Goal: Task Accomplishment & Management: Use online tool/utility

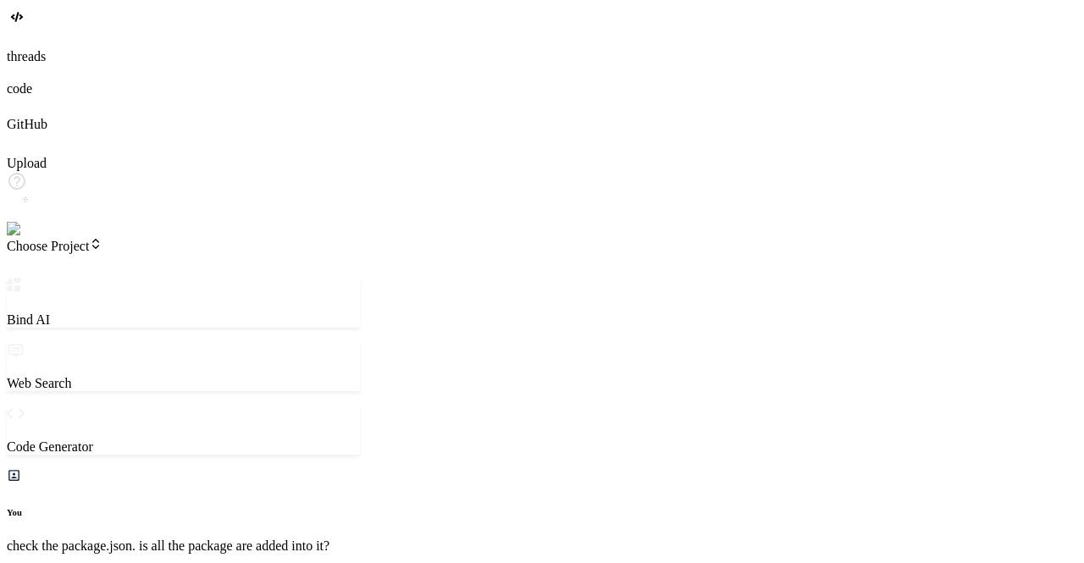
scroll to position [1841, 0]
click at [102, 239] on span "Choose Project" at bounding box center [55, 246] width 96 height 14
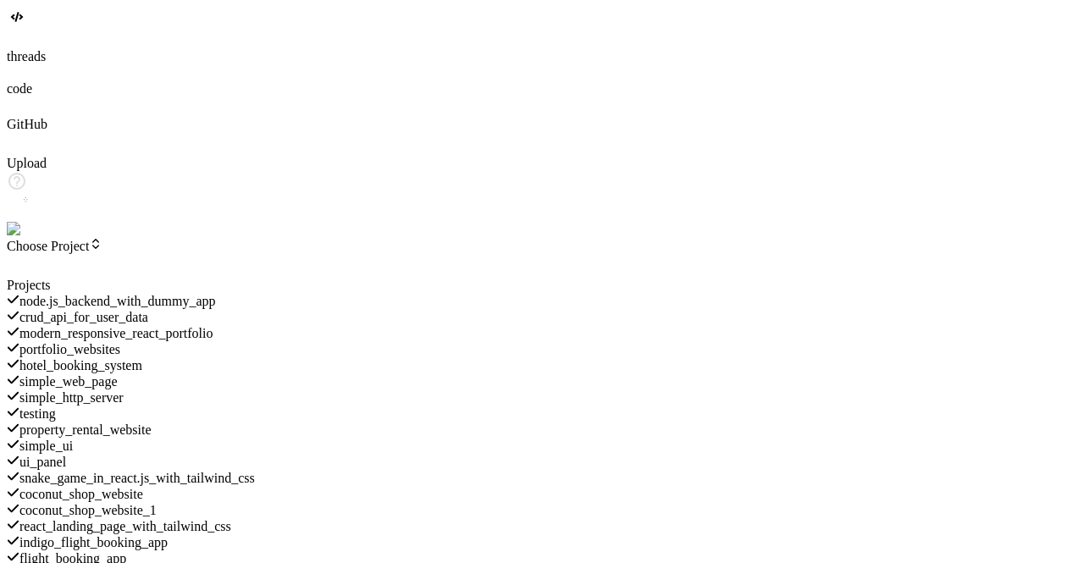
scroll to position [0, 0]
click at [179, 341] on div "portfolio_websites" at bounding box center [183, 349] width 353 height 16
type textarea "x"
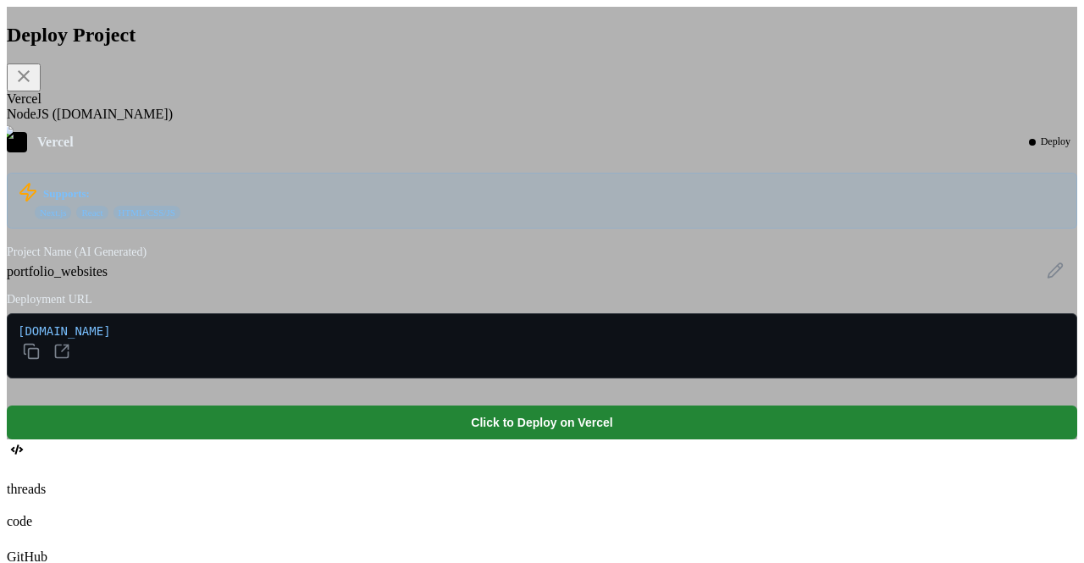
click at [407, 122] on div "NodeJS (Fly.io)" at bounding box center [542, 114] width 1071 height 15
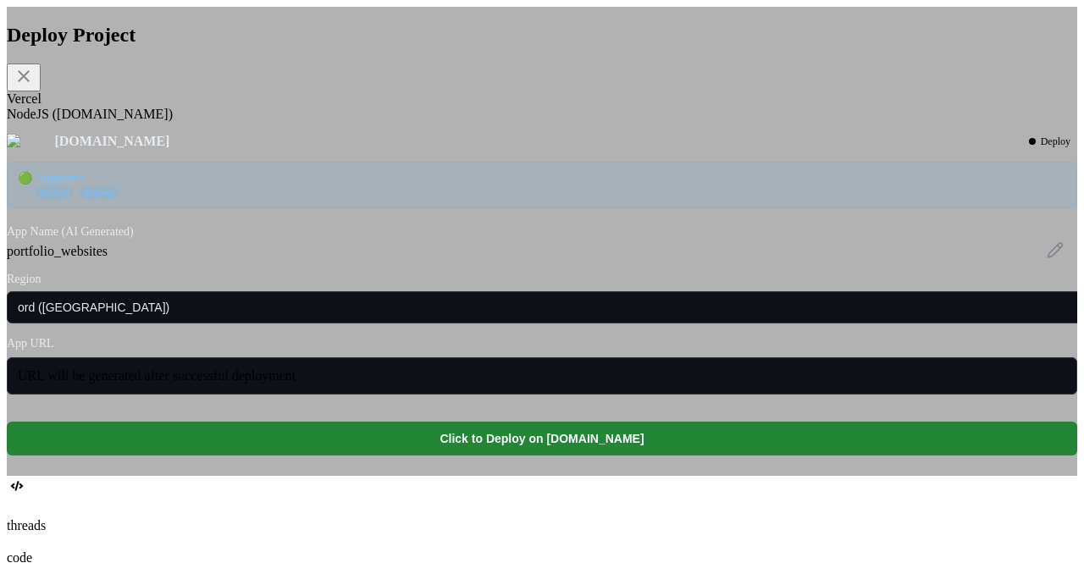
click at [335, 107] on div "Vercel" at bounding box center [542, 98] width 1071 height 15
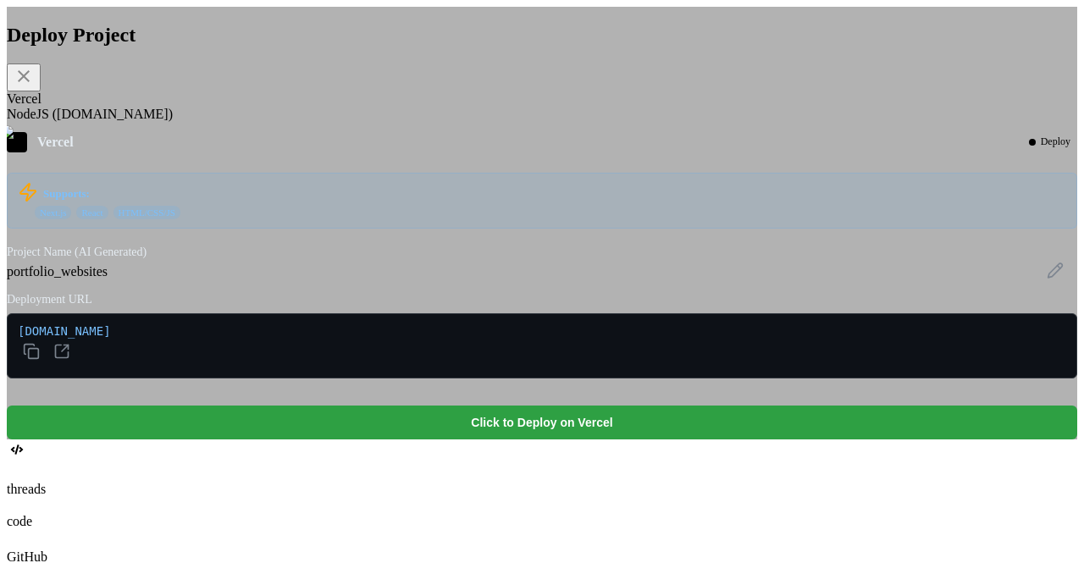
click at [525, 440] on button "Click to Deploy on Vercel" at bounding box center [542, 423] width 1071 height 34
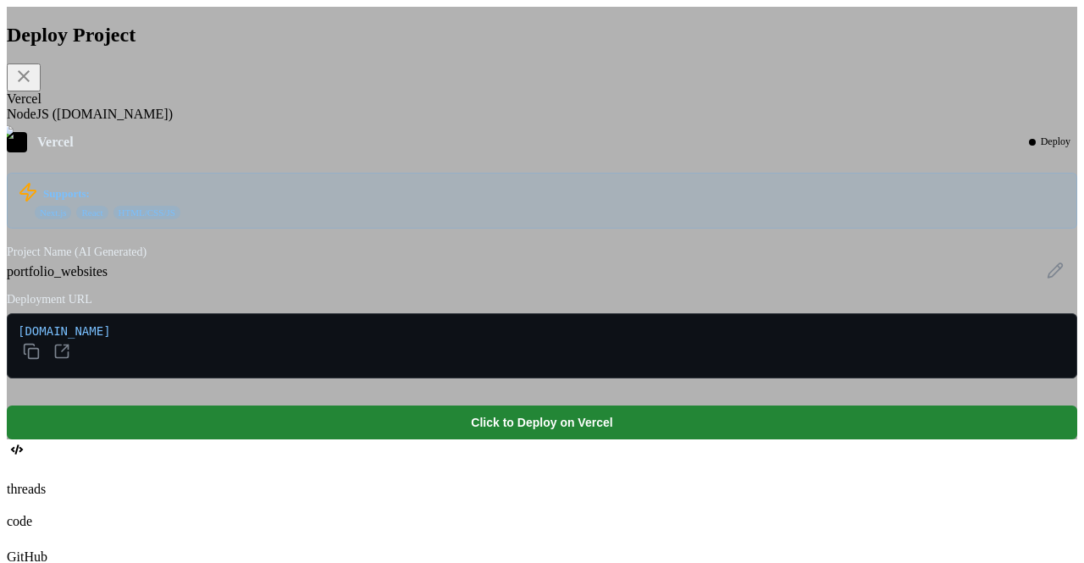
scroll to position [1951, 0]
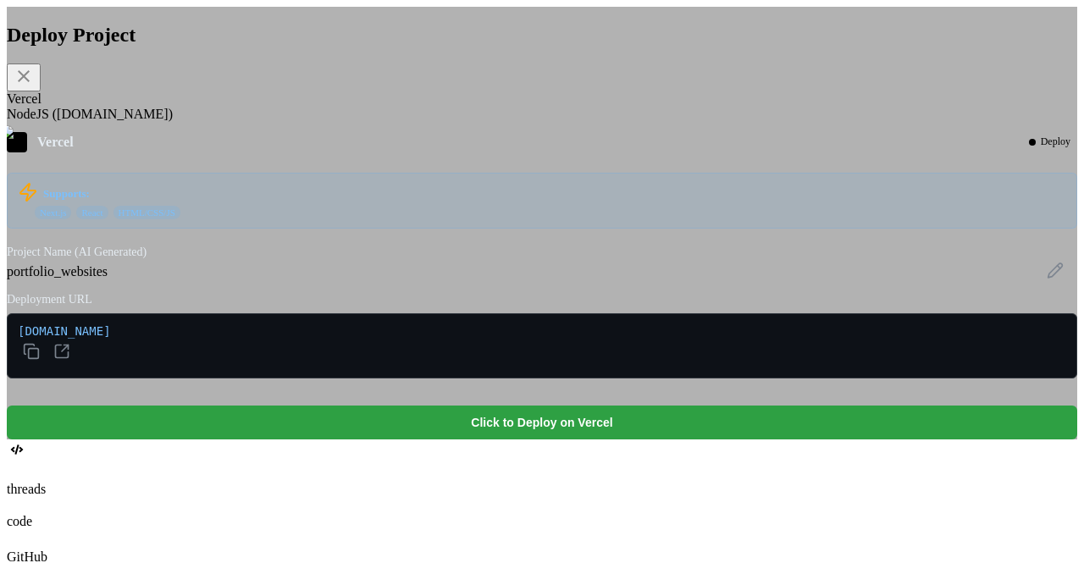
click at [518, 437] on button "Click to Deploy on Vercel" at bounding box center [542, 423] width 1071 height 34
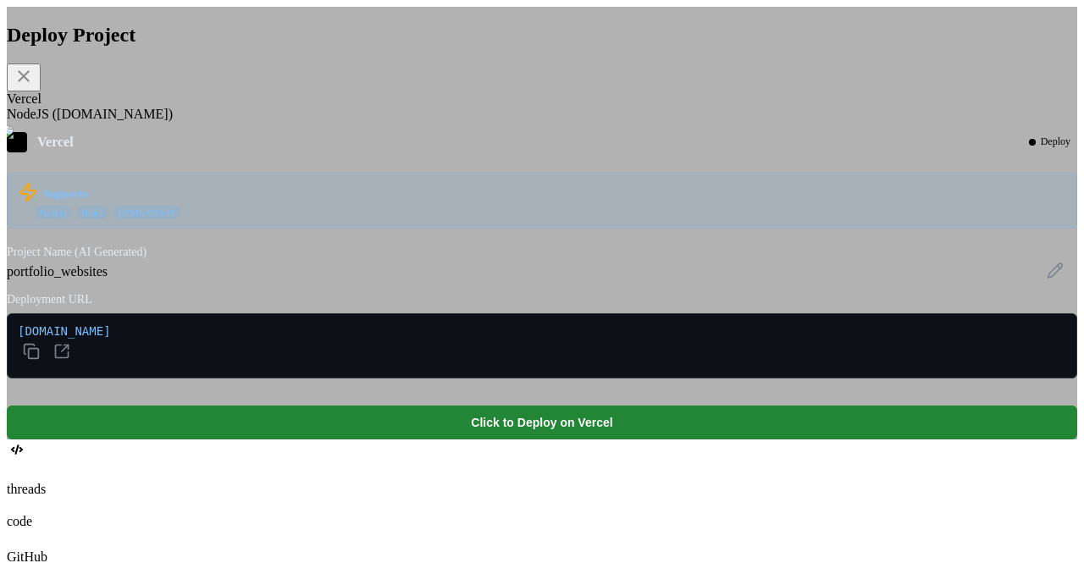
click at [420, 122] on div "NodeJS (Fly.io)" at bounding box center [542, 114] width 1071 height 15
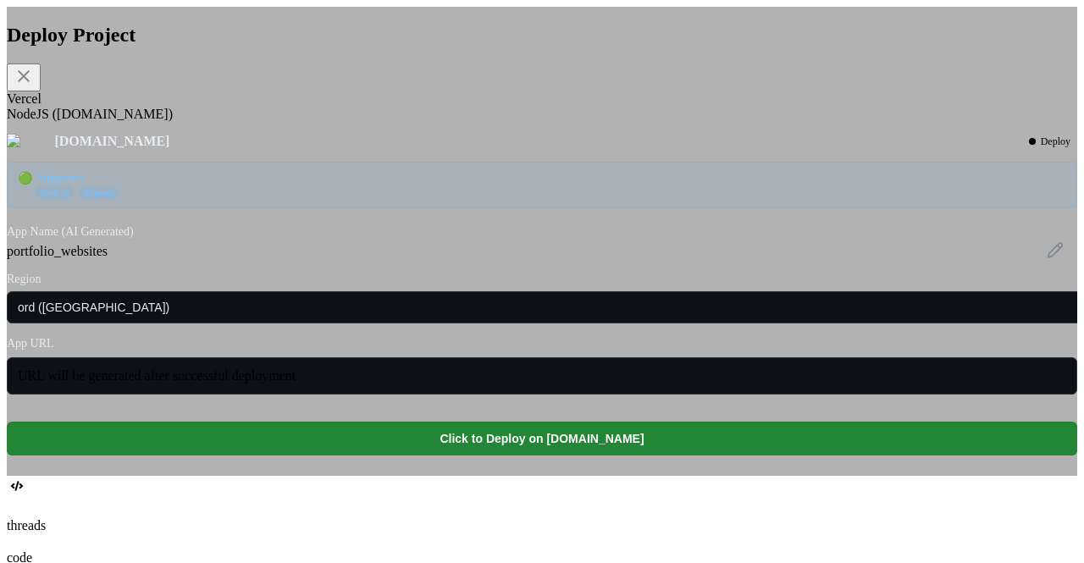
click at [328, 107] on div "Vercel" at bounding box center [542, 98] width 1071 height 15
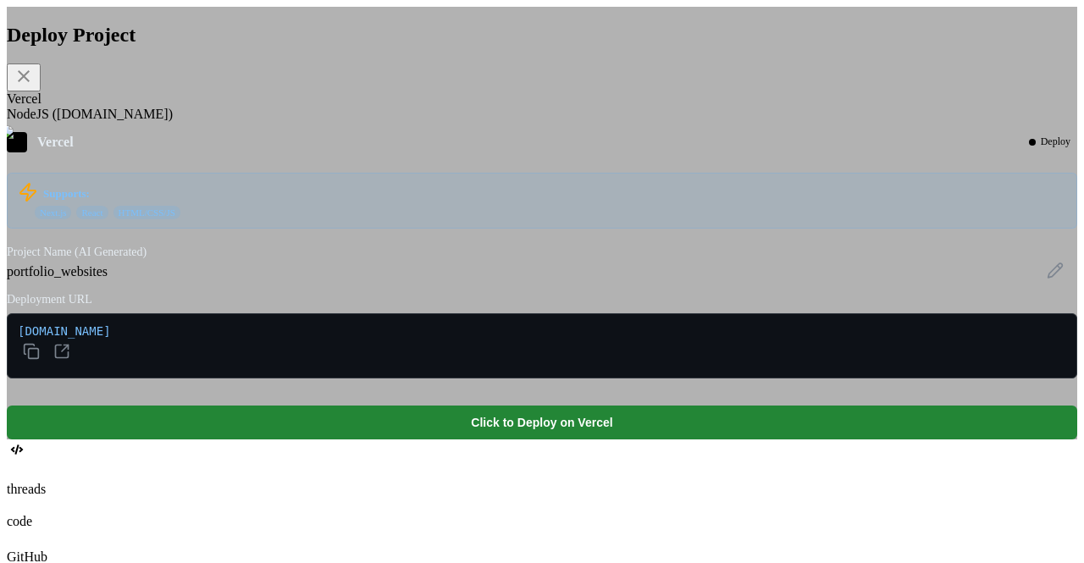
click at [186, 307] on div "Deploy Project Vercel NodeJS (Fly.io) Vercel Deploy Supports: Next.js React HTM…" at bounding box center [542, 223] width 1071 height 433
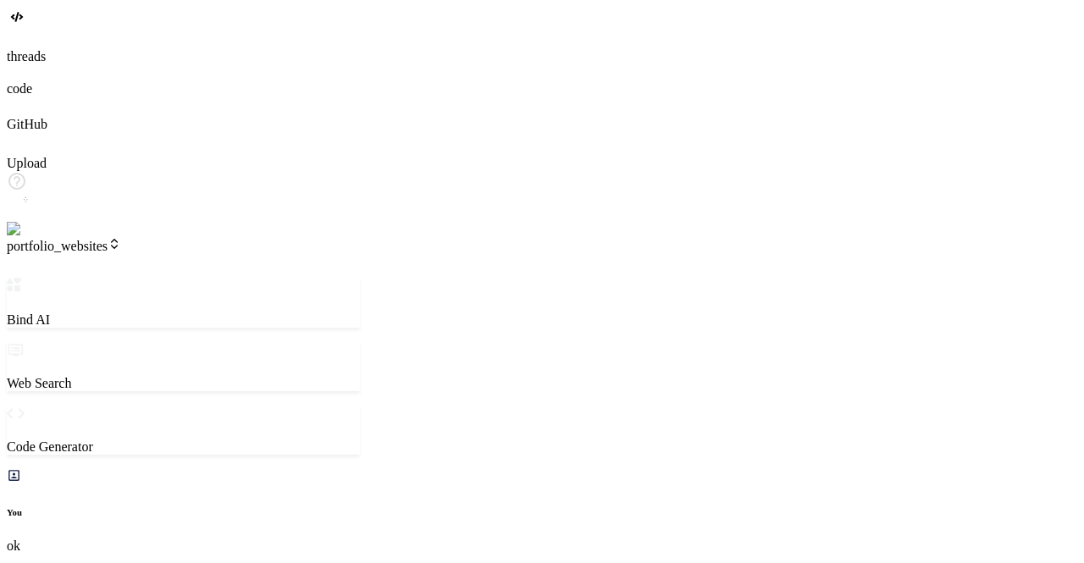
scroll to position [2526, 0]
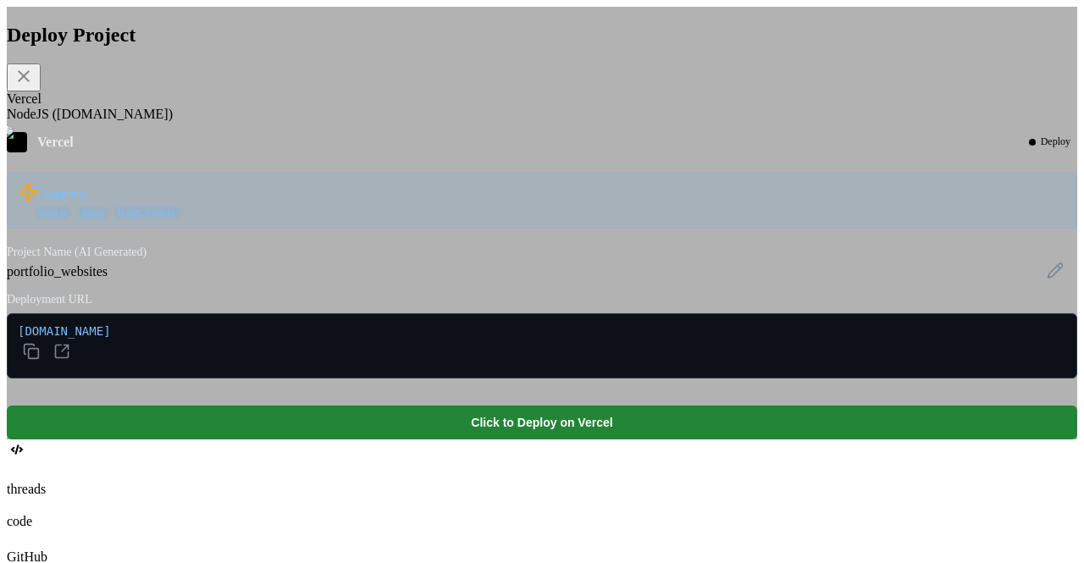
scroll to position [2407, 0]
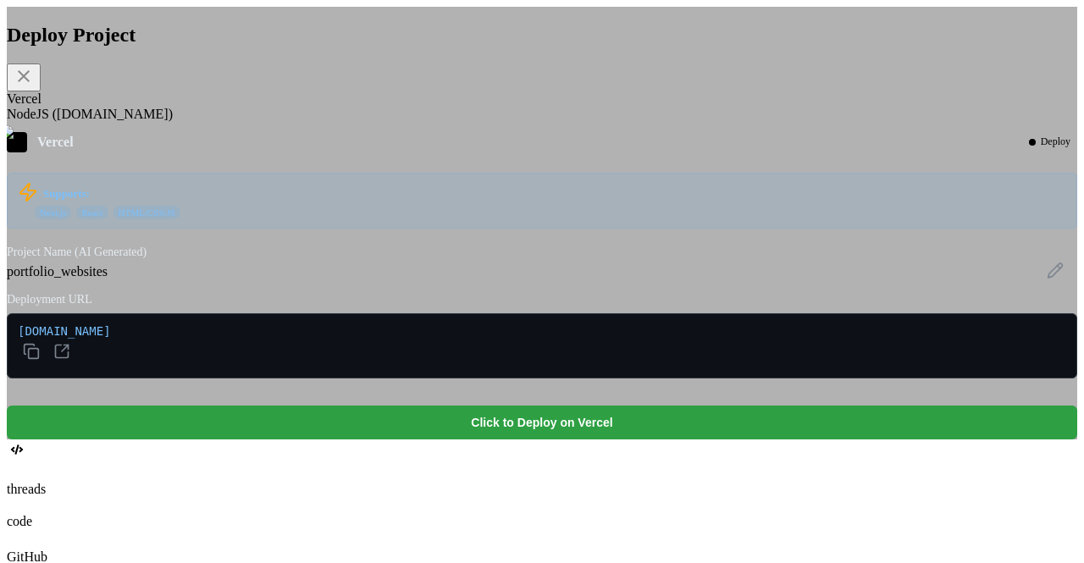
click at [571, 440] on button "Click to Deploy on Vercel" at bounding box center [542, 423] width 1071 height 34
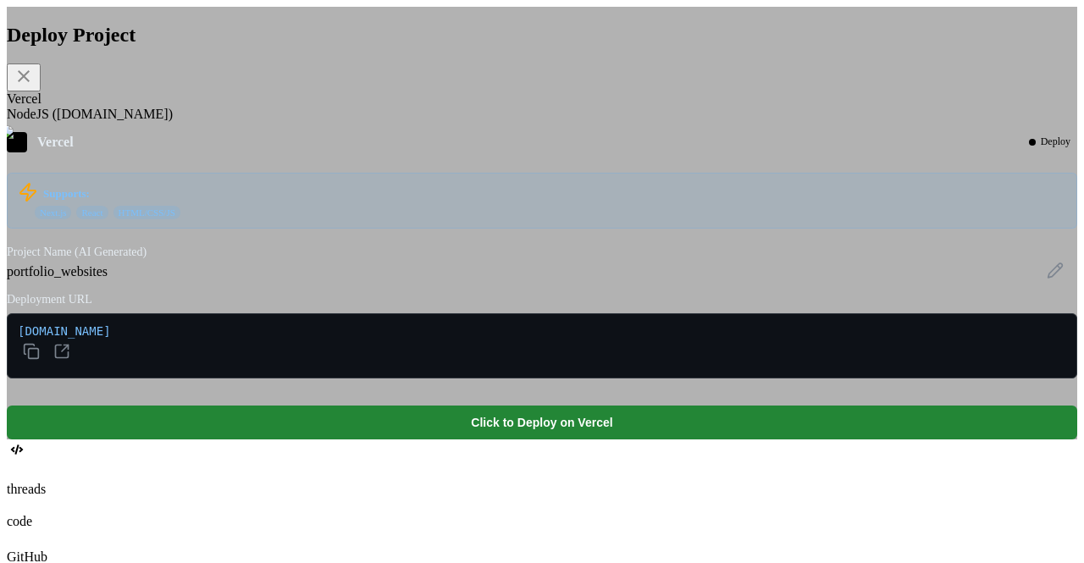
type textarea "x"
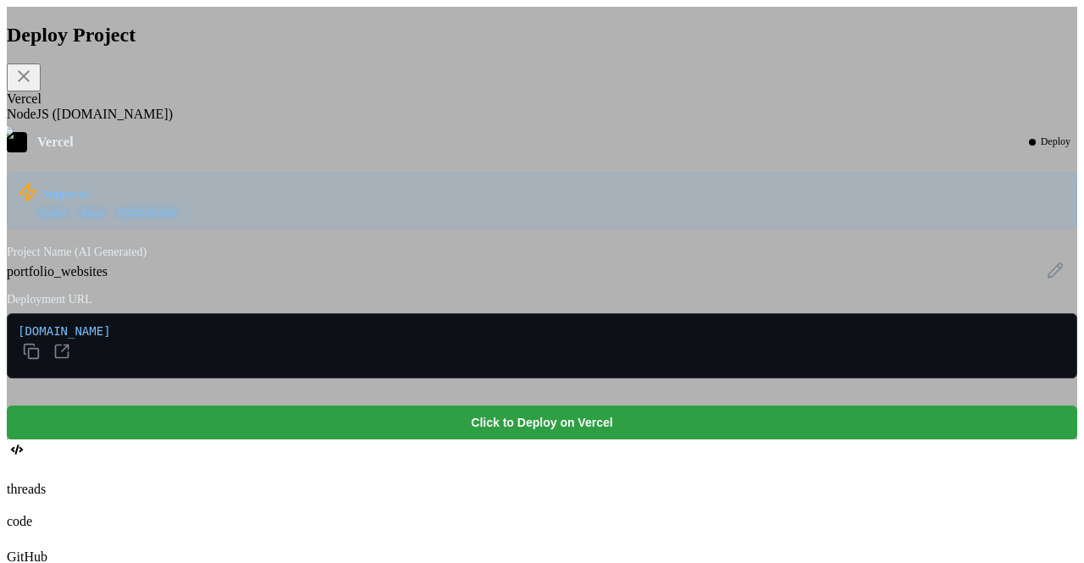
click at [489, 440] on button "Click to Deploy on Vercel" at bounding box center [542, 423] width 1071 height 34
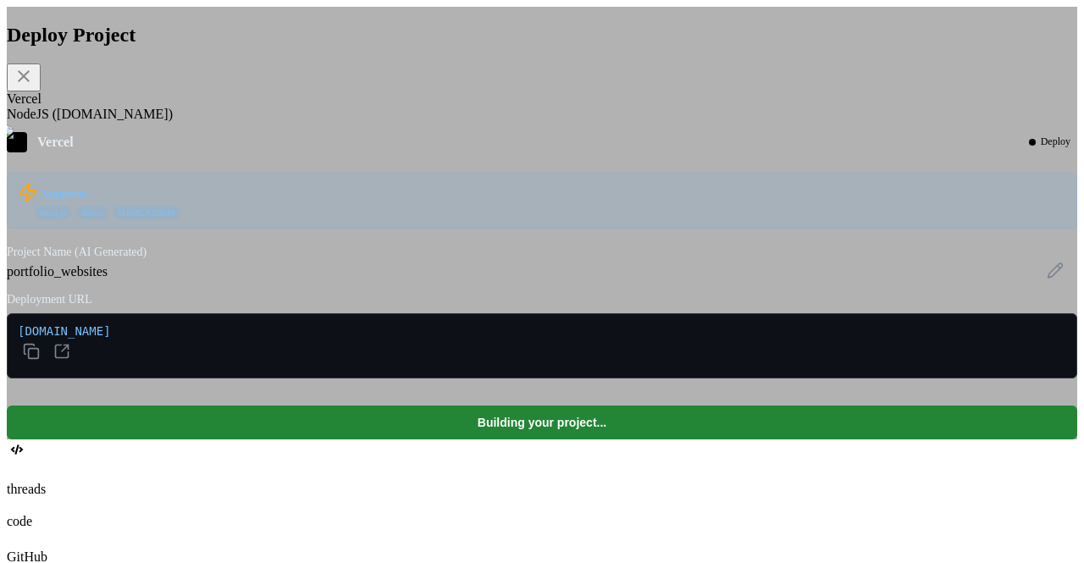
click at [435, 122] on div "NodeJS (Fly.io)" at bounding box center [542, 114] width 1071 height 15
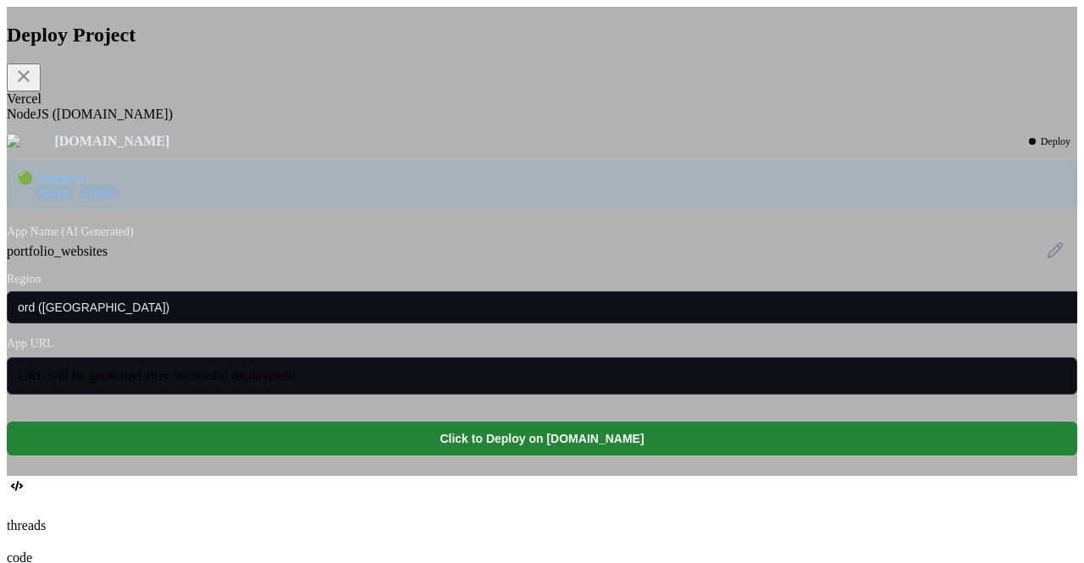
click at [344, 107] on div "Vercel" at bounding box center [542, 98] width 1071 height 15
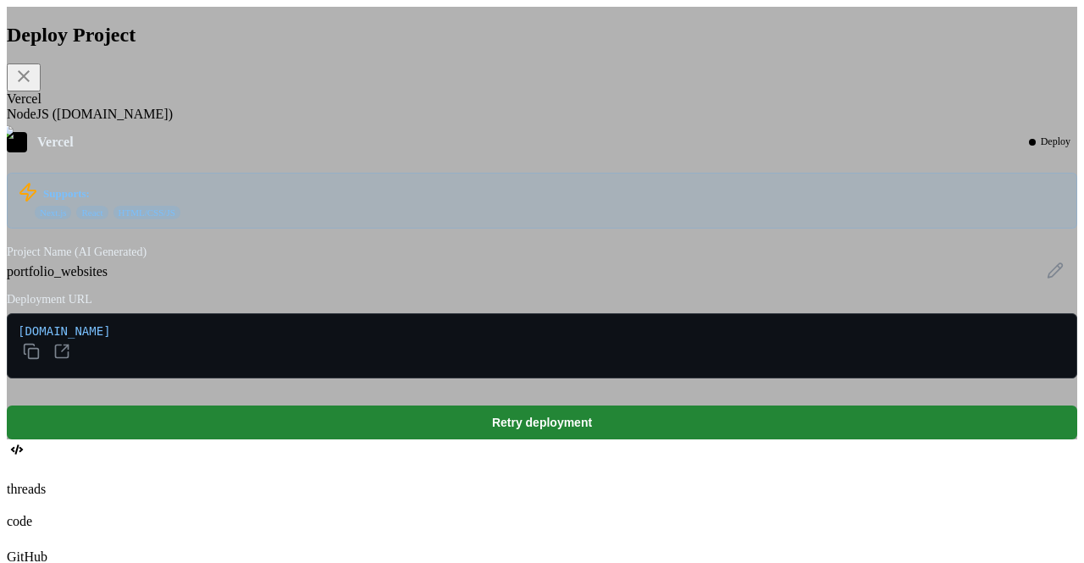
scroll to position [2526, 0]
click at [422, 122] on div "NodeJS (Fly.io)" at bounding box center [542, 114] width 1071 height 15
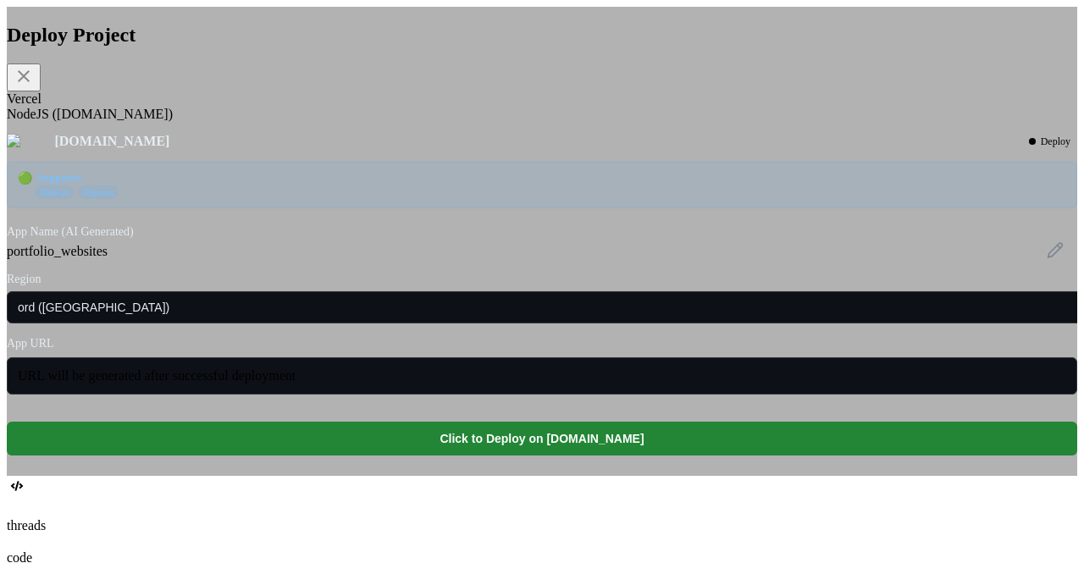
click at [330, 107] on div "Vercel" at bounding box center [542, 98] width 1071 height 15
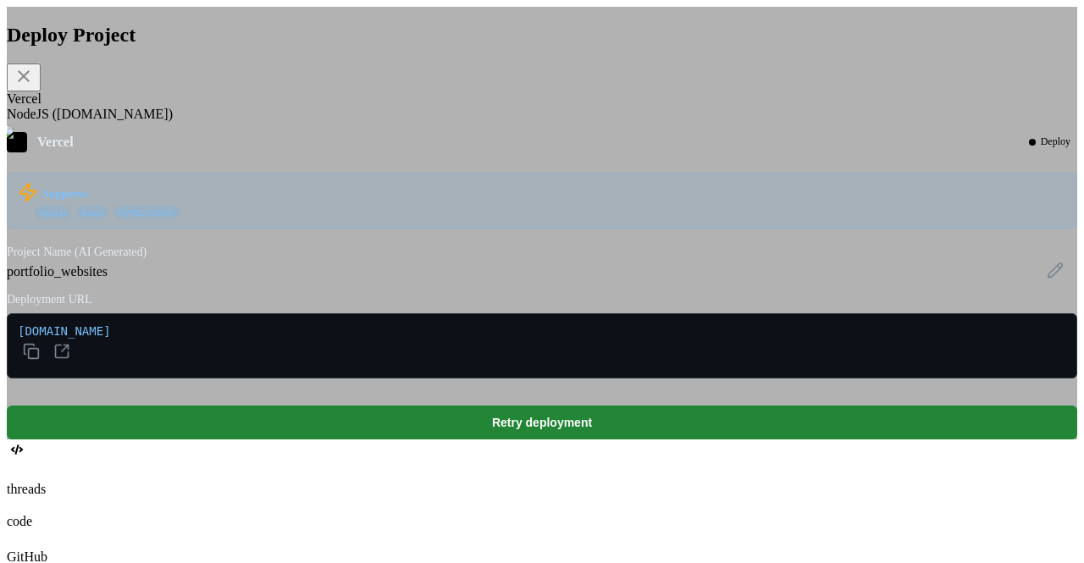
click at [264, 113] on div "Deploy Project Vercel NodeJS (Fly.io) Vercel Deploy Supports: Next.js React HTM…" at bounding box center [542, 223] width 1071 height 433
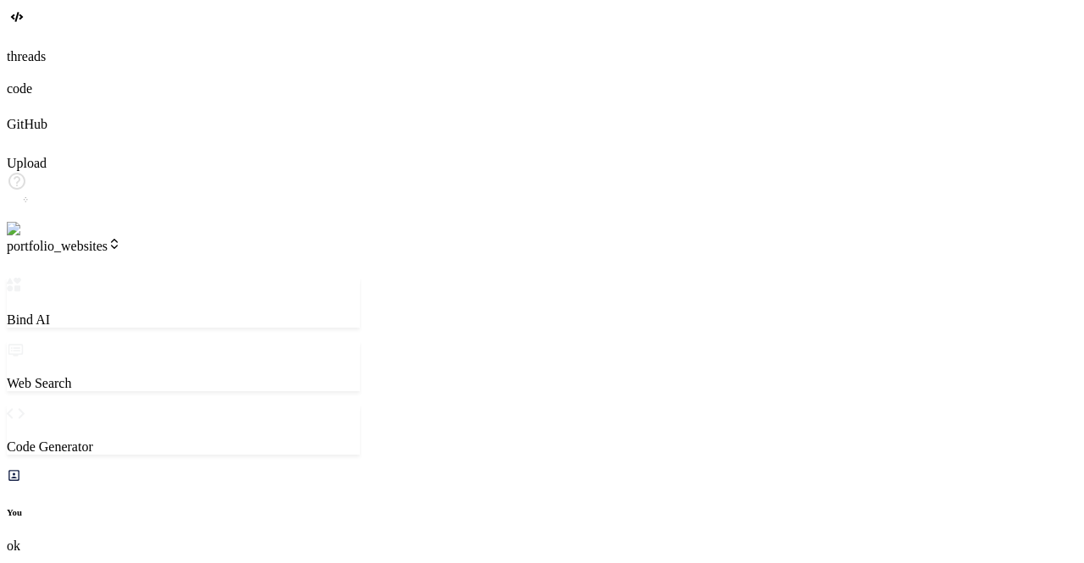
click at [121, 239] on span "portfolio_websites" at bounding box center [64, 246] width 114 height 14
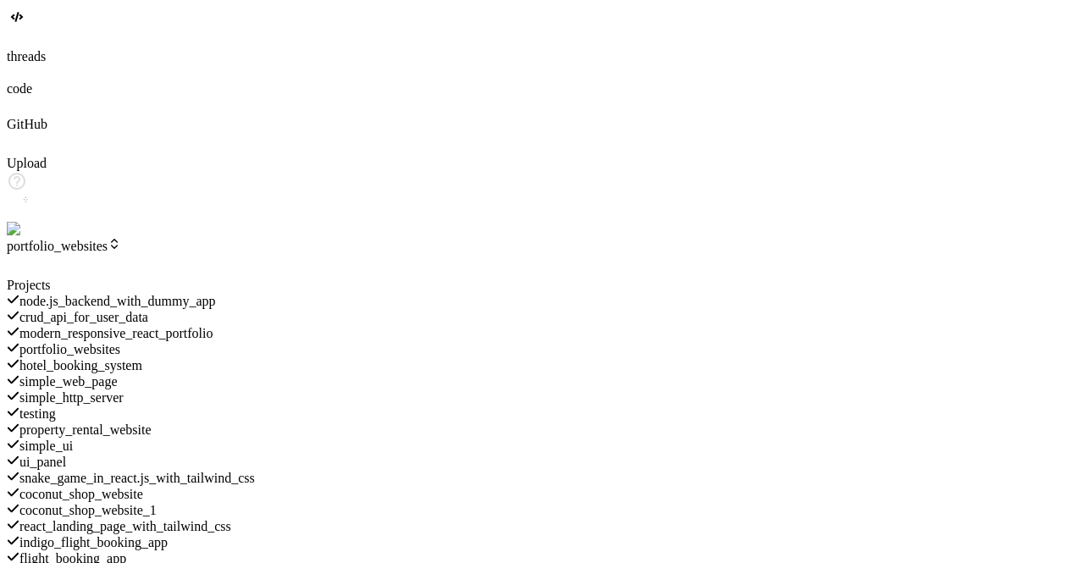
click at [187, 326] on span "modern_responsive_react_portfolio" at bounding box center [115, 333] width 193 height 14
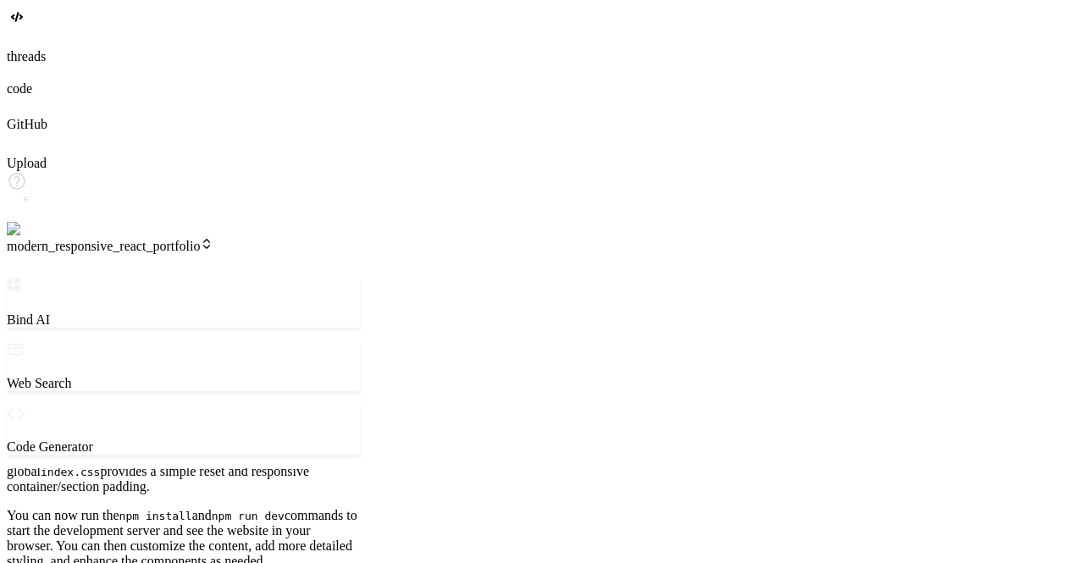
scroll to position [1508, 0]
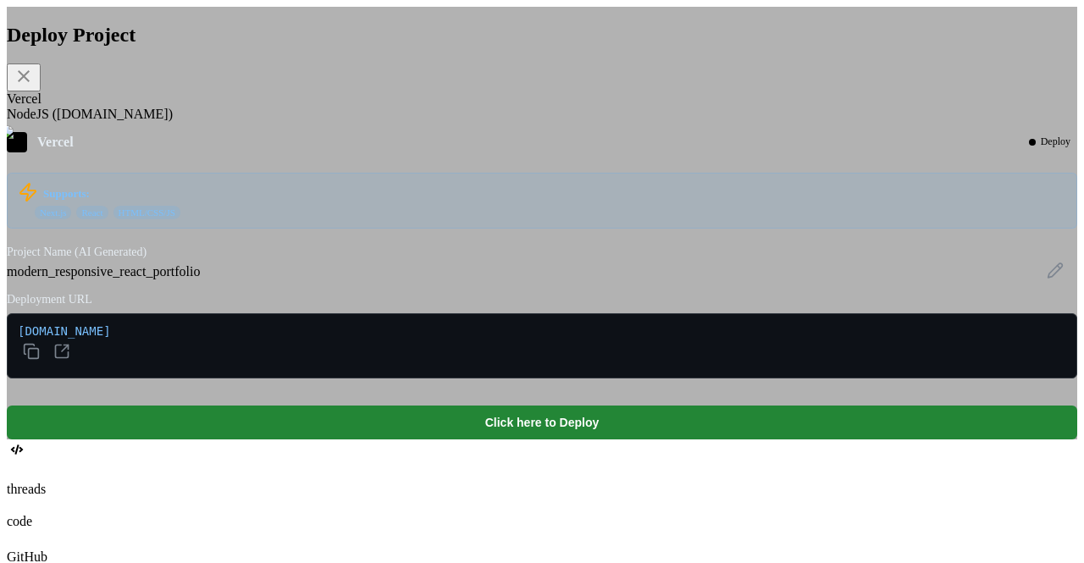
click at [408, 122] on div "NodeJS (Fly.io)" at bounding box center [542, 114] width 1071 height 15
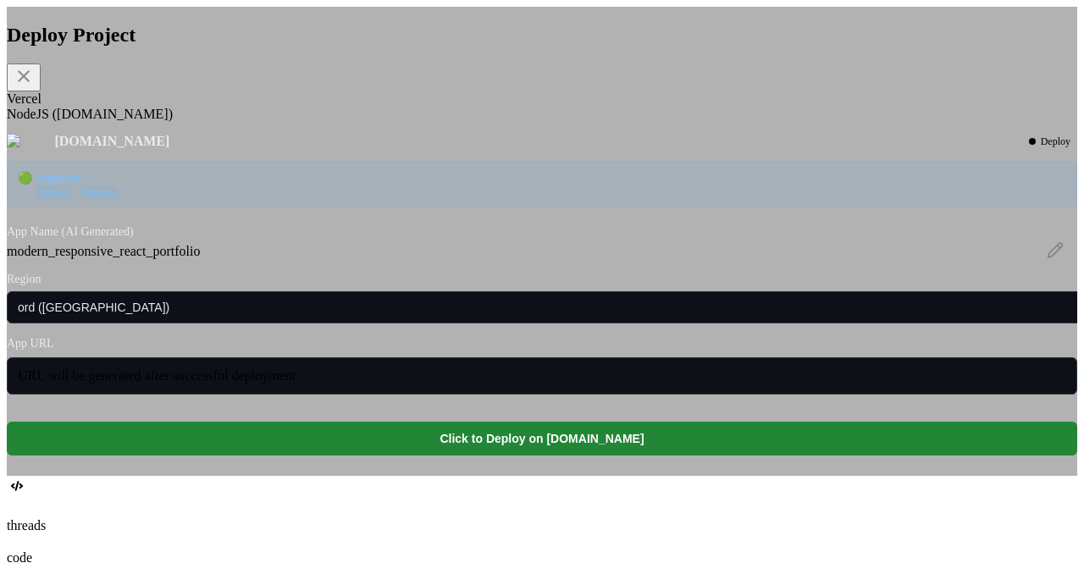
click at [329, 107] on div "Vercel" at bounding box center [542, 98] width 1071 height 15
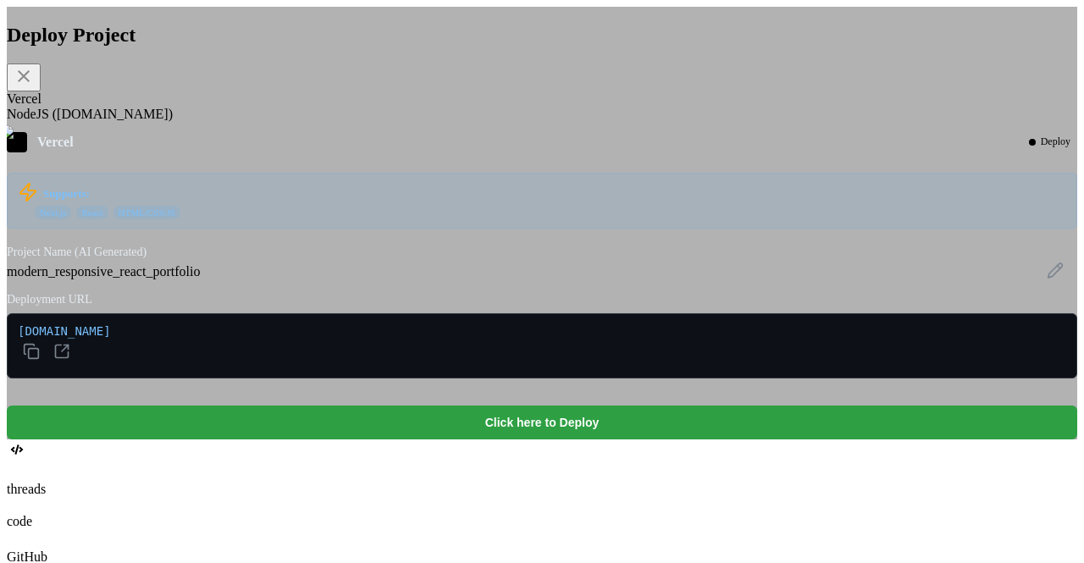
click at [460, 440] on button "Click here to Deploy" at bounding box center [542, 423] width 1071 height 34
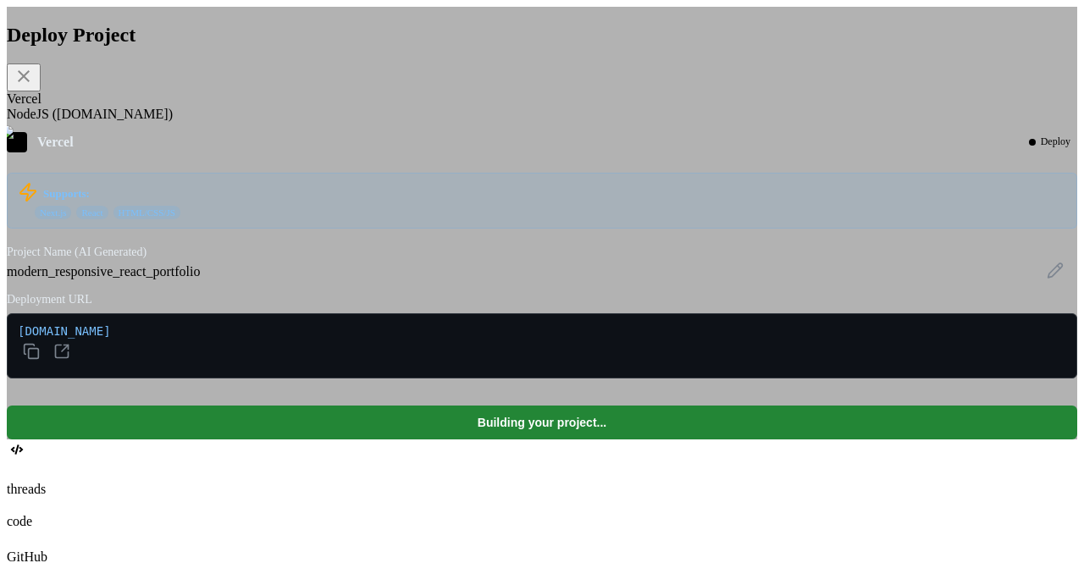
type textarea "x"
click at [405, 122] on div "NodeJS (Fly.io)" at bounding box center [542, 114] width 1071 height 15
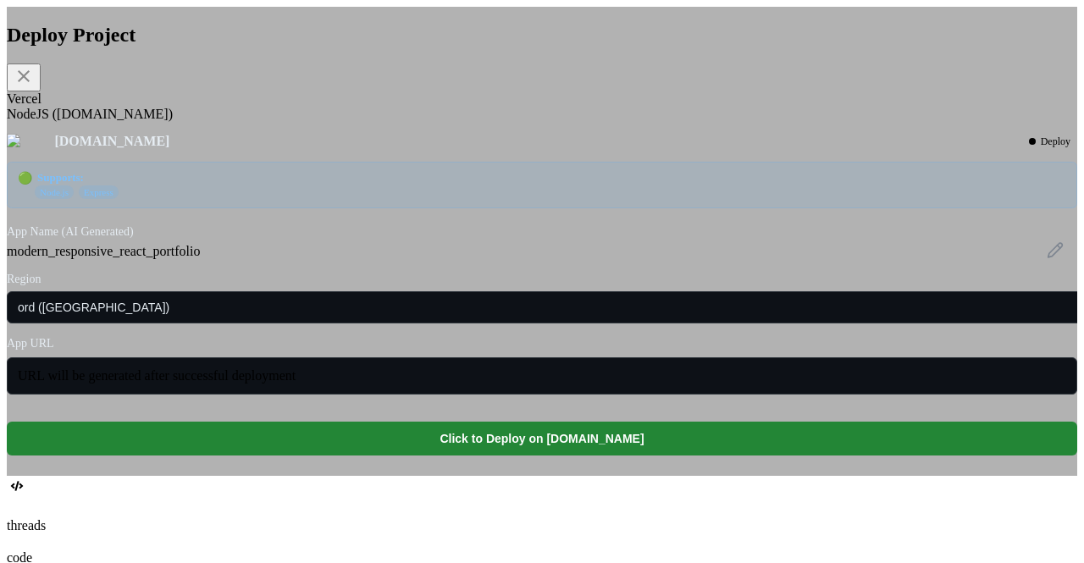
click at [332, 107] on div "Vercel" at bounding box center [542, 98] width 1071 height 15
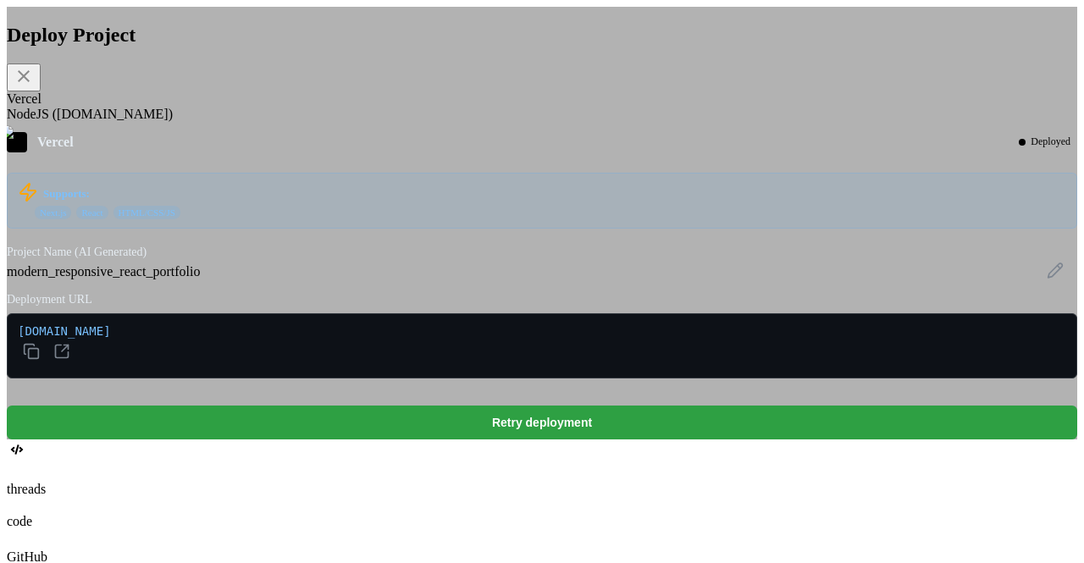
click at [475, 440] on button "Retry deployment" at bounding box center [542, 423] width 1071 height 34
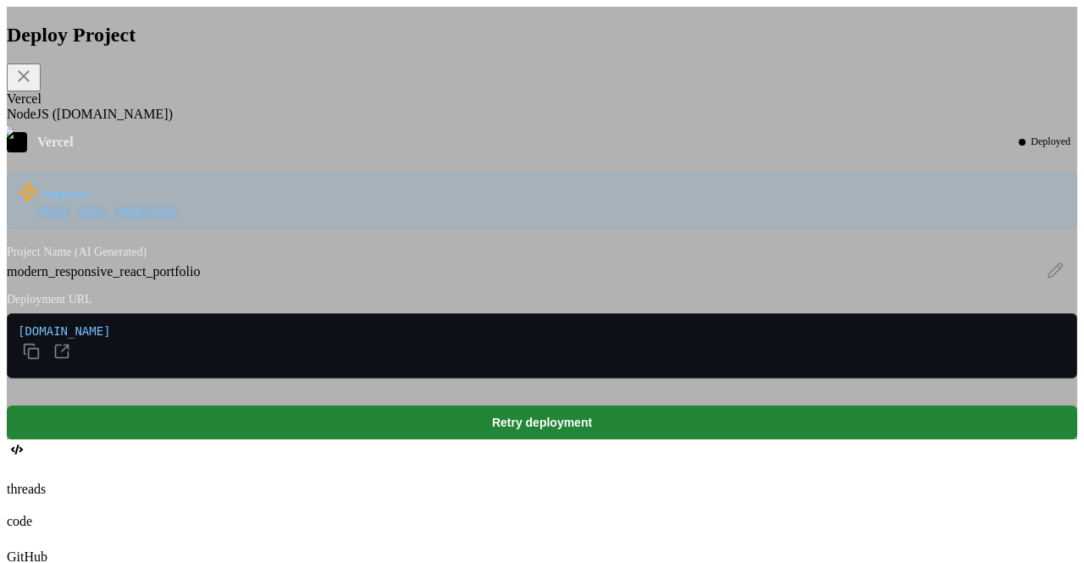
click at [417, 122] on div "NodeJS (Fly.io)" at bounding box center [542, 114] width 1071 height 15
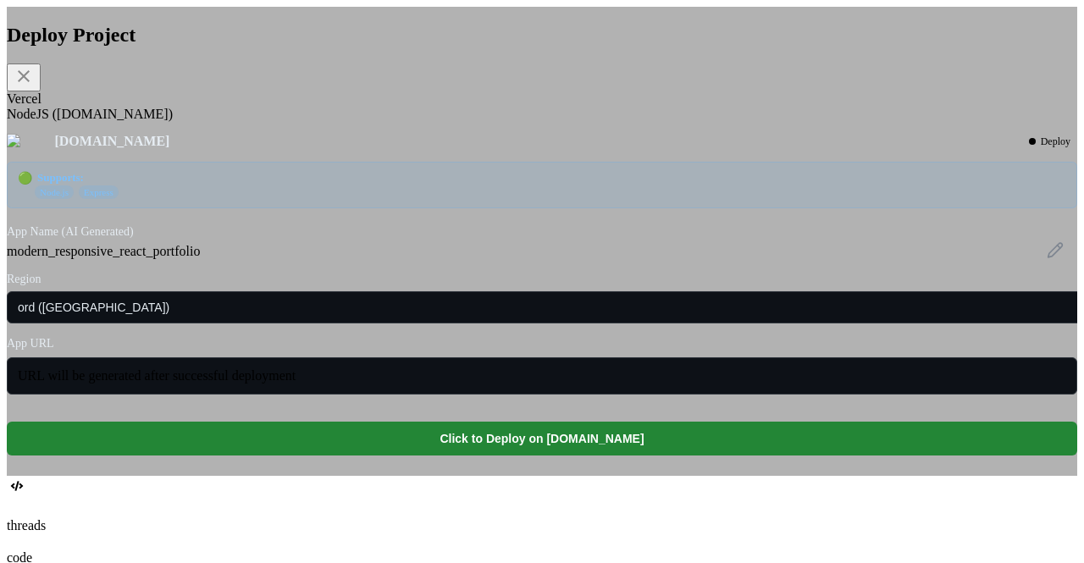
click at [30, 77] on icon at bounding box center [24, 76] width 12 height 12
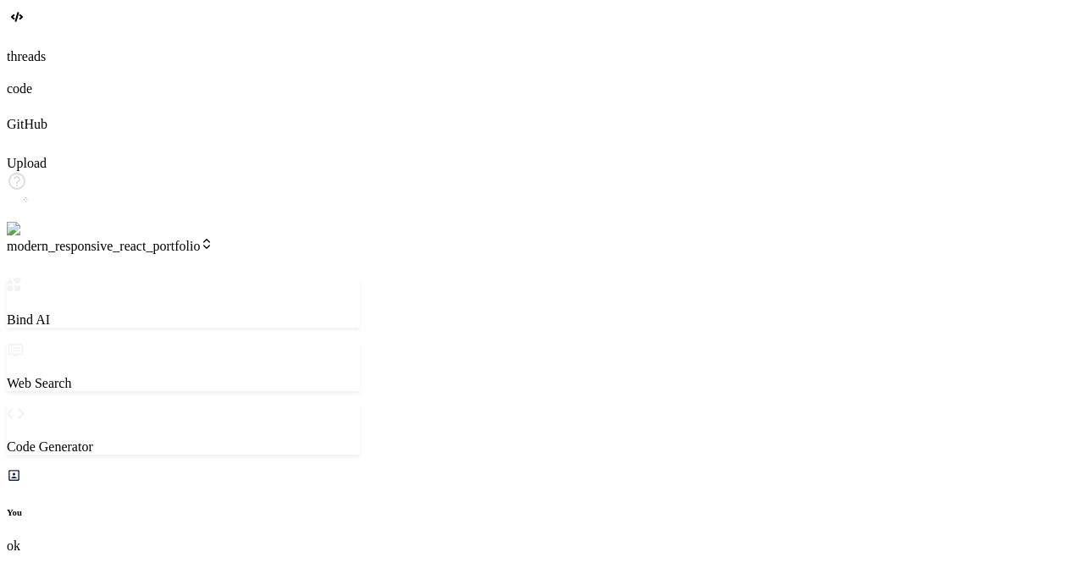
click at [213, 239] on span "modern_responsive_react_portfolio" at bounding box center [110, 246] width 207 height 14
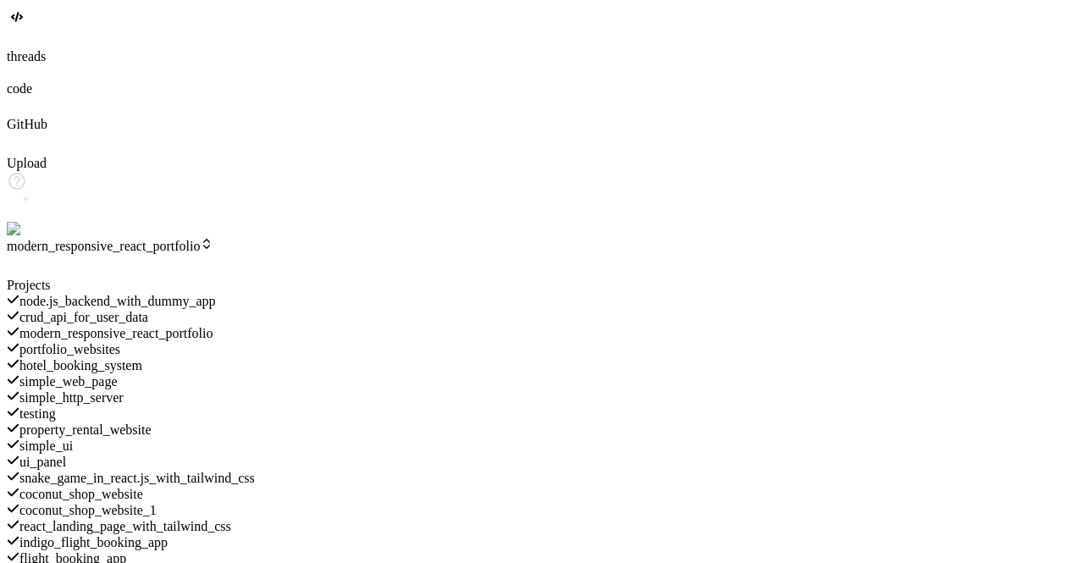
scroll to position [759, 0]
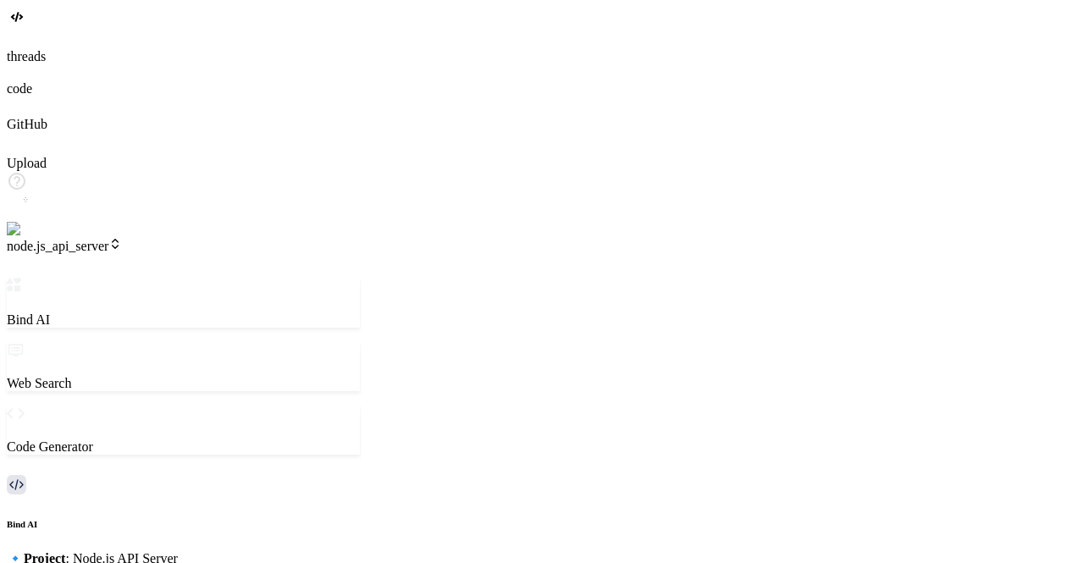
scroll to position [375, 0]
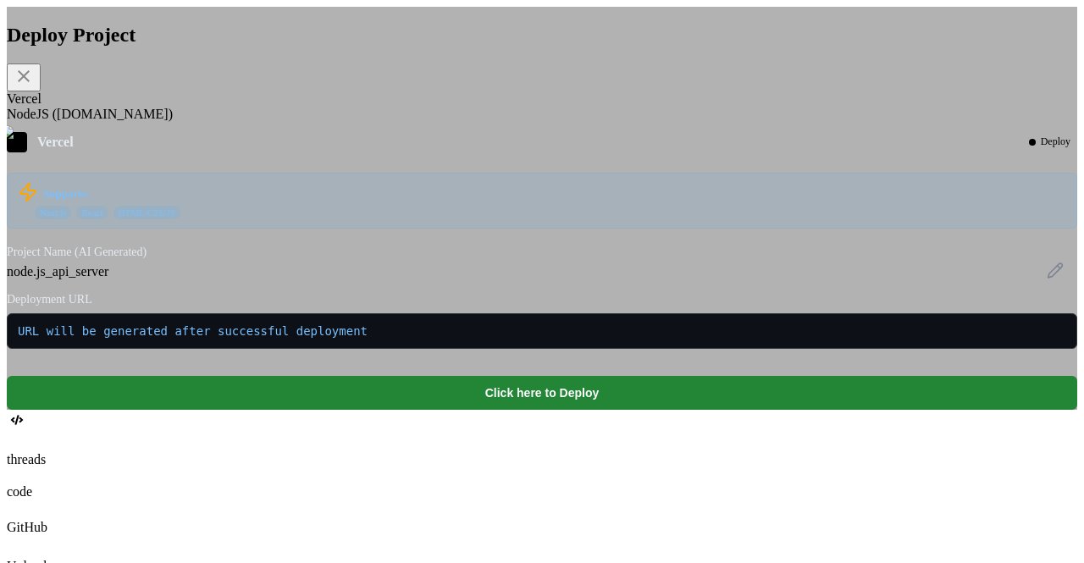
click at [408, 122] on div "NodeJS (Fly.io)" at bounding box center [542, 114] width 1071 height 15
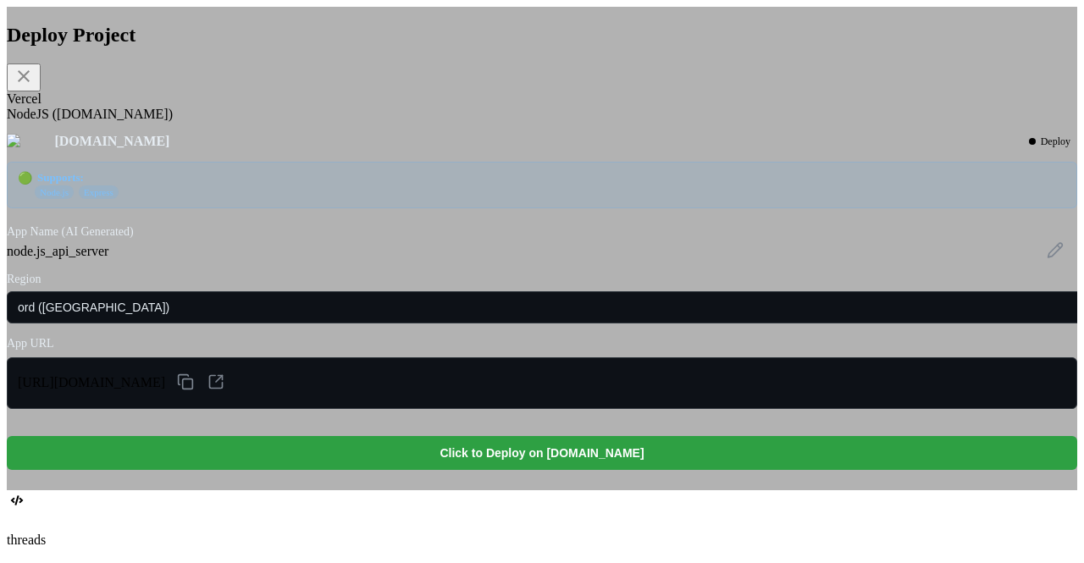
click at [484, 470] on button "Click to Deploy on fly.io" at bounding box center [542, 453] width 1071 height 34
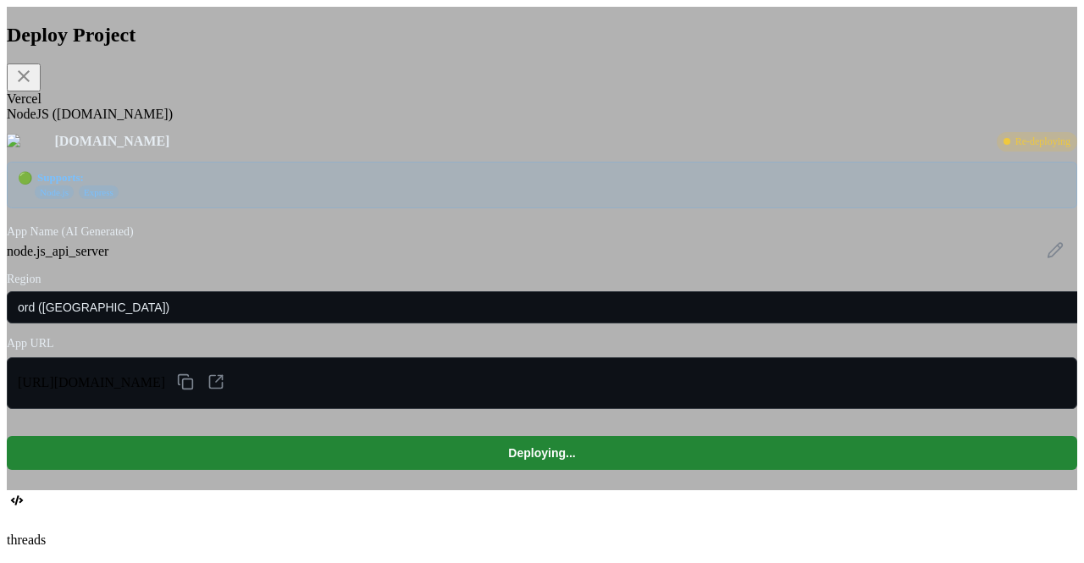
scroll to position [616, 0]
click at [324, 107] on div "Vercel" at bounding box center [542, 98] width 1071 height 15
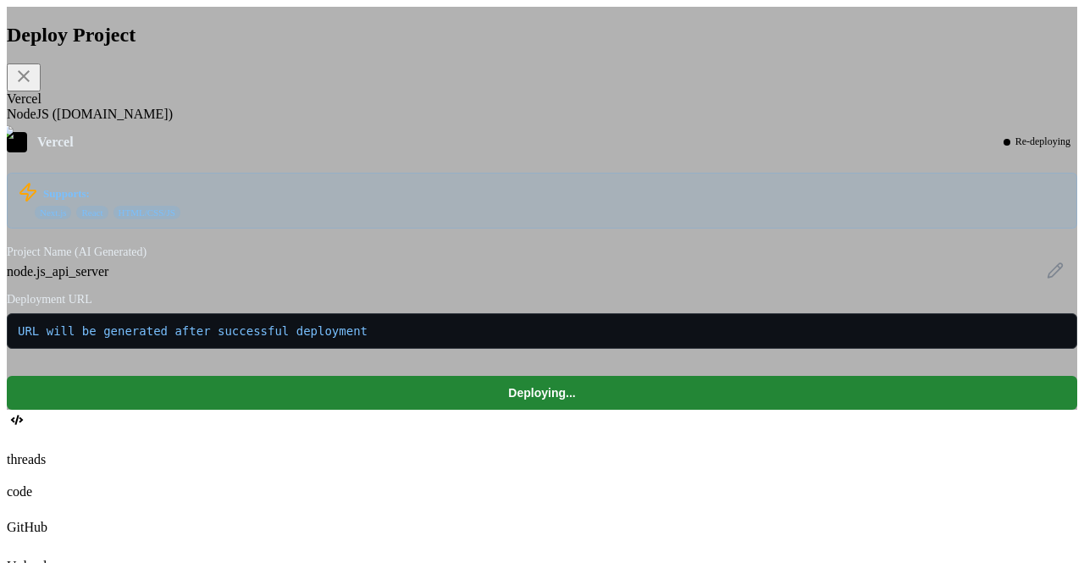
click at [425, 122] on div "NodeJS (Fly.io)" at bounding box center [542, 114] width 1071 height 15
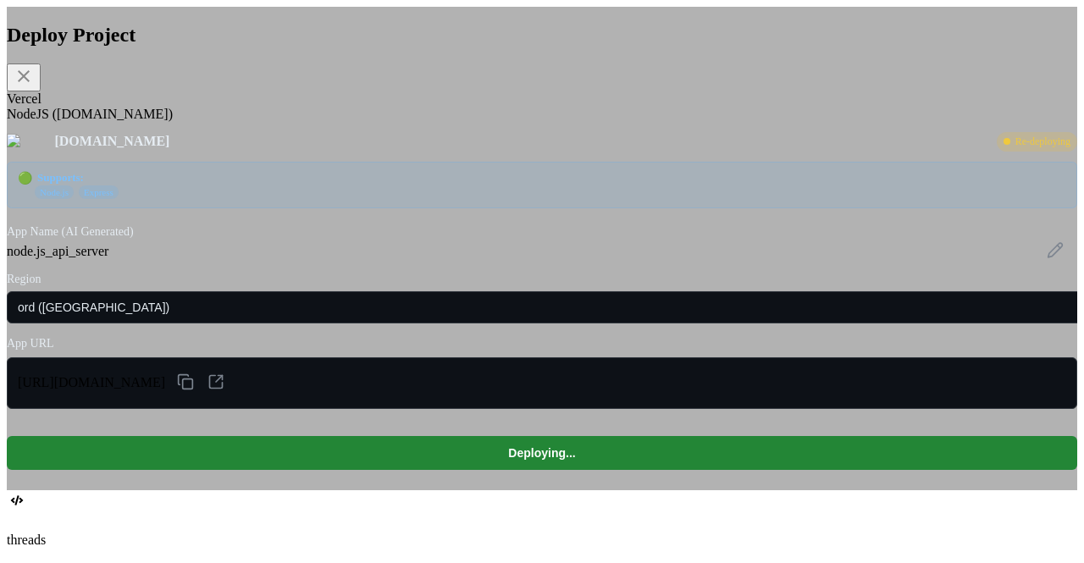
click at [329, 107] on div "Vercel" at bounding box center [542, 98] width 1071 height 15
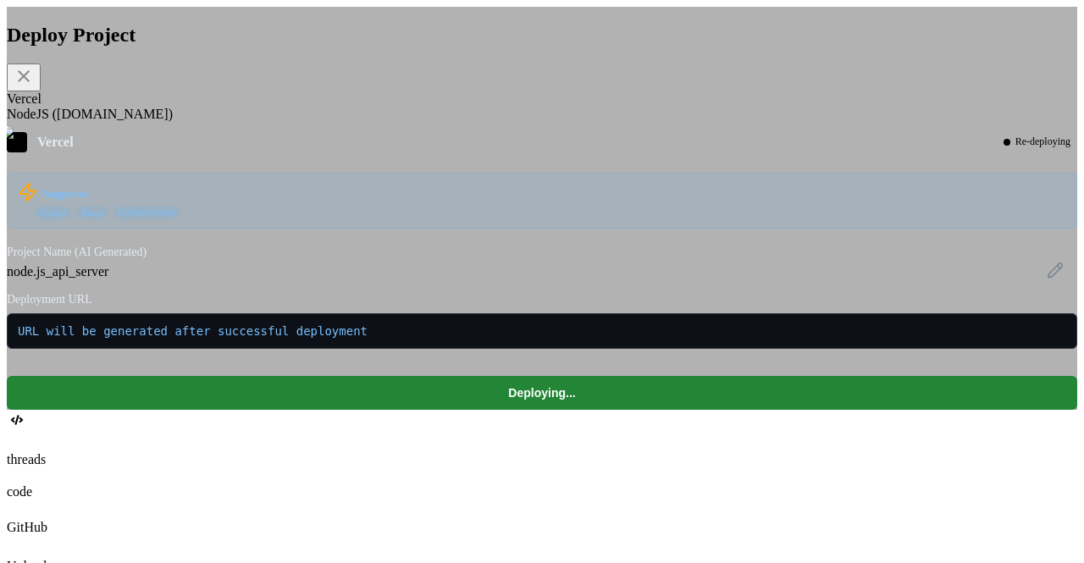
click at [398, 122] on div "NodeJS (Fly.io)" at bounding box center [542, 114] width 1071 height 15
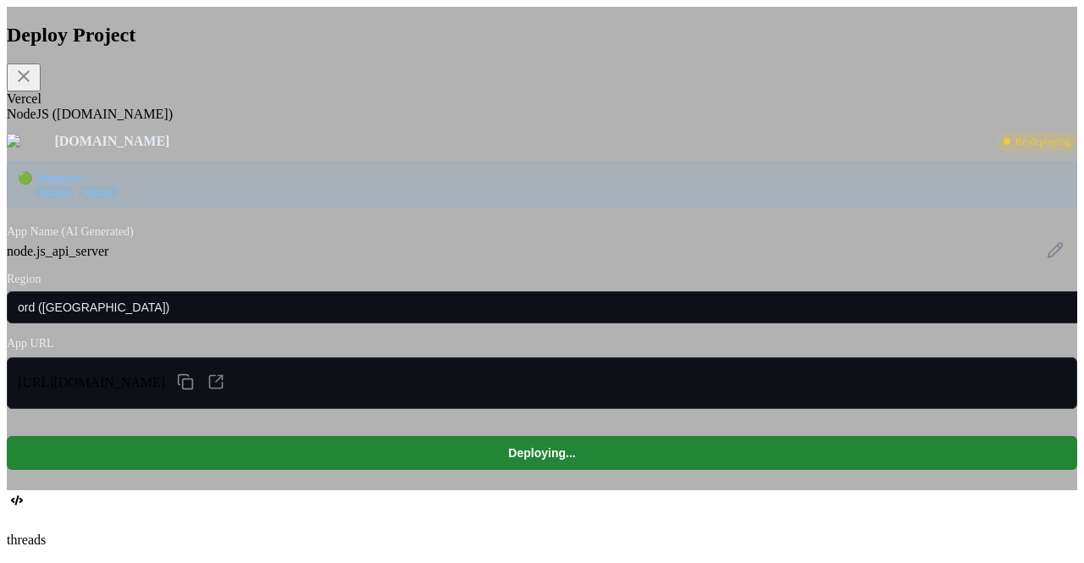
click at [330, 107] on div "Vercel" at bounding box center [542, 98] width 1071 height 15
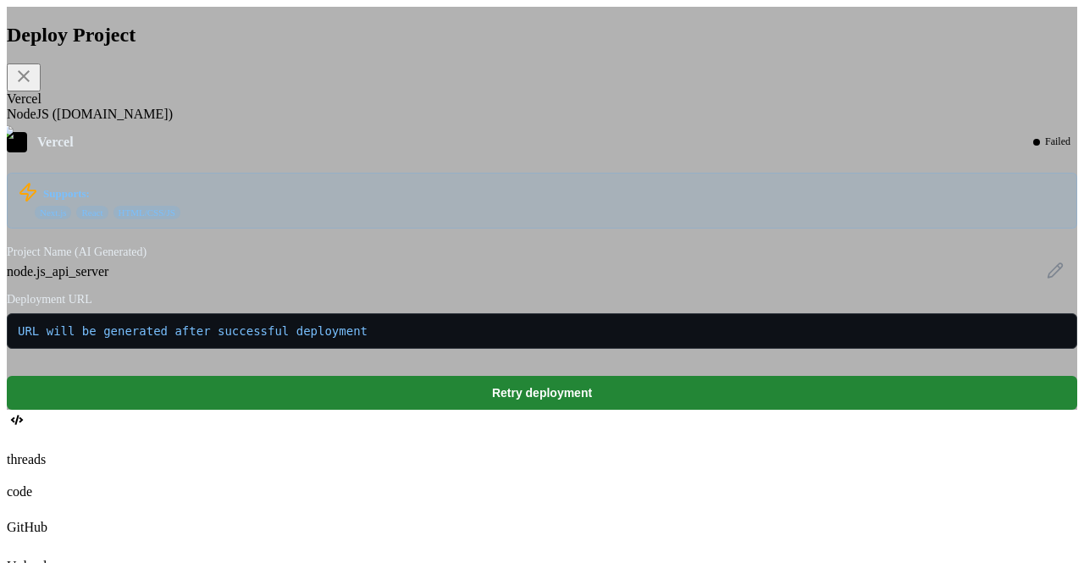
click at [426, 122] on div "NodeJS (Fly.io)" at bounding box center [542, 114] width 1071 height 15
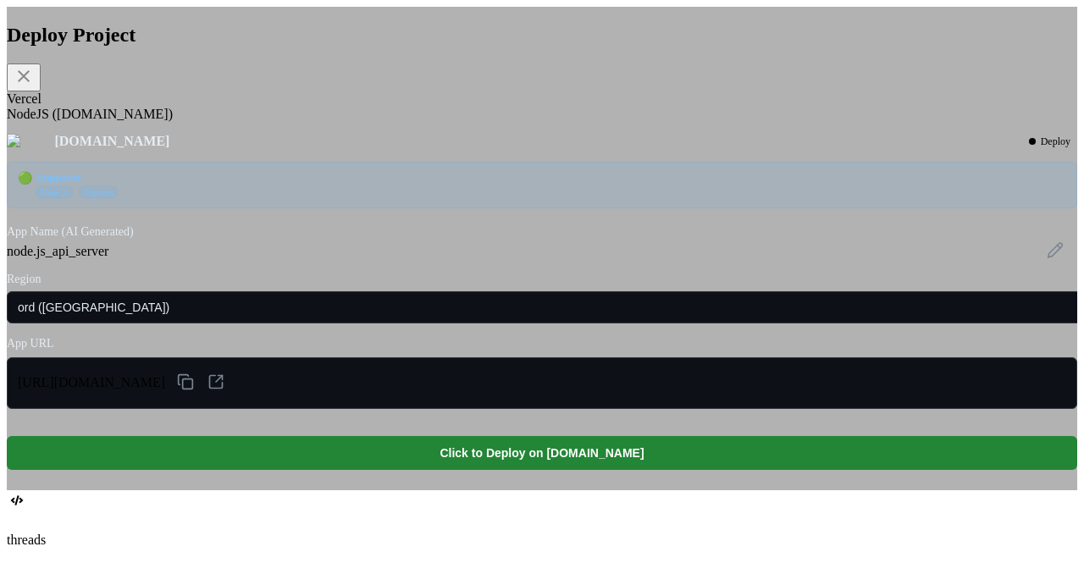
scroll to position [0, 0]
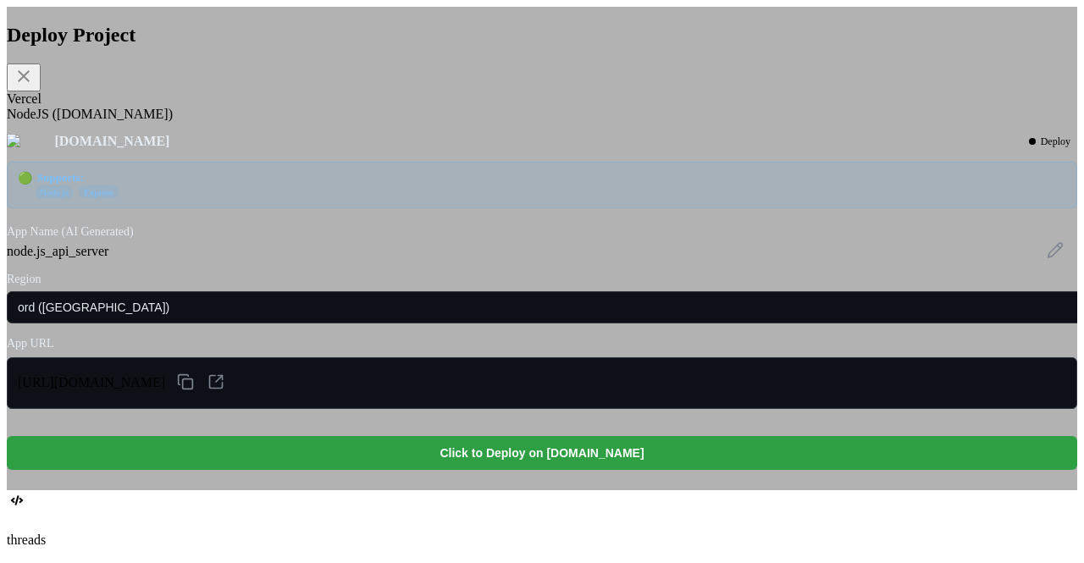
click at [481, 470] on button "Click to Deploy on fly.io" at bounding box center [542, 453] width 1071 height 34
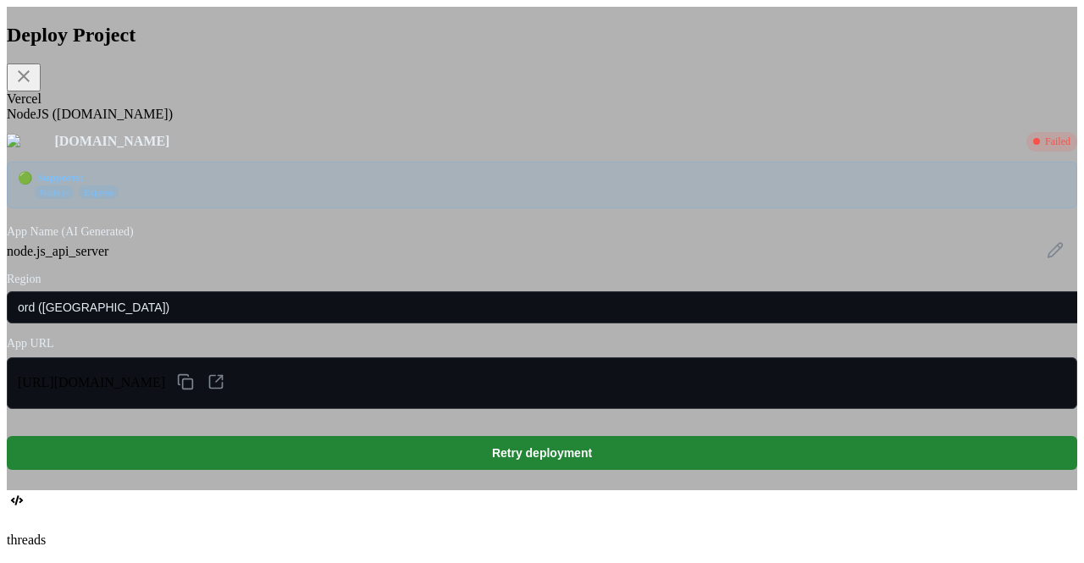
click at [324, 107] on div "Vercel" at bounding box center [542, 98] width 1071 height 15
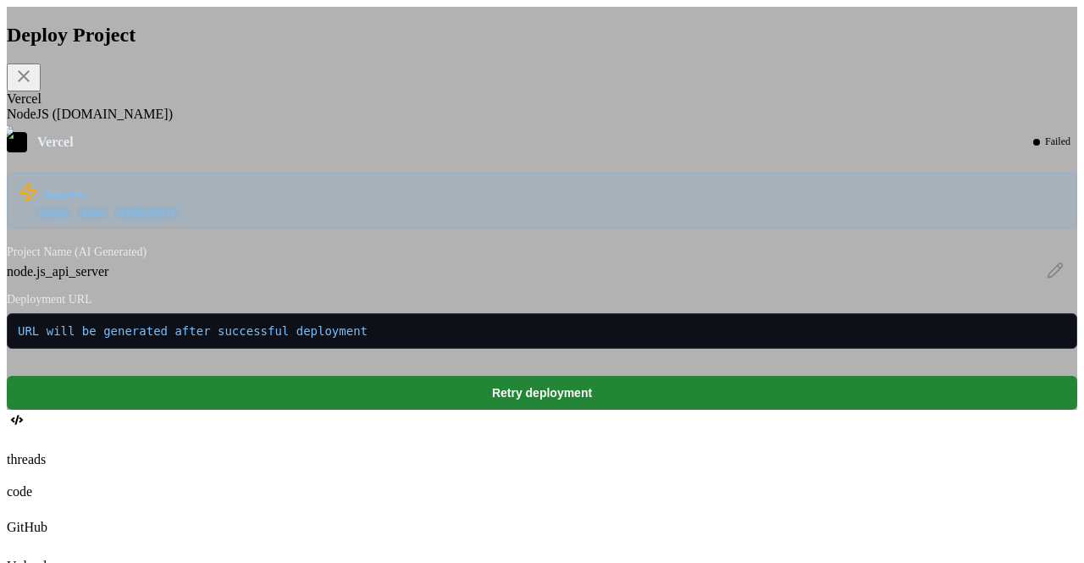
click at [416, 122] on div "NodeJS (Fly.io)" at bounding box center [542, 114] width 1071 height 15
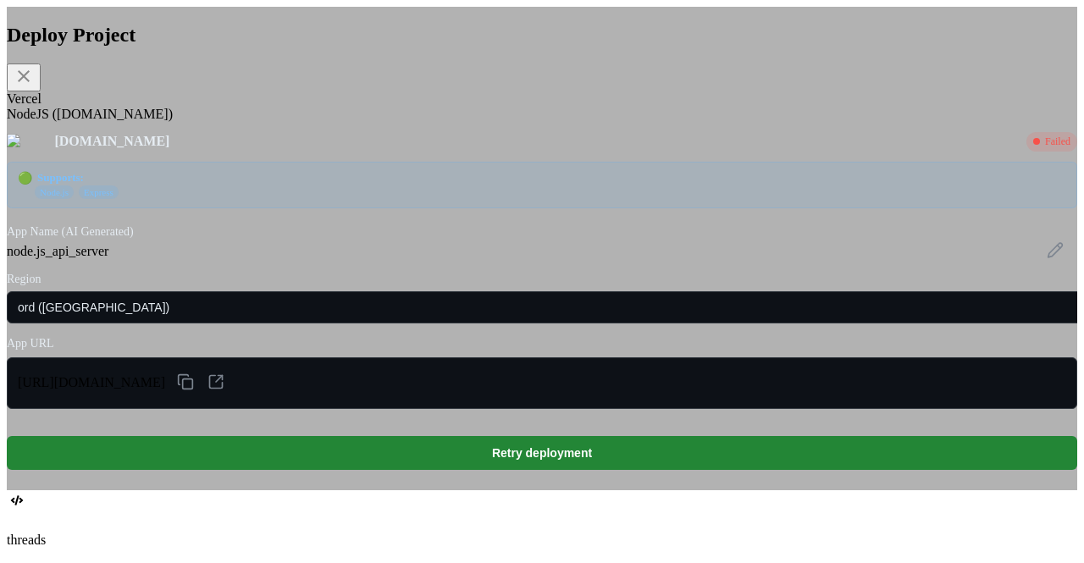
click at [339, 107] on div "Vercel" at bounding box center [542, 98] width 1071 height 15
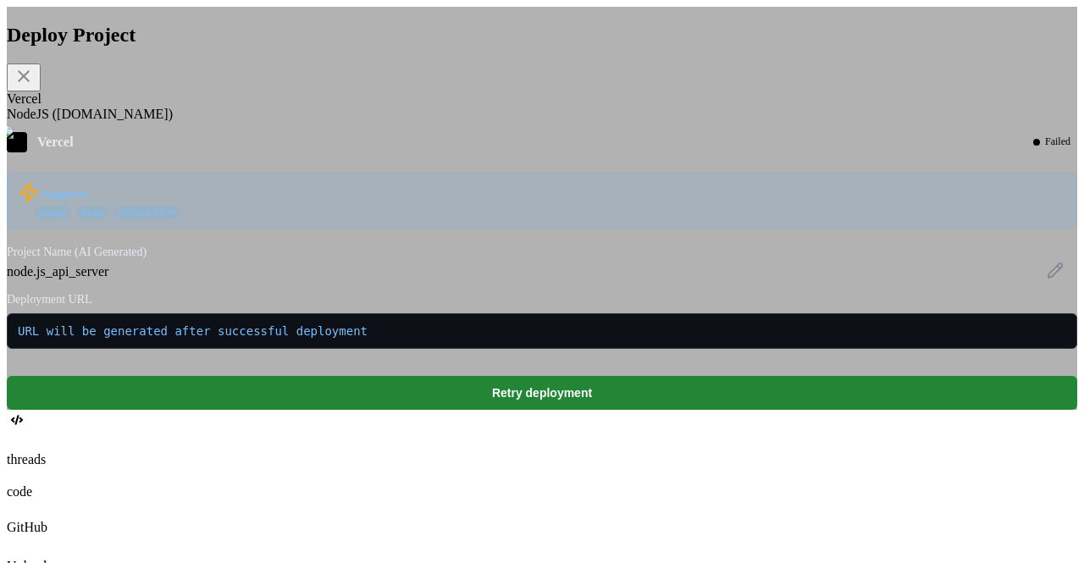
click at [401, 122] on div "NodeJS (Fly.io)" at bounding box center [542, 114] width 1071 height 15
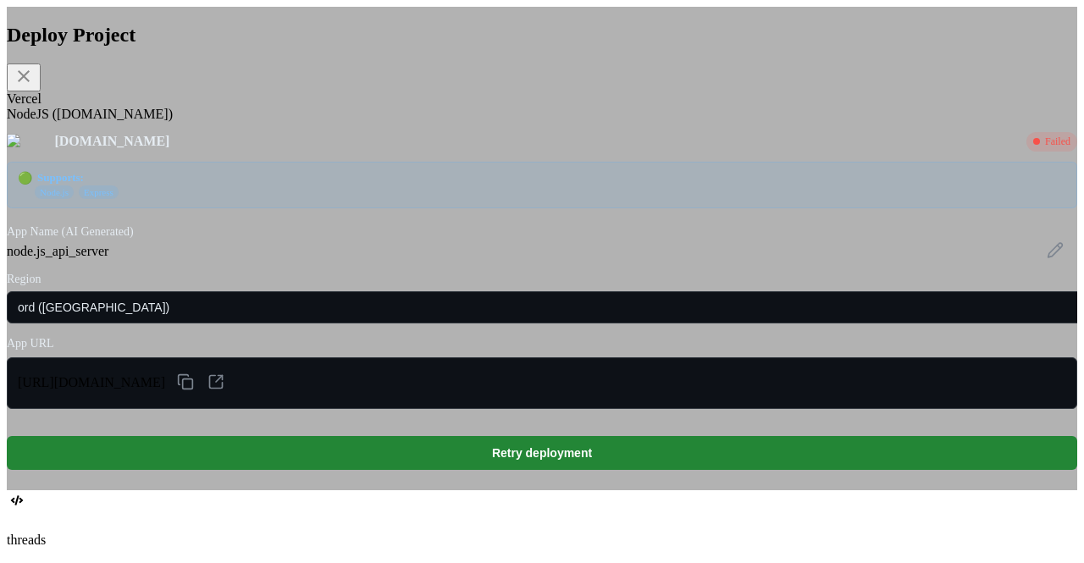
click at [317, 107] on div "Vercel" at bounding box center [542, 98] width 1071 height 15
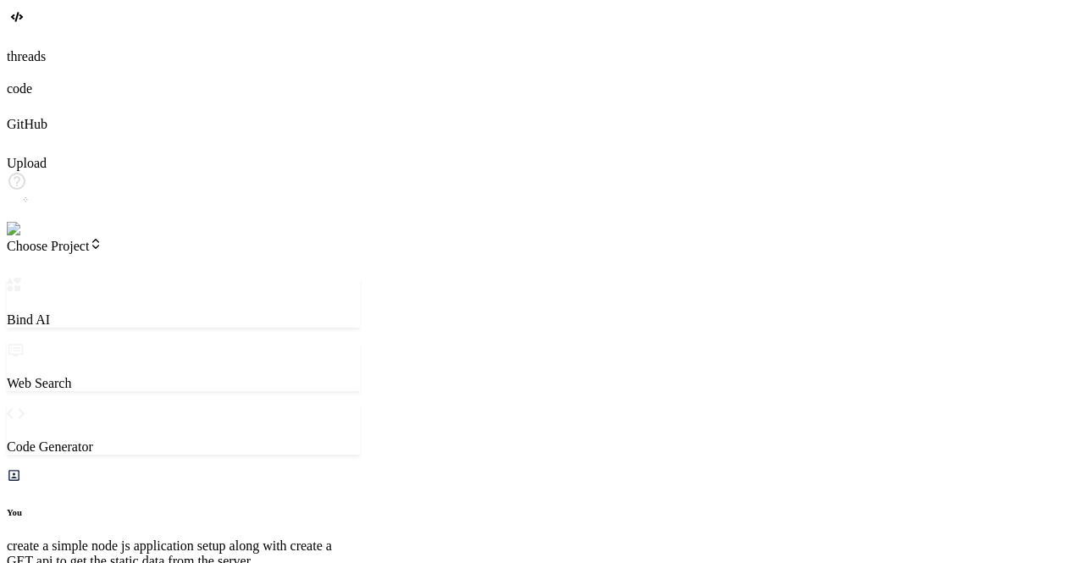
scroll to position [375, 0]
click at [102, 239] on span "Choose Project" at bounding box center [55, 246] width 96 height 14
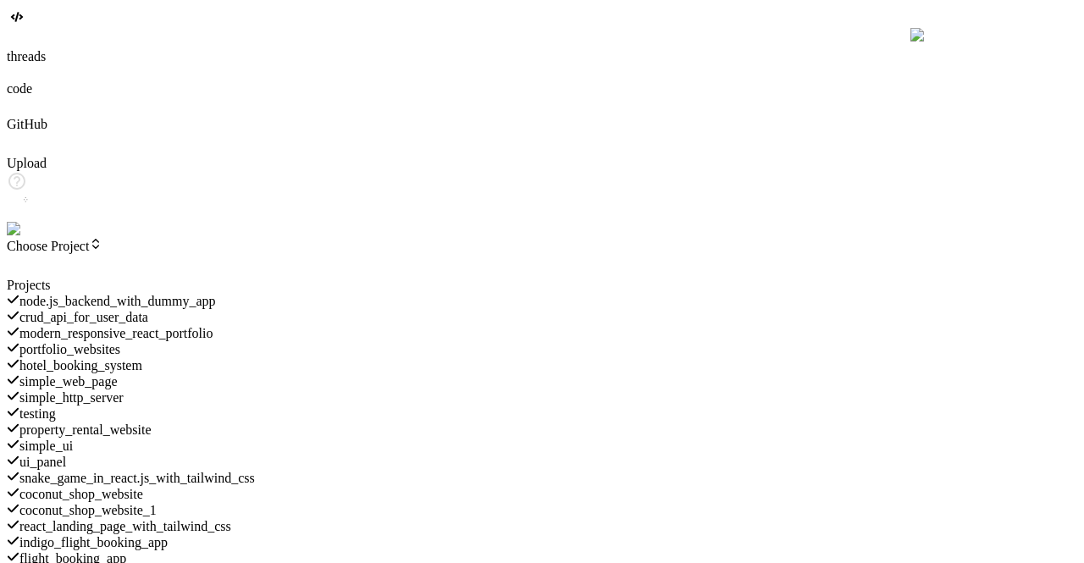
scroll to position [759, 0]
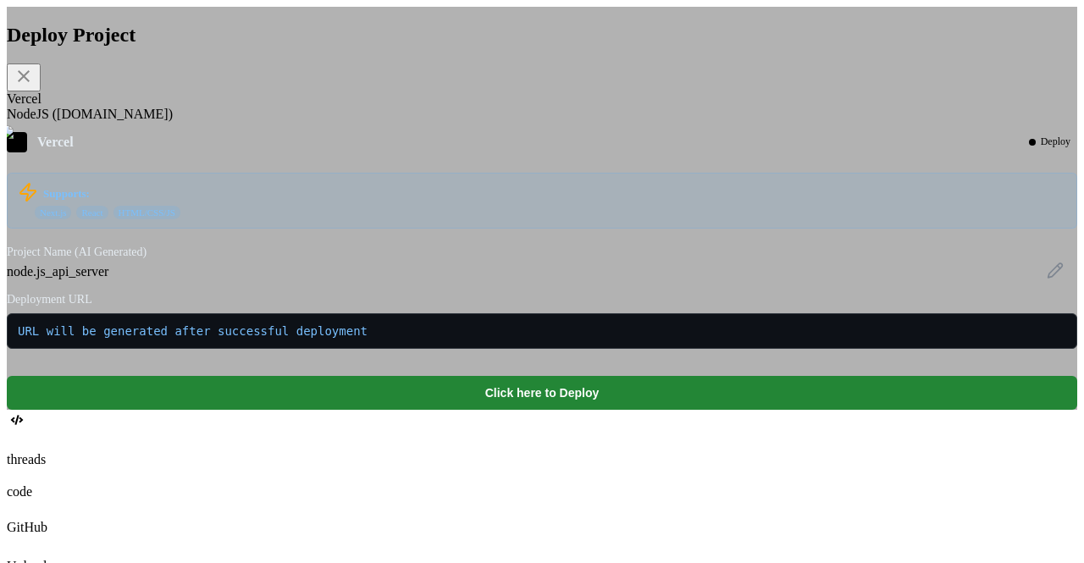
click at [425, 122] on div "NodeJS (Fly.io)" at bounding box center [542, 114] width 1071 height 15
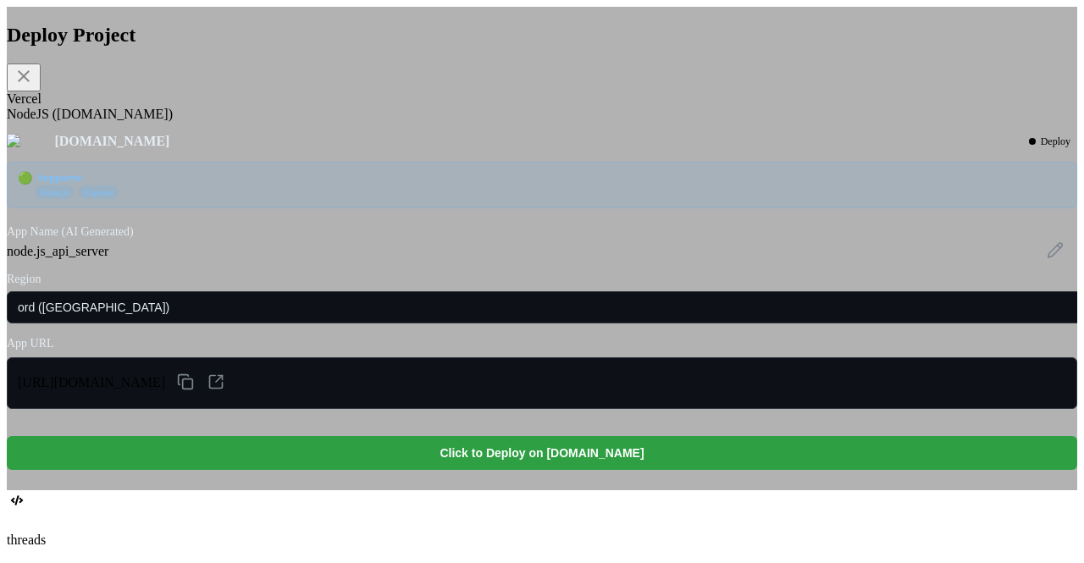
click at [480, 470] on button "Click to Deploy on fly.io" at bounding box center [542, 453] width 1071 height 34
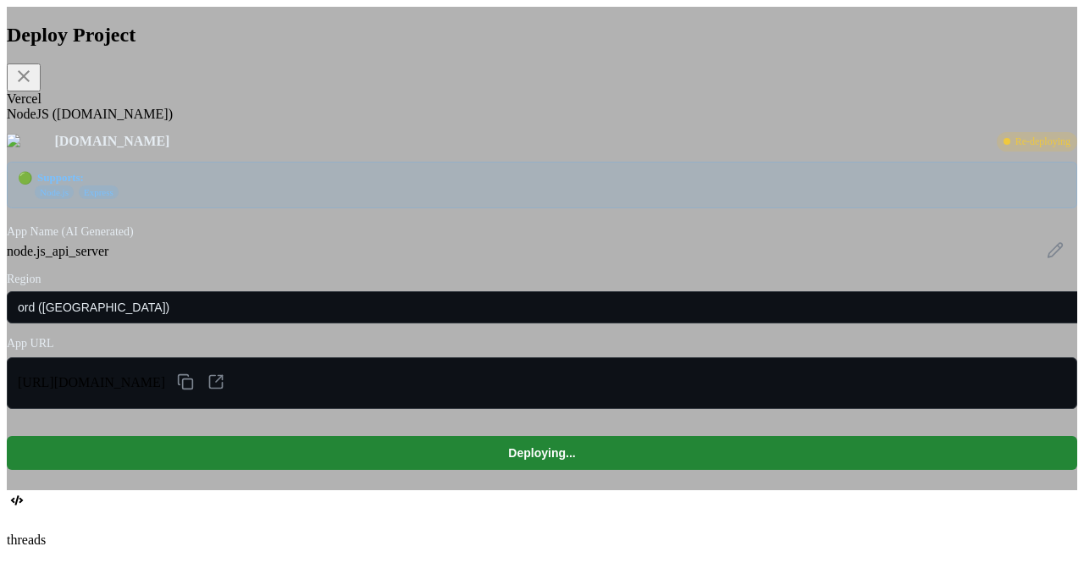
scroll to position [616, 0]
click at [329, 99] on div "Deploy Project Vercel NodeJS (Fly.io) Fly.io Re-deploying 🟢 Supports: Node.js E…" at bounding box center [542, 247] width 1071 height 446
click at [329, 107] on div "Vercel" at bounding box center [542, 98] width 1071 height 15
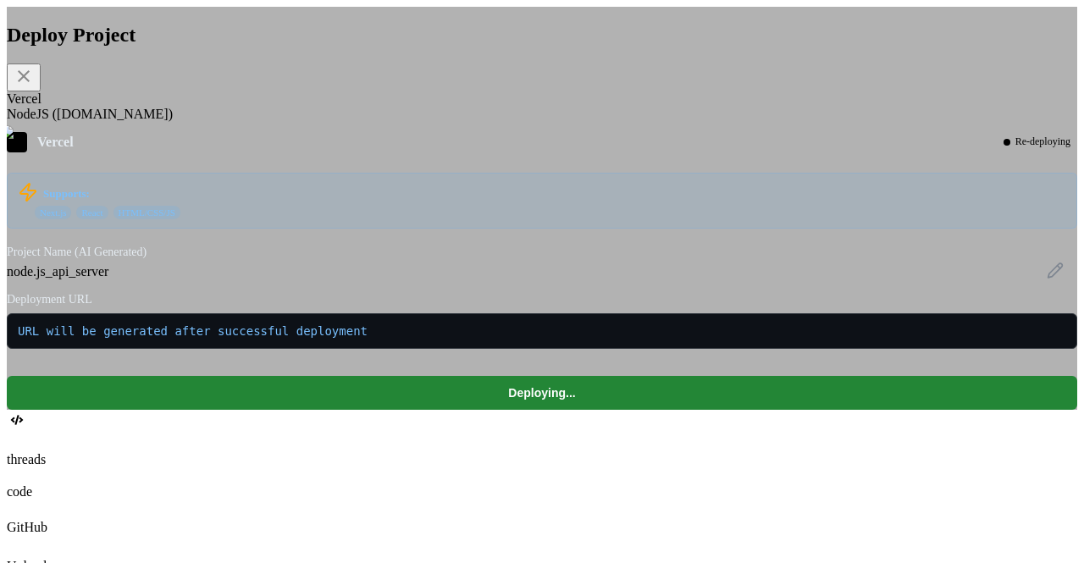
click at [397, 121] on div "Deploy Project Vercel NodeJS (Fly.io) Vercel Re-deploying Supports: Next.js Rea…" at bounding box center [542, 217] width 1071 height 386
click at [398, 122] on div "NodeJS (Fly.io)" at bounding box center [542, 114] width 1071 height 15
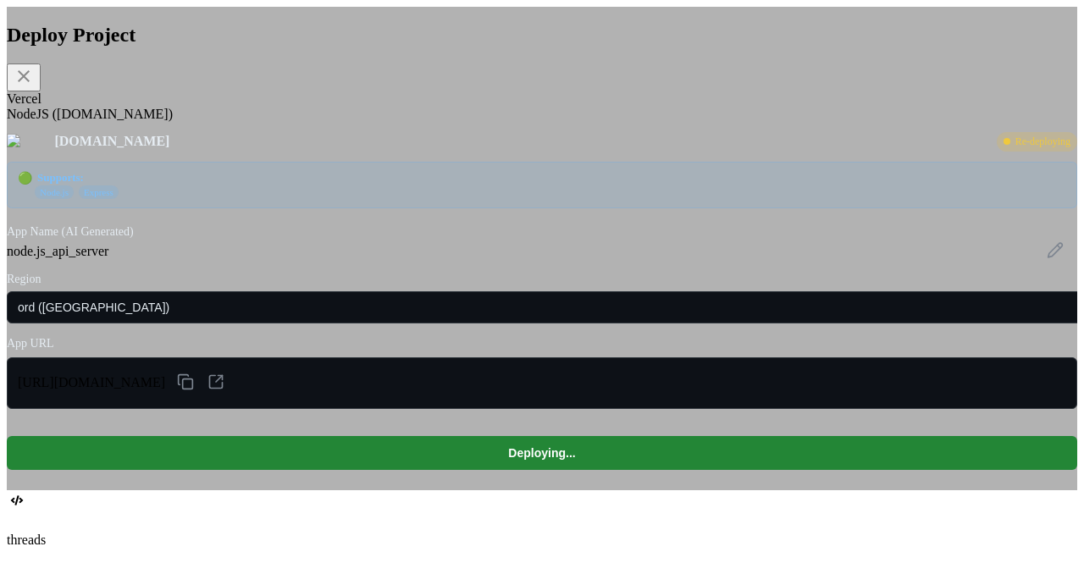
click at [332, 107] on div "Vercel" at bounding box center [542, 98] width 1071 height 15
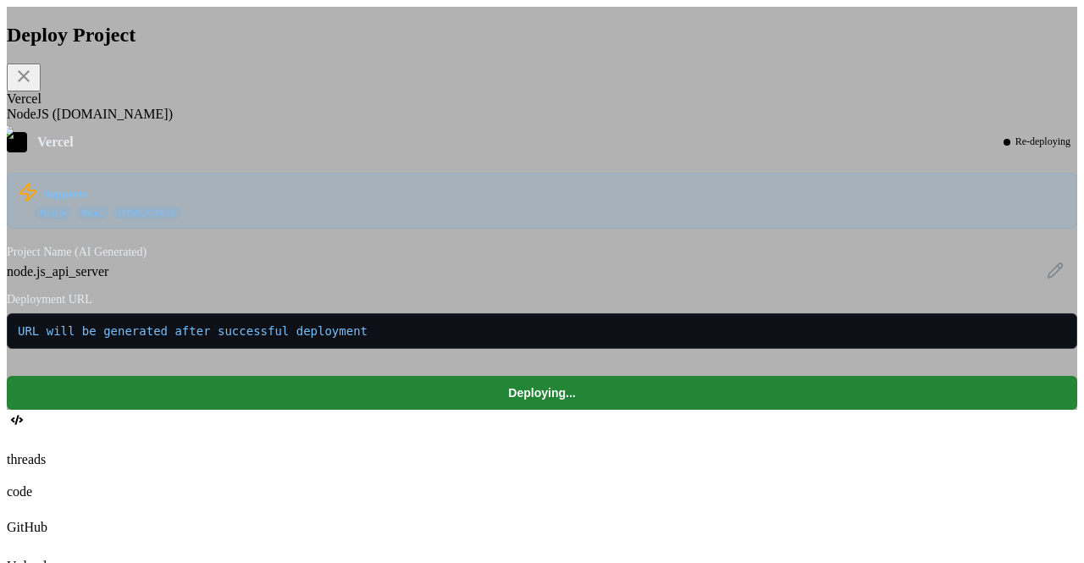
click at [430, 122] on div "NodeJS (Fly.io)" at bounding box center [542, 114] width 1071 height 15
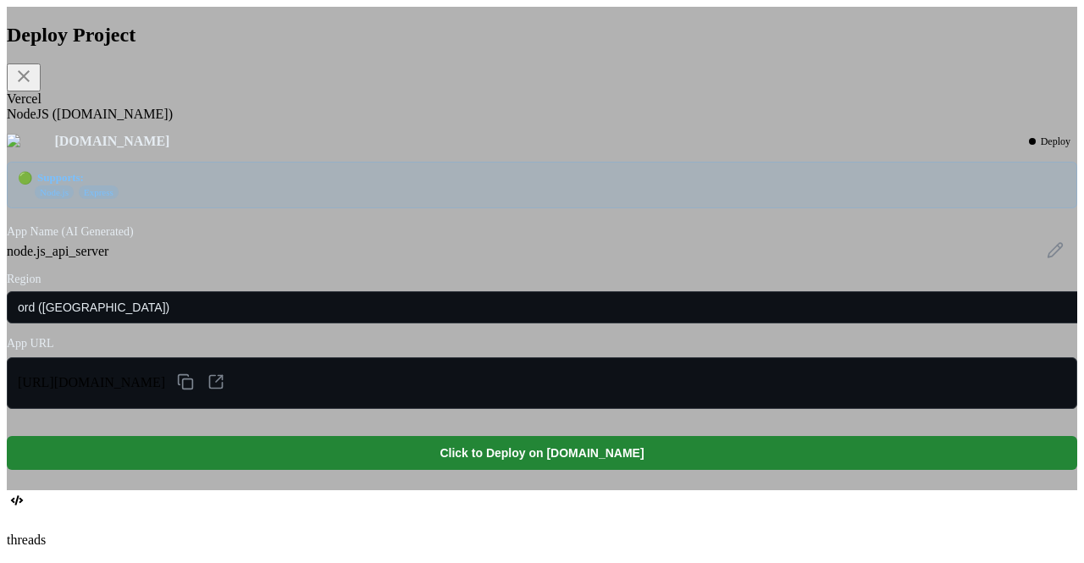
click at [339, 107] on div "Vercel" at bounding box center [542, 98] width 1071 height 15
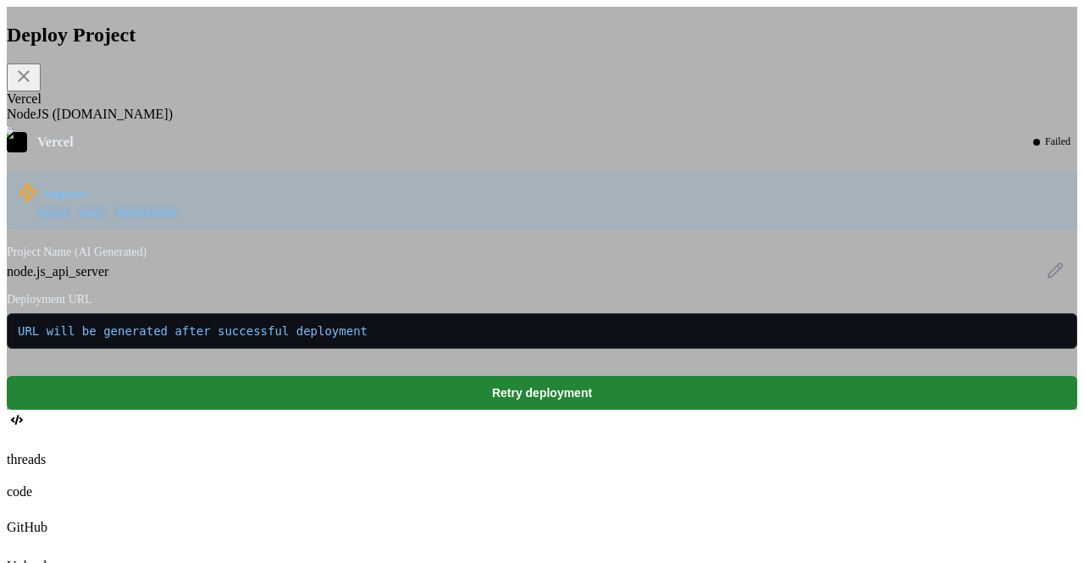
click at [412, 122] on div "NodeJS (Fly.io)" at bounding box center [542, 114] width 1071 height 15
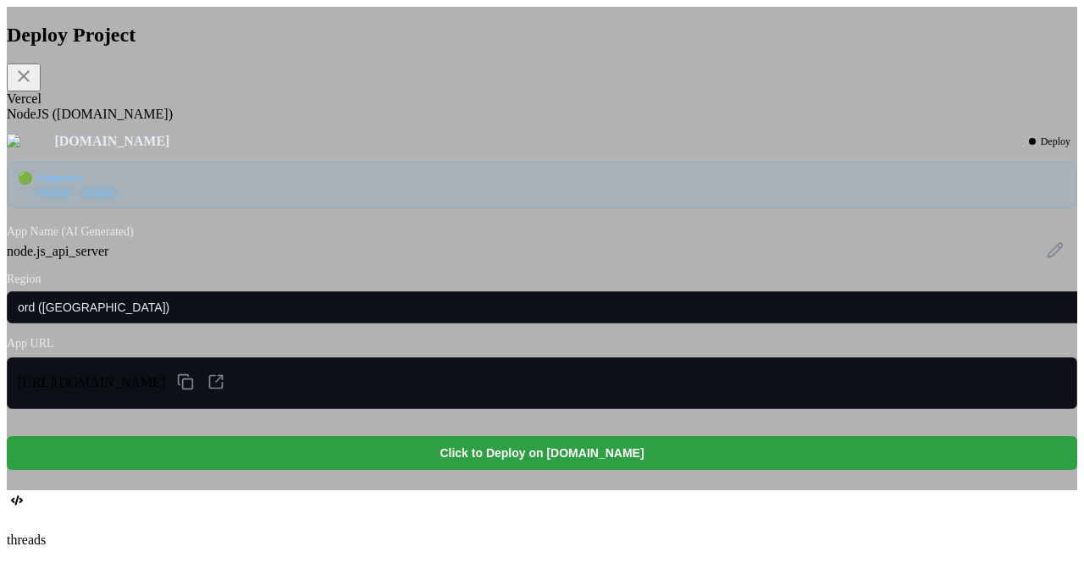
click at [529, 470] on button "Click to Deploy on fly.io" at bounding box center [542, 453] width 1071 height 34
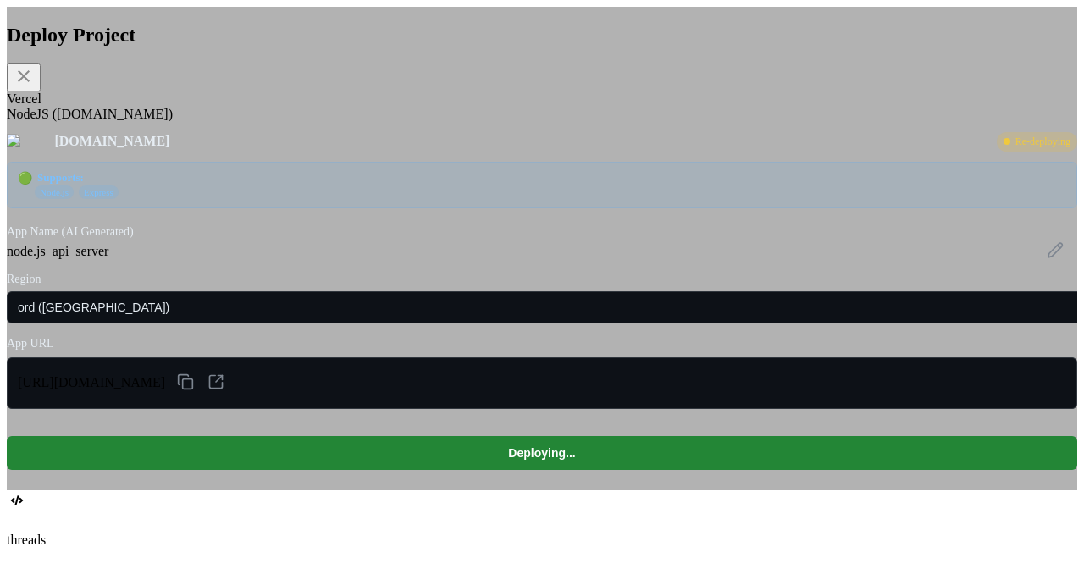
click at [333, 107] on div "Vercel" at bounding box center [542, 98] width 1071 height 15
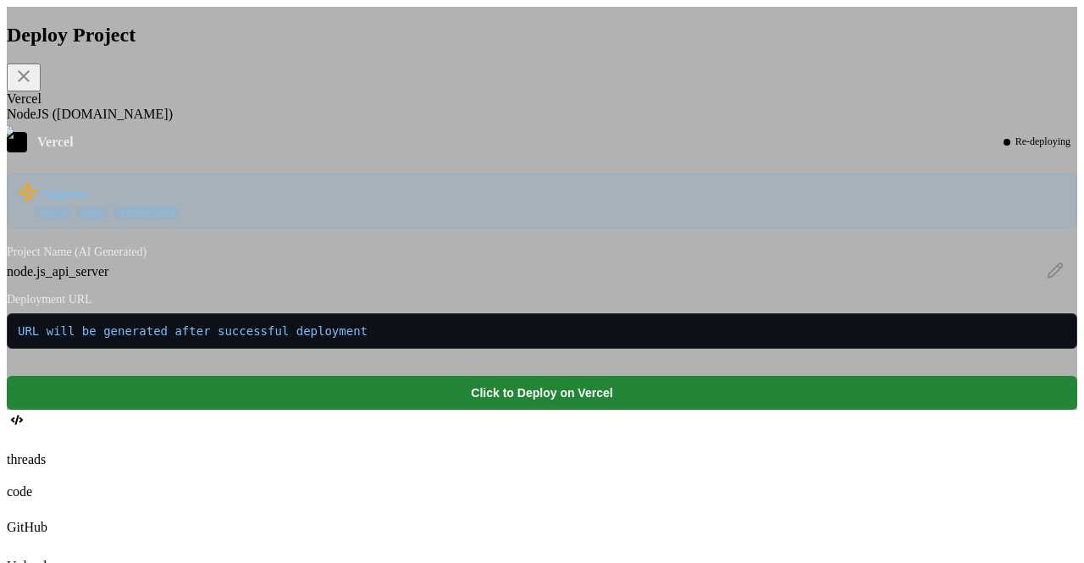
click at [400, 122] on div "NodeJS (Fly.io)" at bounding box center [542, 114] width 1071 height 15
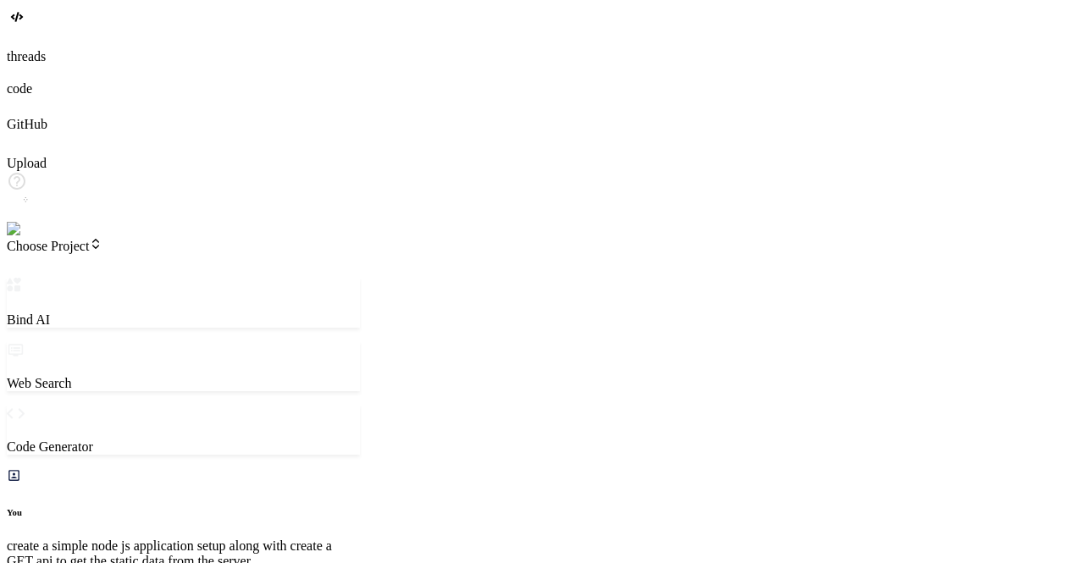
scroll to position [375, 0]
click at [102, 239] on span "Choose Project" at bounding box center [55, 246] width 96 height 14
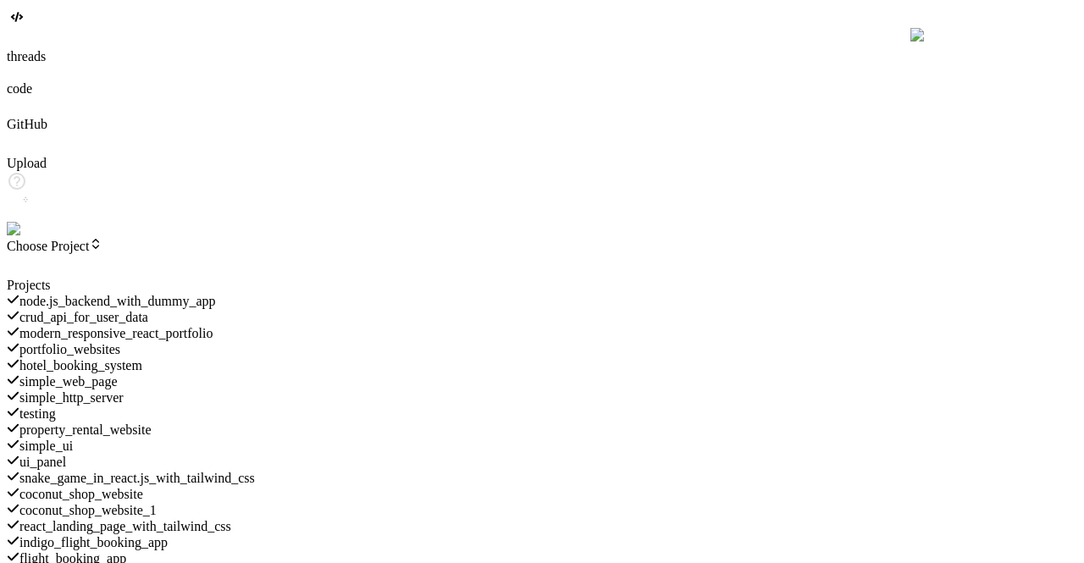
scroll to position [759, 0]
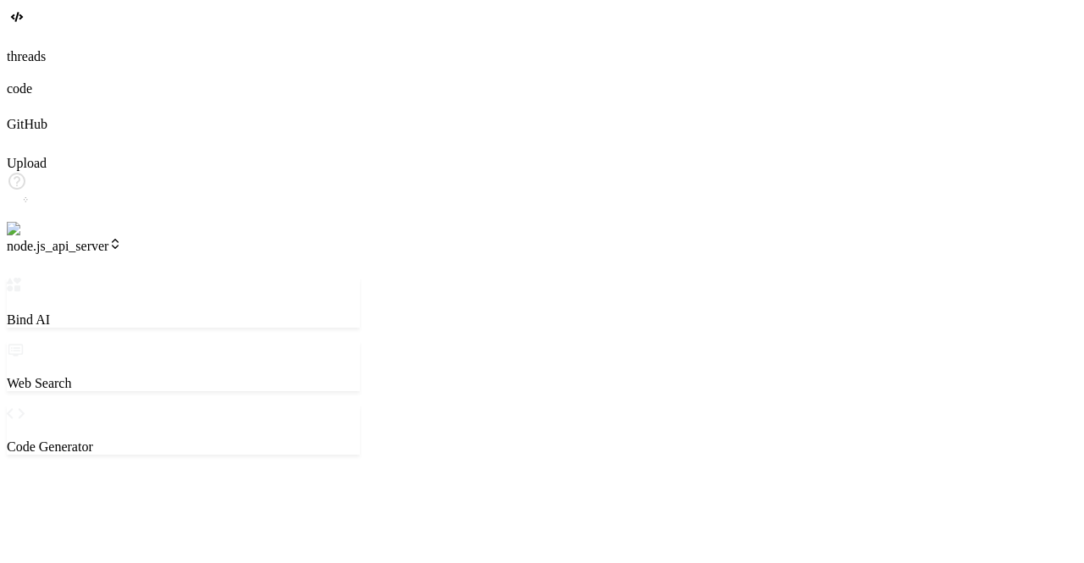
scroll to position [0, 0]
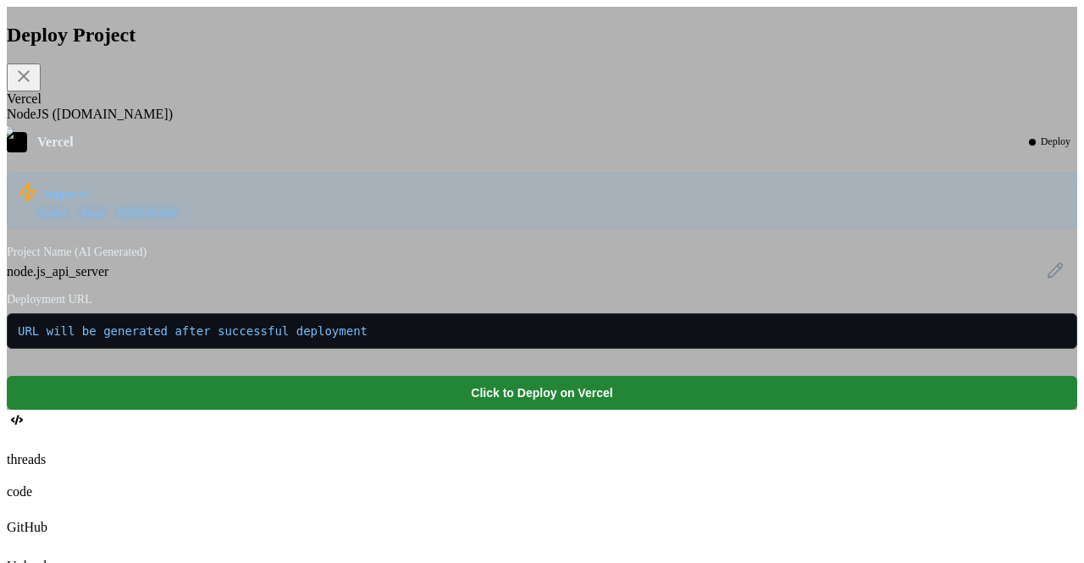
click at [419, 122] on div "NodeJS (Fly.io)" at bounding box center [542, 114] width 1071 height 15
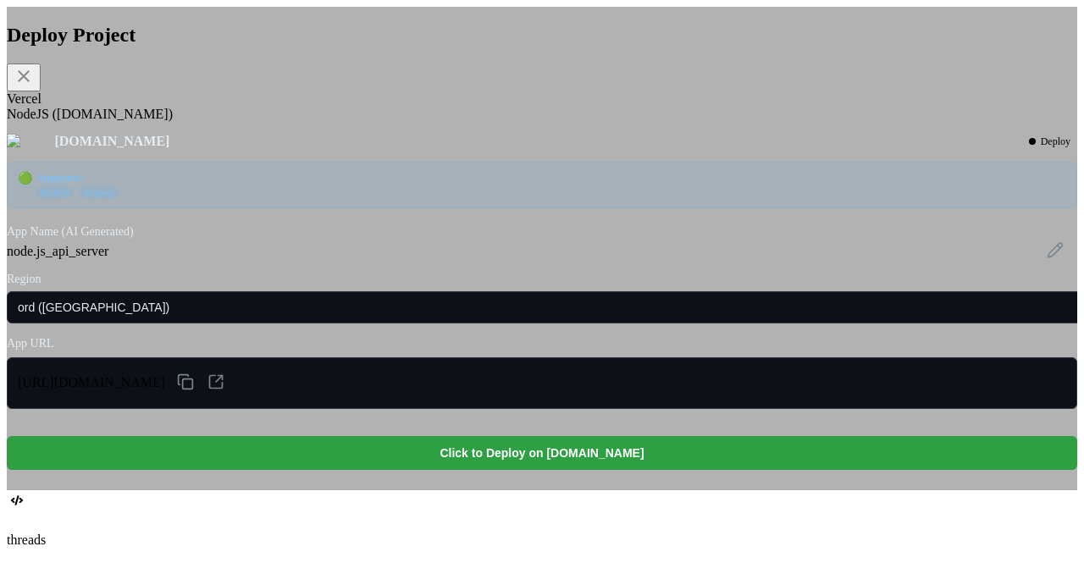
click at [559, 470] on button "Click to Deploy on fly.io" at bounding box center [542, 453] width 1071 height 34
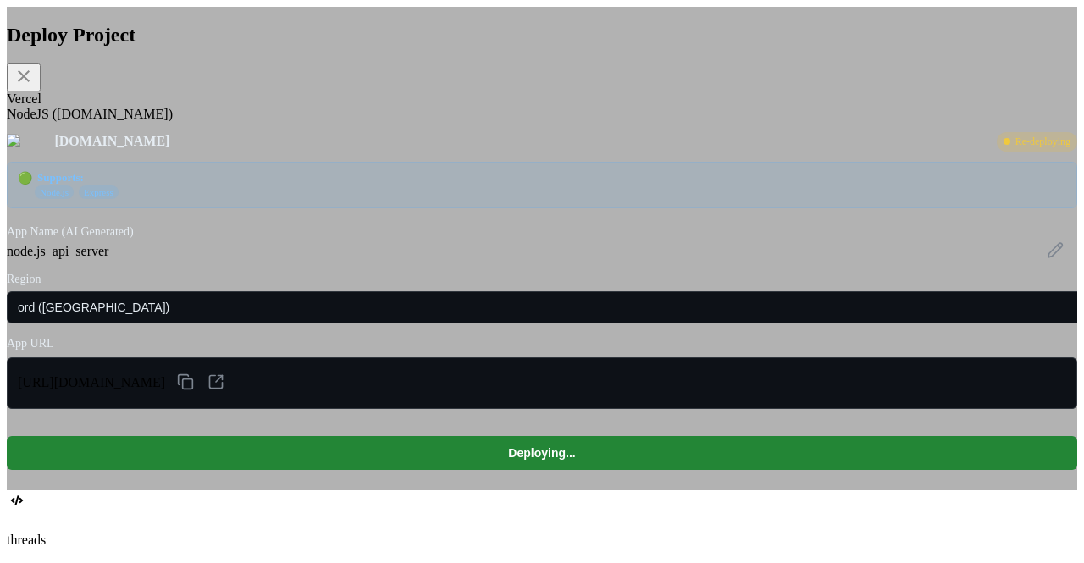
scroll to position [616, 0]
click at [333, 107] on div "Vercel" at bounding box center [542, 98] width 1071 height 15
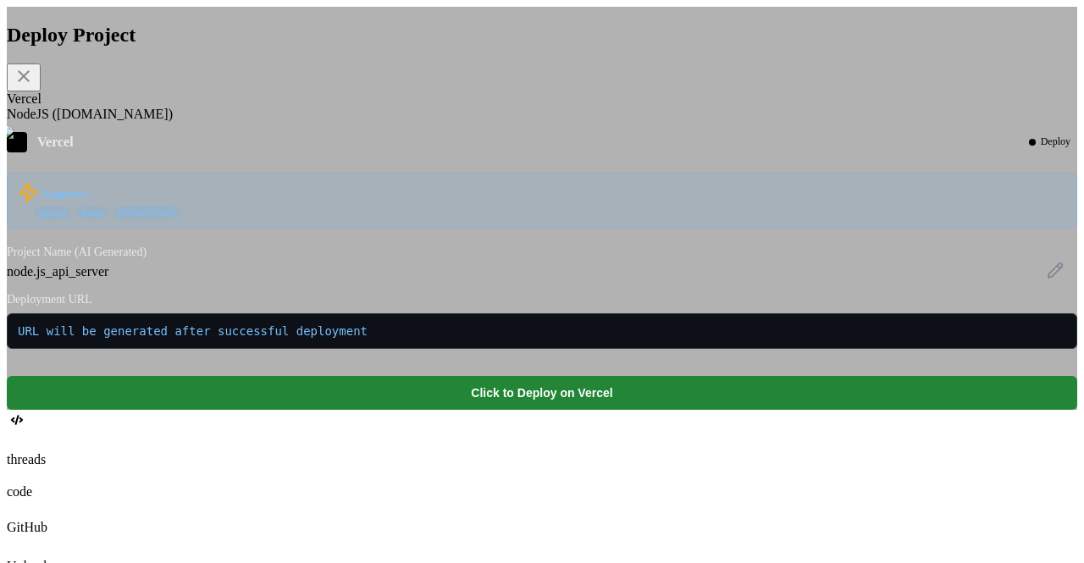
click at [406, 122] on div "NodeJS (Fly.io)" at bounding box center [542, 114] width 1071 height 15
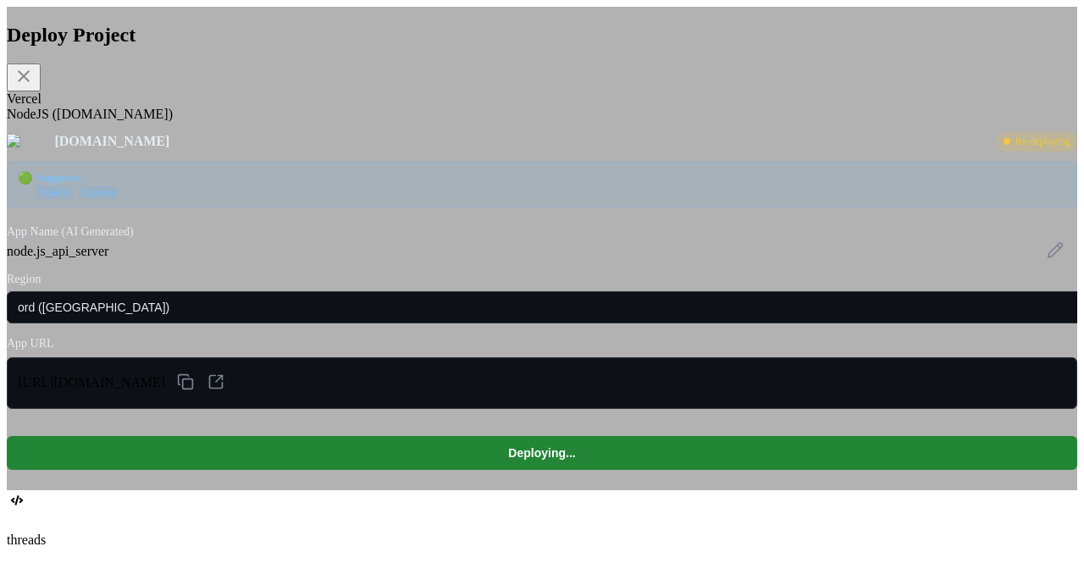
click at [340, 107] on div "Vercel" at bounding box center [542, 98] width 1071 height 15
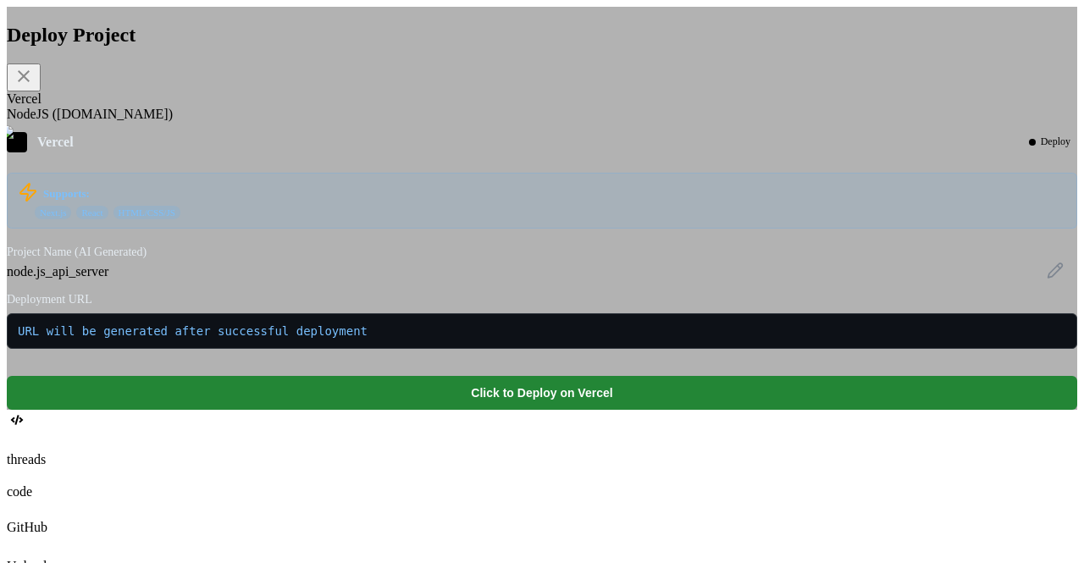
click at [413, 122] on div "NodeJS (Fly.io)" at bounding box center [542, 114] width 1071 height 15
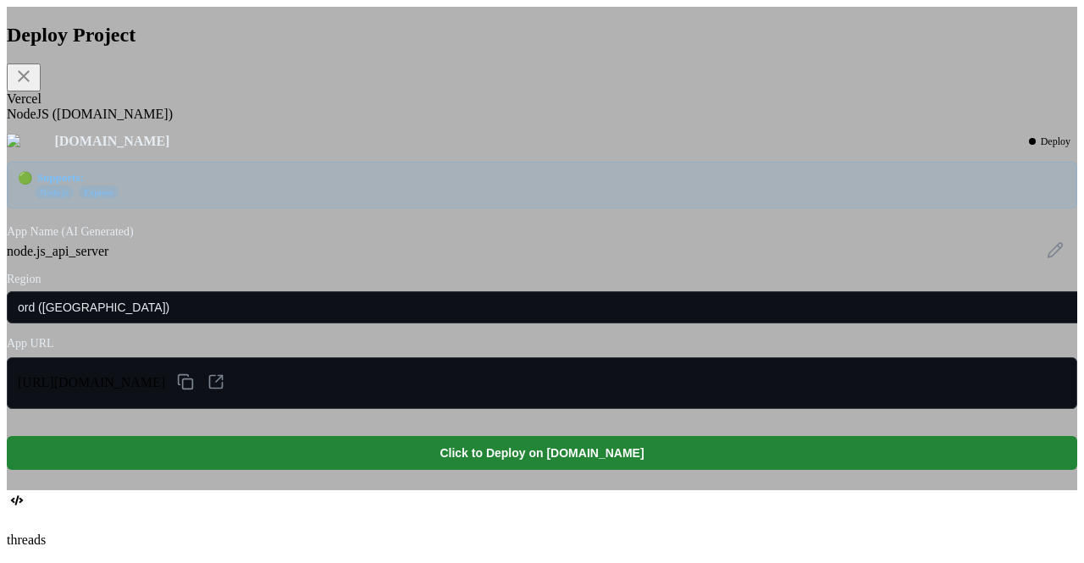
click at [341, 107] on div "Vercel" at bounding box center [542, 98] width 1071 height 15
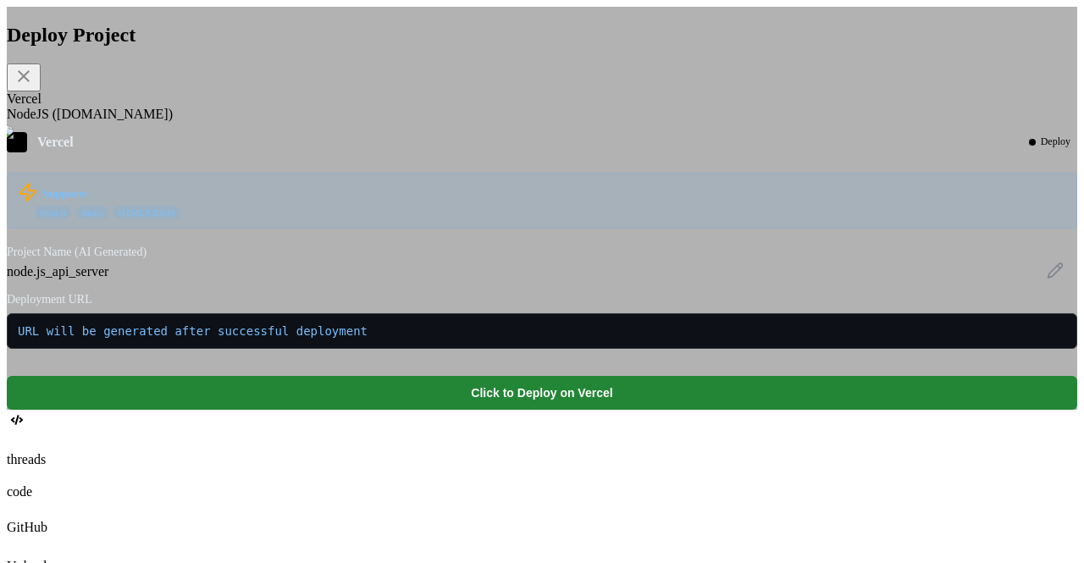
click at [417, 122] on div "NodeJS (Fly.io)" at bounding box center [542, 114] width 1071 height 15
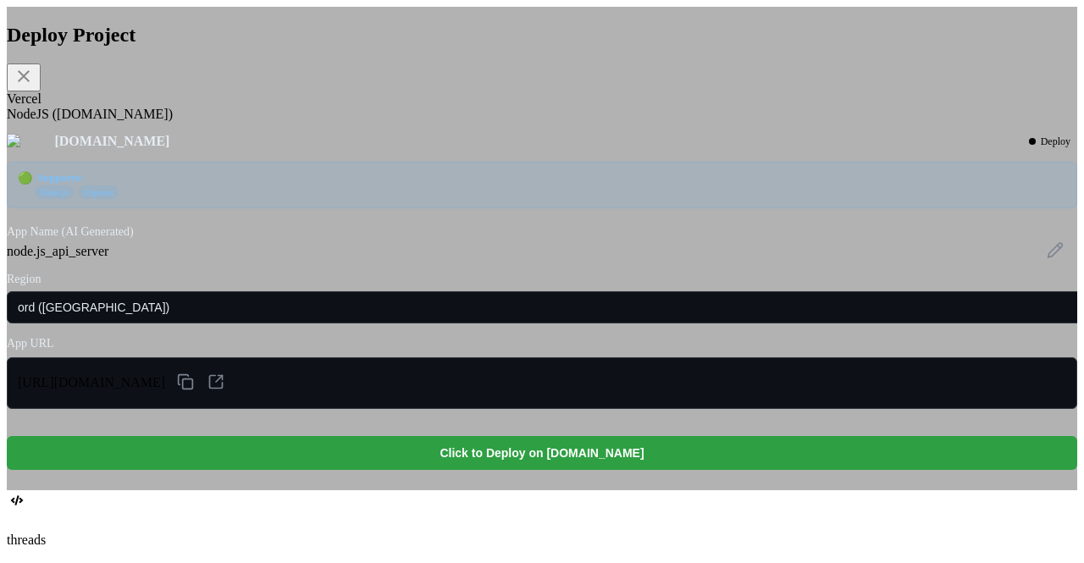
click at [623, 470] on button "Click to Deploy on fly.io" at bounding box center [542, 453] width 1071 height 34
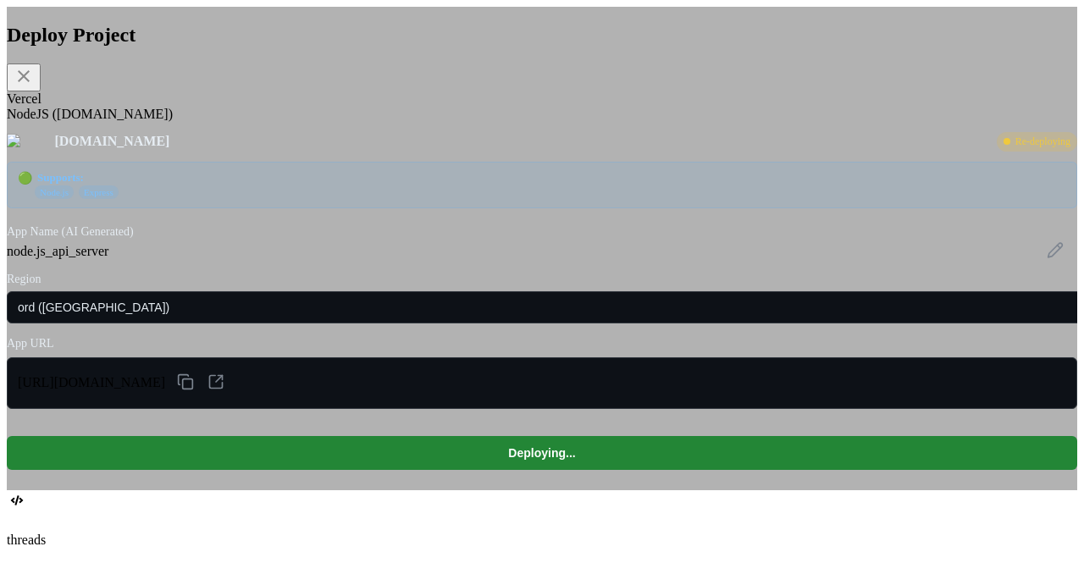
click at [319, 107] on div "Vercel" at bounding box center [542, 98] width 1071 height 15
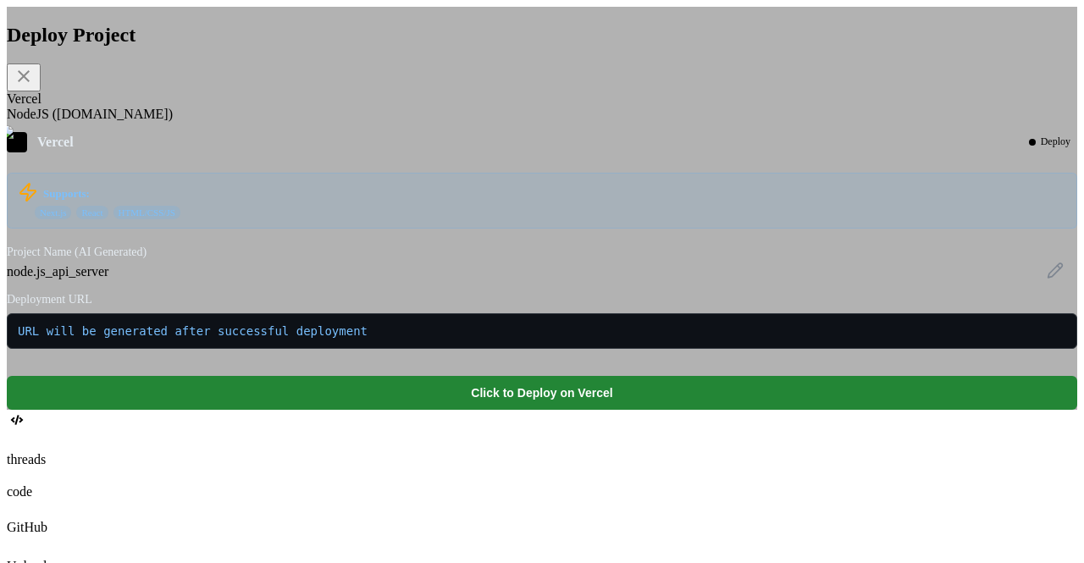
click at [429, 122] on div "NodeJS (Fly.io)" at bounding box center [542, 114] width 1071 height 15
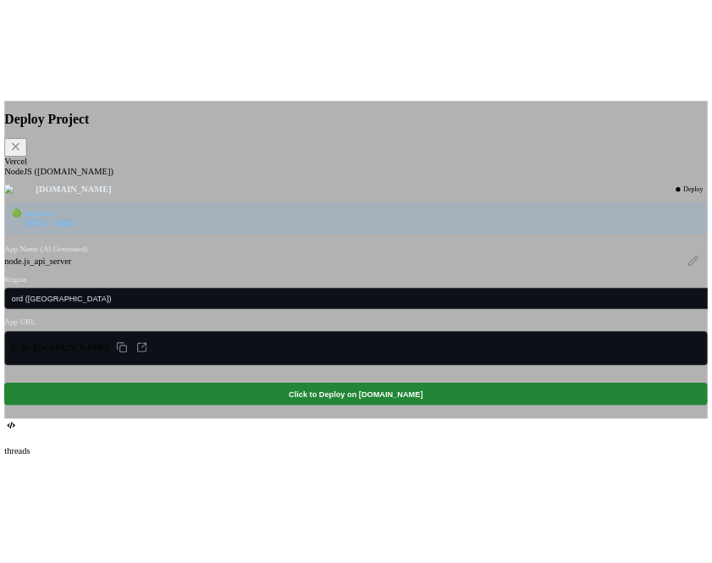
scroll to position [692, 0]
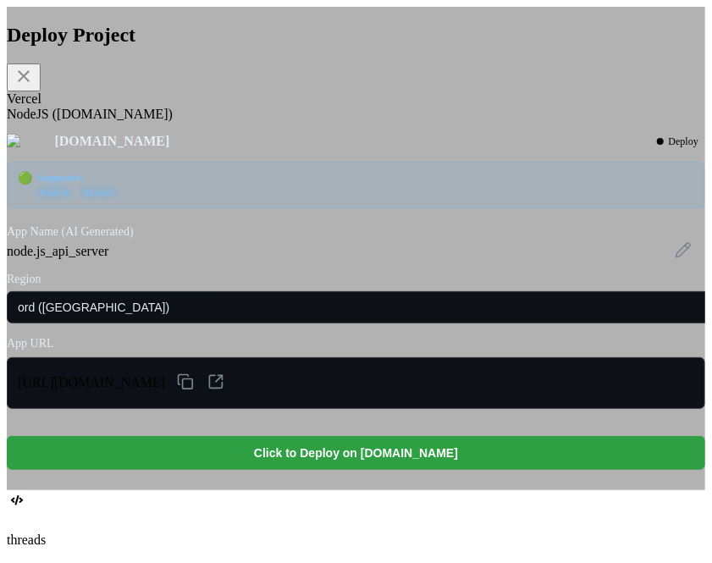
click at [437, 470] on button "Click to Deploy on fly.io" at bounding box center [356, 453] width 699 height 34
click at [365, 470] on button "Click to Deploy on fly.io" at bounding box center [356, 453] width 699 height 34
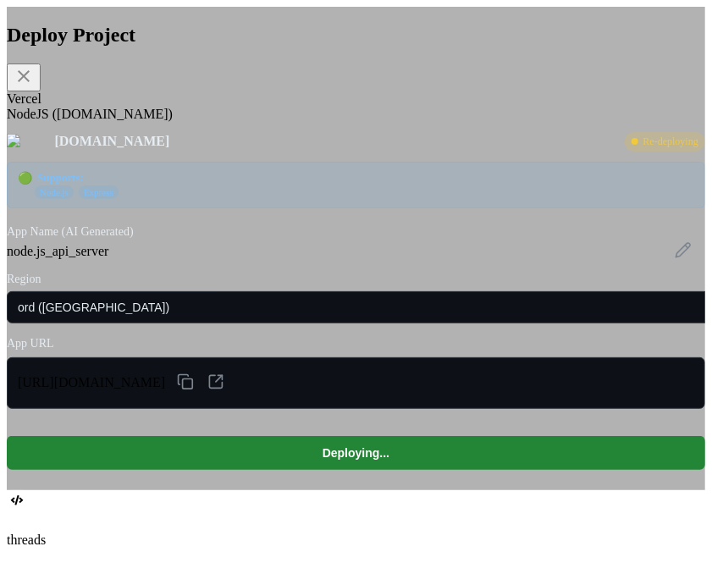
type textarea "x"
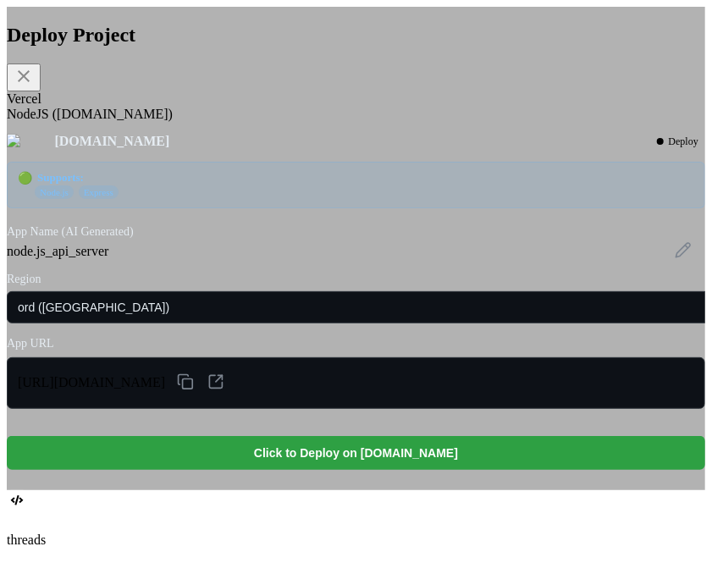
click at [382, 470] on button "Click to Deploy on fly.io" at bounding box center [356, 453] width 699 height 34
click at [428, 469] on button "Click to Deploy on fly.io" at bounding box center [356, 453] width 699 height 34
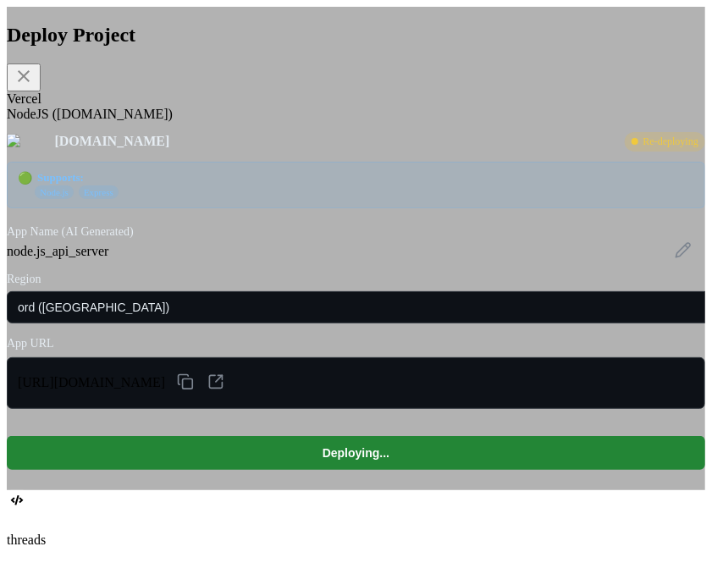
click at [141, 107] on div "Vercel" at bounding box center [356, 98] width 699 height 15
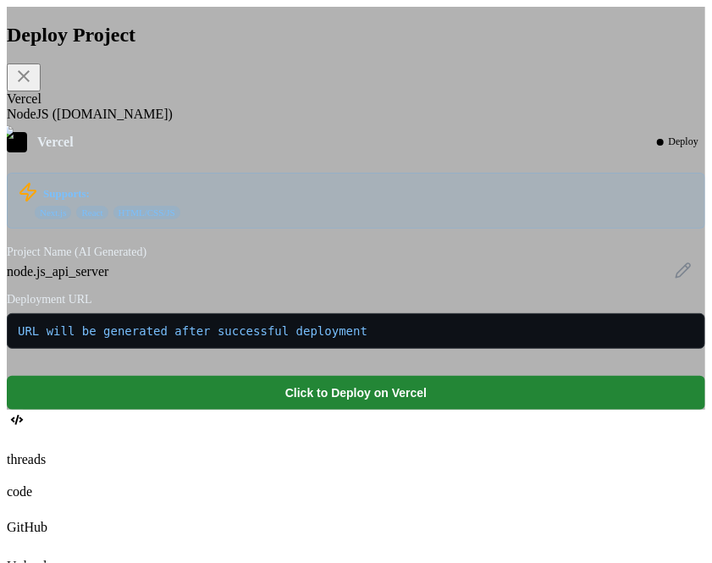
click at [244, 122] on div "NodeJS (Fly.io)" at bounding box center [356, 114] width 699 height 15
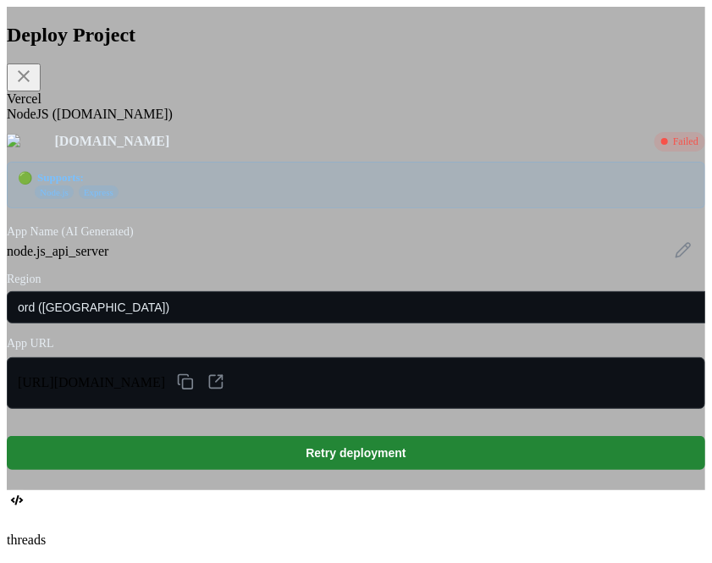
scroll to position [0, 0]
click at [142, 106] on div "Vercel" at bounding box center [356, 98] width 699 height 15
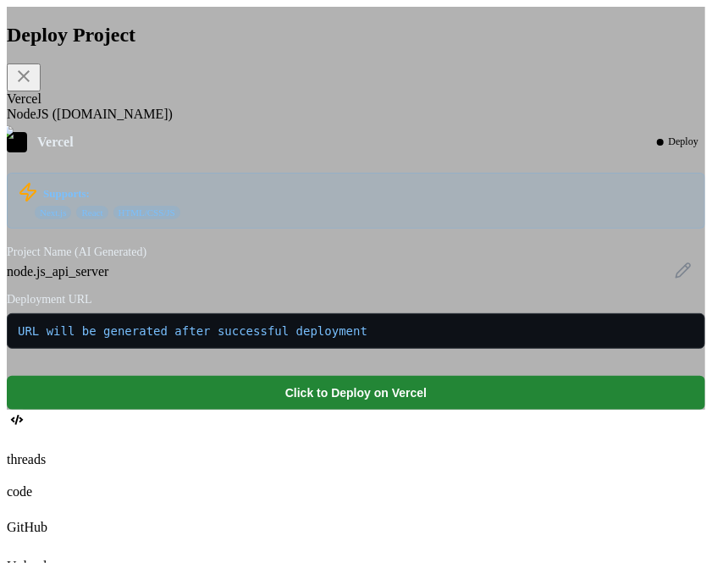
click at [235, 122] on div "NodeJS (Fly.io)" at bounding box center [356, 114] width 699 height 15
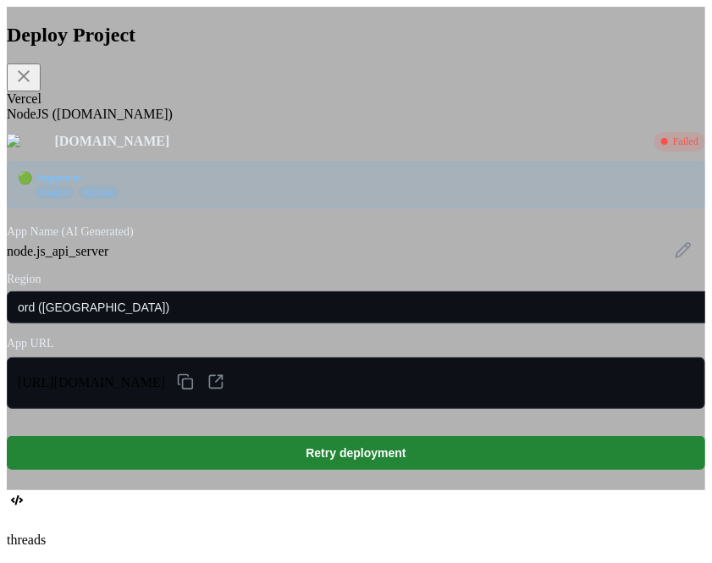
click at [149, 107] on div "Vercel" at bounding box center [356, 98] width 699 height 15
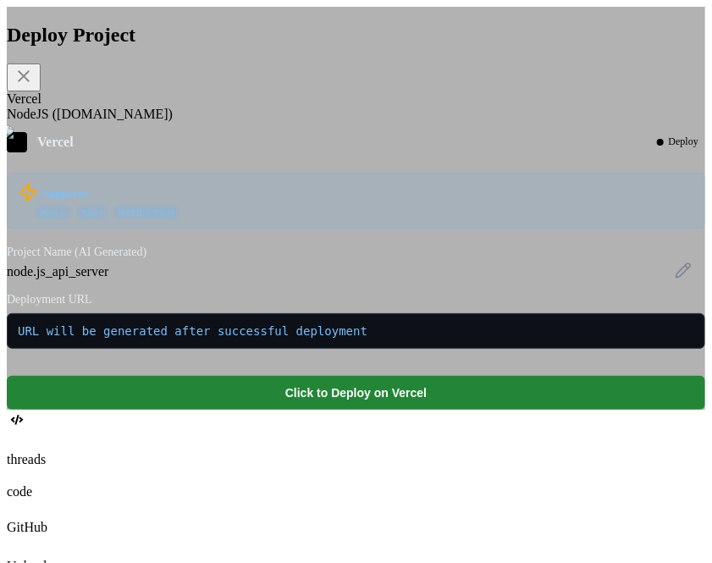
click at [580, 91] on div "Deploy Project" at bounding box center [356, 58] width 699 height 68
click at [34, 86] on icon at bounding box center [24, 76] width 20 height 20
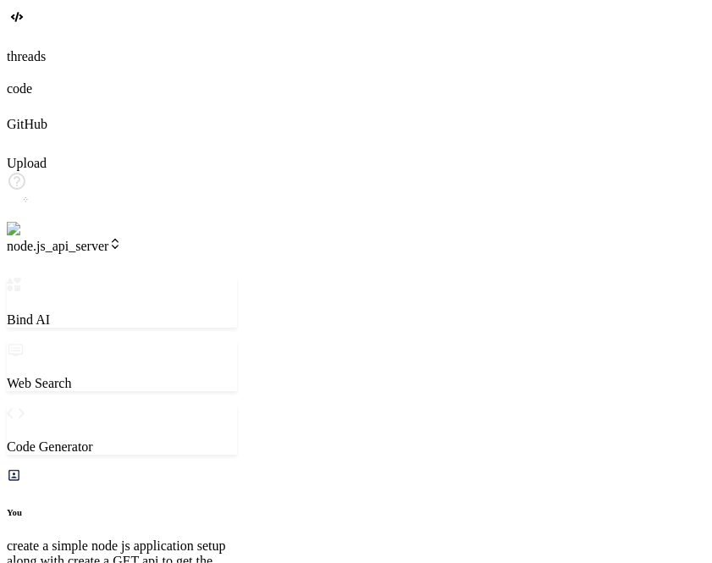
click at [122, 239] on span "node.js_api_server" at bounding box center [64, 246] width 115 height 14
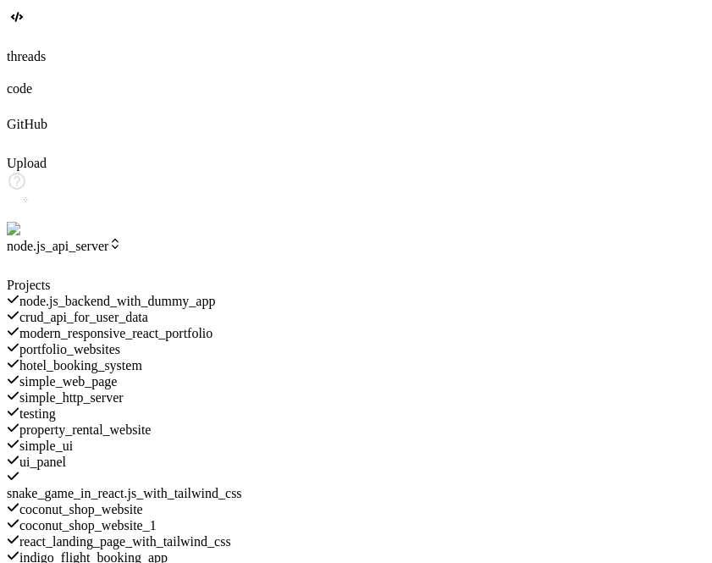
click at [152, 423] on span "property_rental_website" at bounding box center [85, 430] width 132 height 14
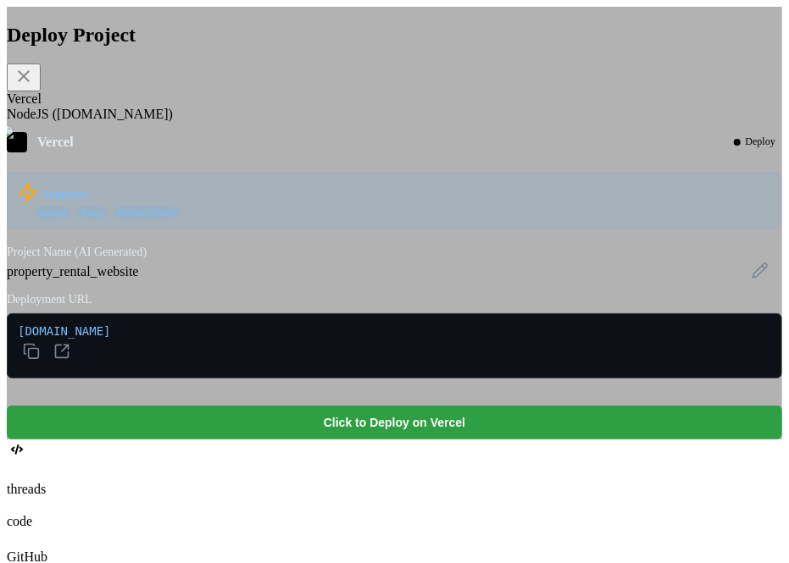
click at [454, 440] on button "Click to Deploy on Vercel" at bounding box center [394, 423] width 775 height 34
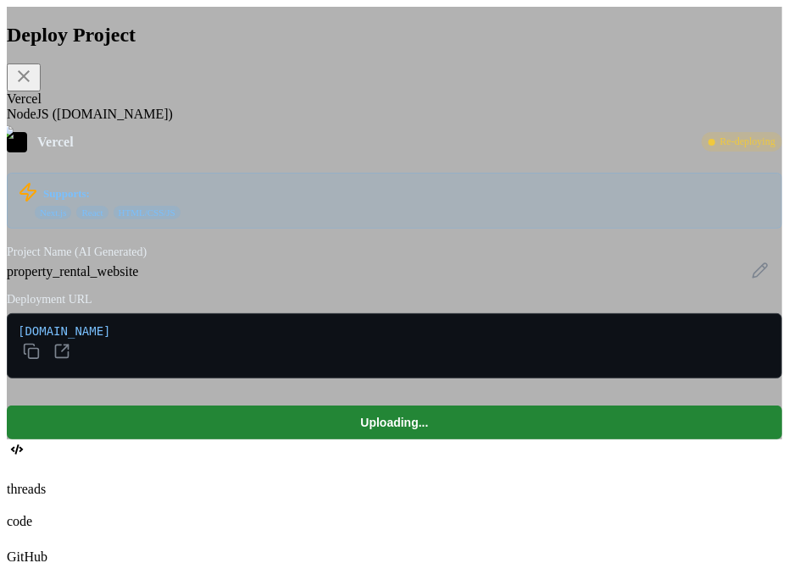
scroll to position [170, 0]
click at [273, 122] on div "NodeJS (Fly.io)" at bounding box center [394, 114] width 775 height 15
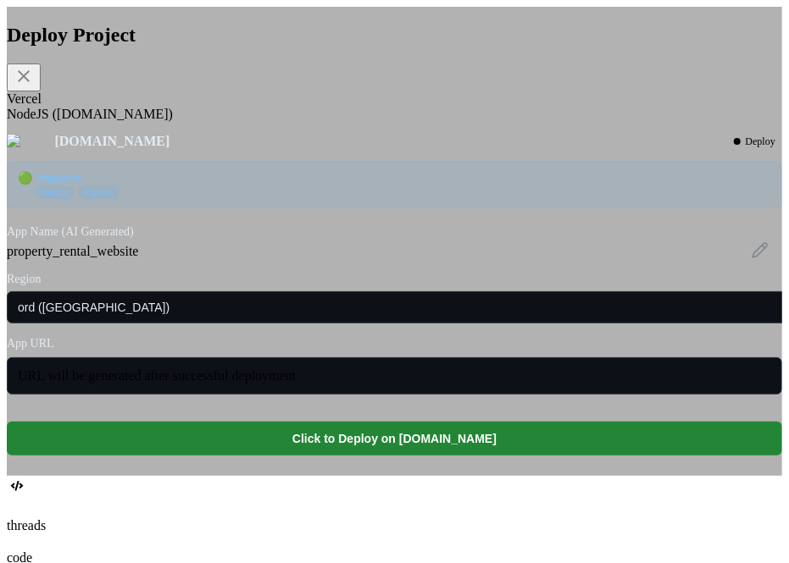
click at [168, 107] on div "Vercel" at bounding box center [394, 98] width 775 height 15
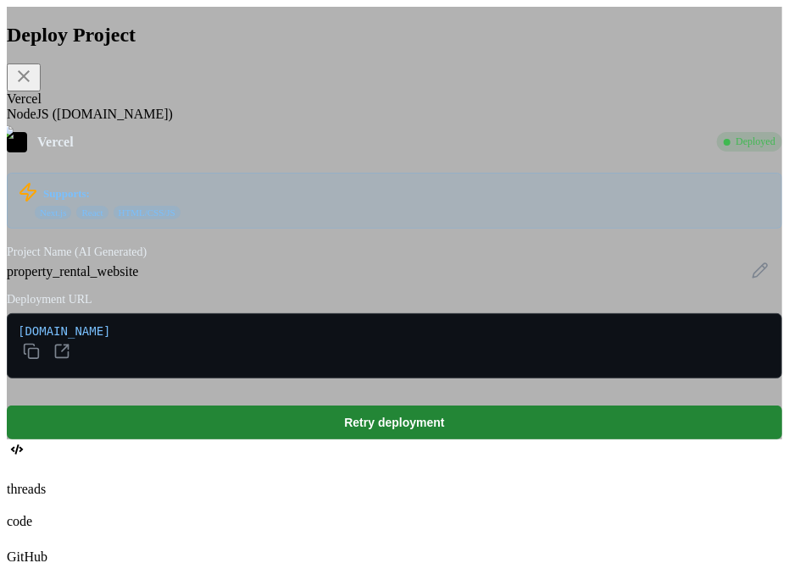
click at [280, 122] on div "NodeJS (Fly.io)" at bounding box center [394, 114] width 775 height 15
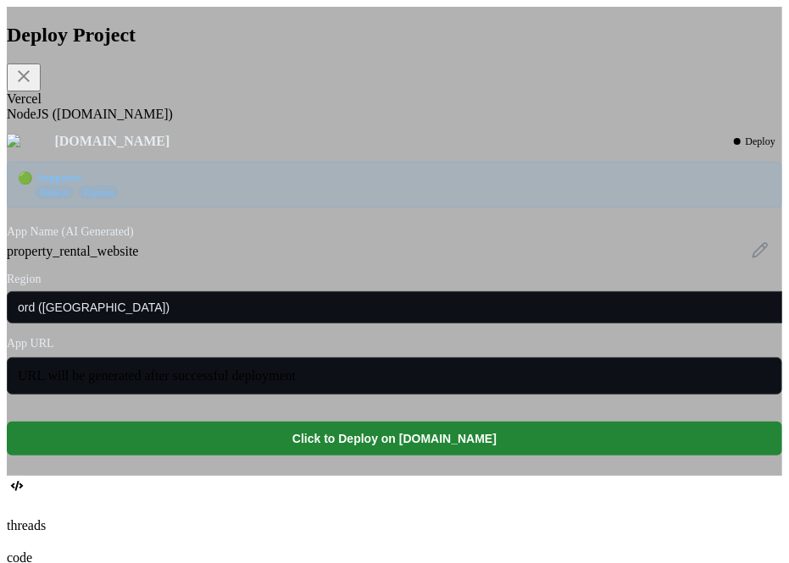
click at [171, 107] on div "Vercel" at bounding box center [394, 98] width 775 height 15
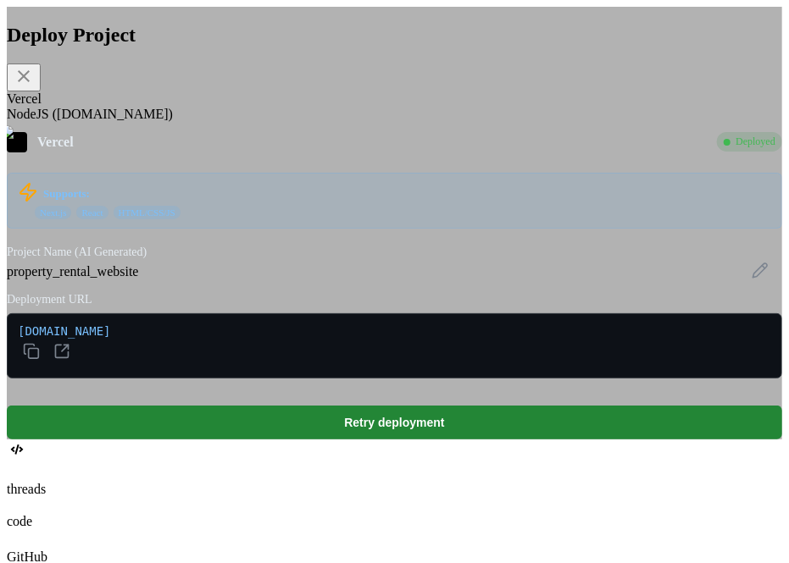
click at [266, 122] on div "NodeJS (Fly.io)" at bounding box center [394, 114] width 775 height 15
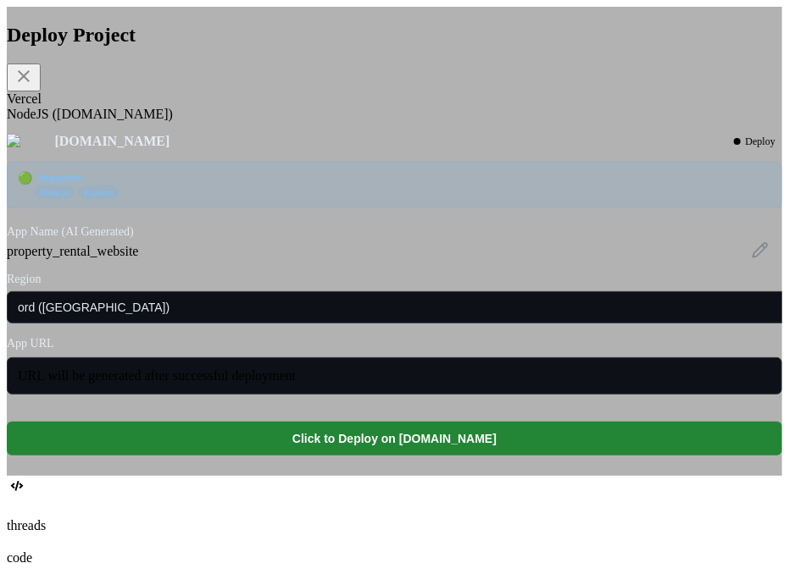
click at [174, 107] on div "Vercel" at bounding box center [394, 98] width 775 height 15
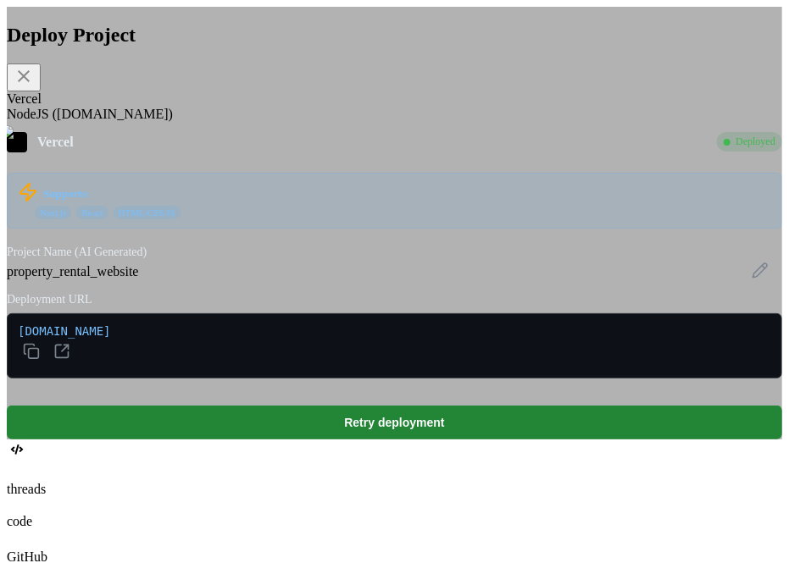
click at [34, 86] on icon at bounding box center [24, 76] width 20 height 20
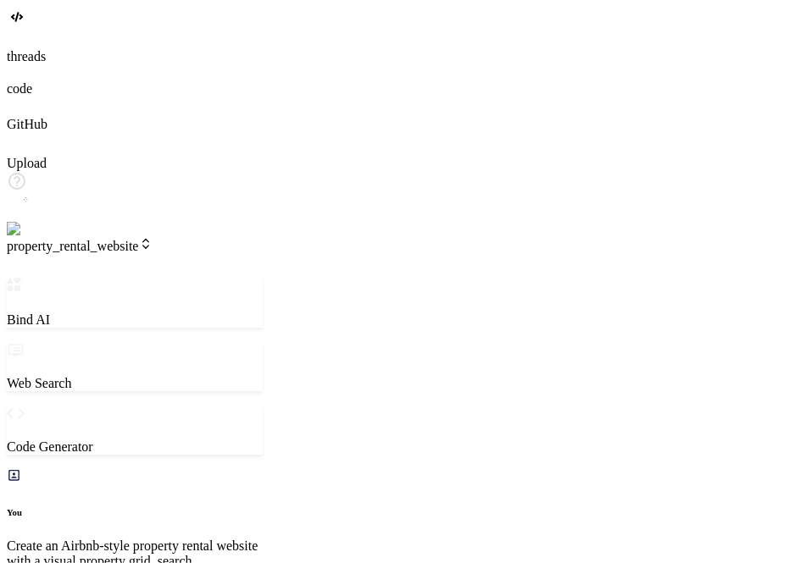
click at [163, 237] on header "property_rental_website Created with Pixso." at bounding box center [135, 257] width 256 height 41
click at [152, 239] on span "property_rental_website" at bounding box center [80, 246] width 146 height 14
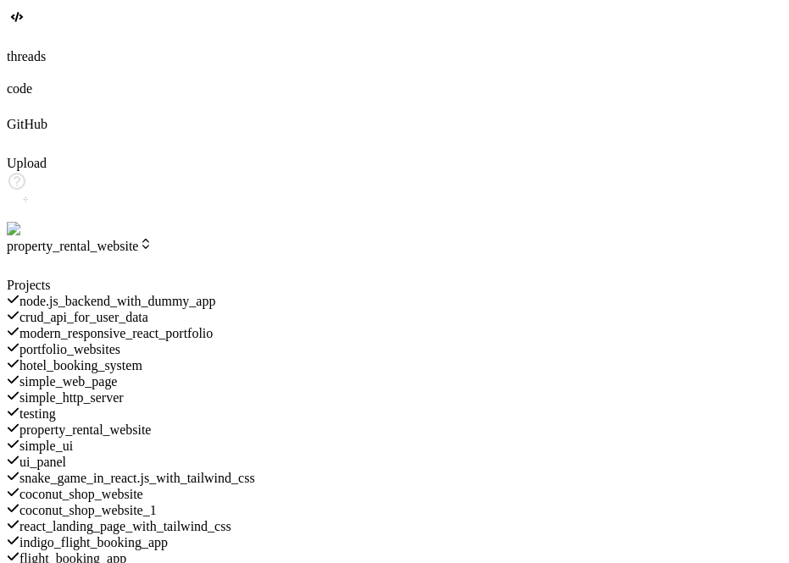
scroll to position [270, 0]
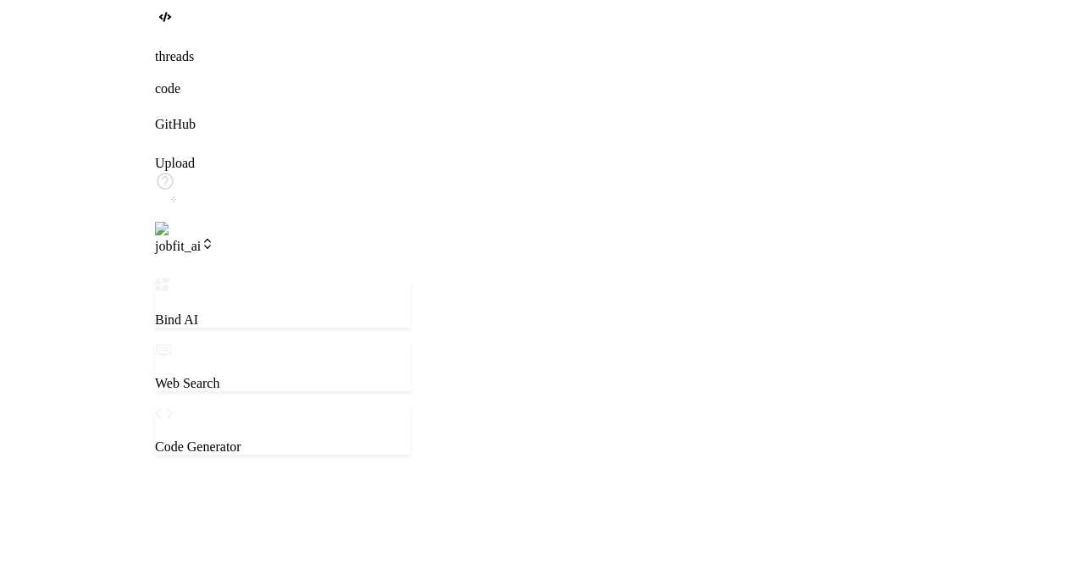
scroll to position [2092, 0]
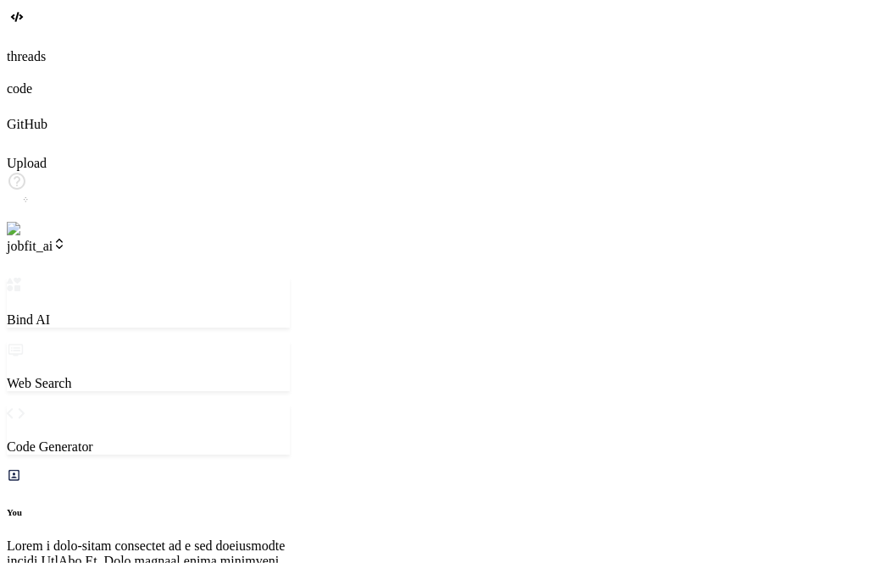
type textarea "x"
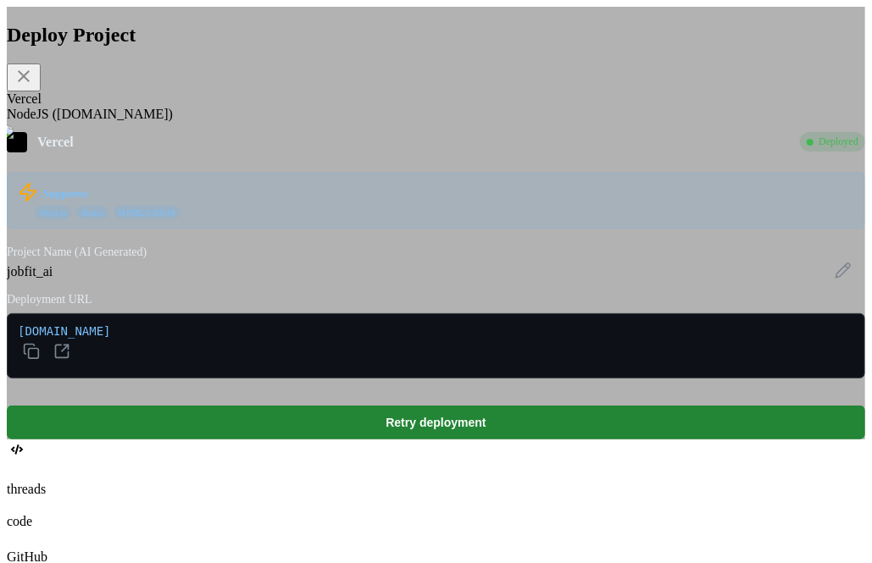
scroll to position [2092, 0]
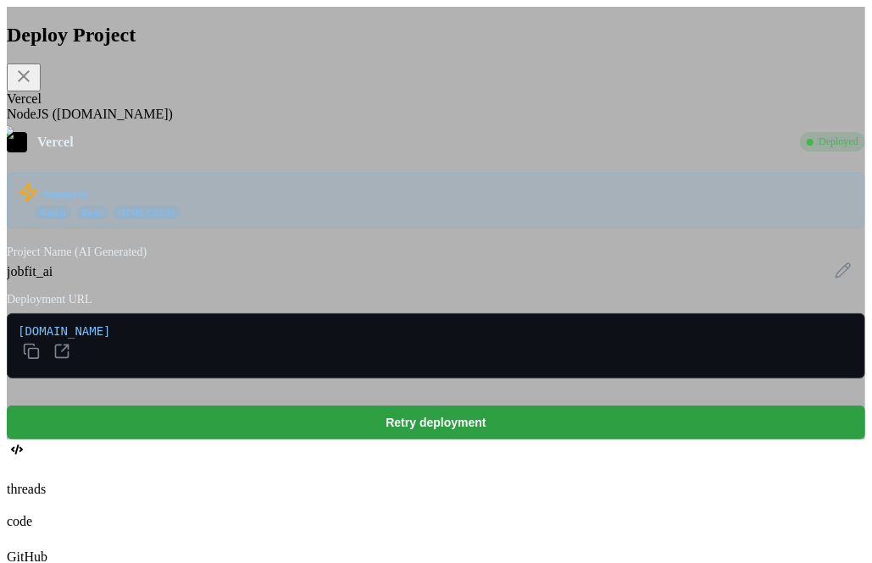
click at [495, 440] on button "Retry deployment" at bounding box center [436, 423] width 858 height 34
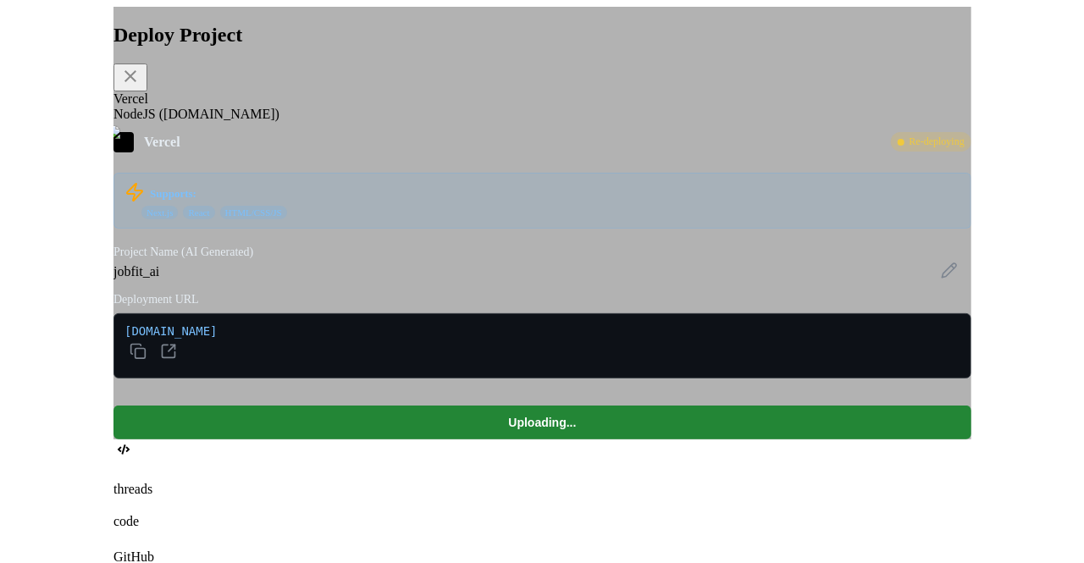
scroll to position [2632, 0]
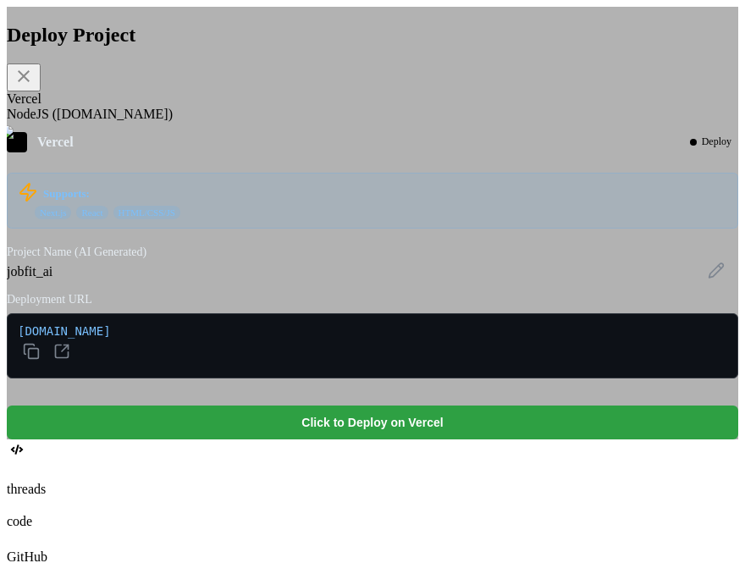
click at [439, 435] on button "Click to Deploy on Vercel" at bounding box center [373, 423] width 732 height 34
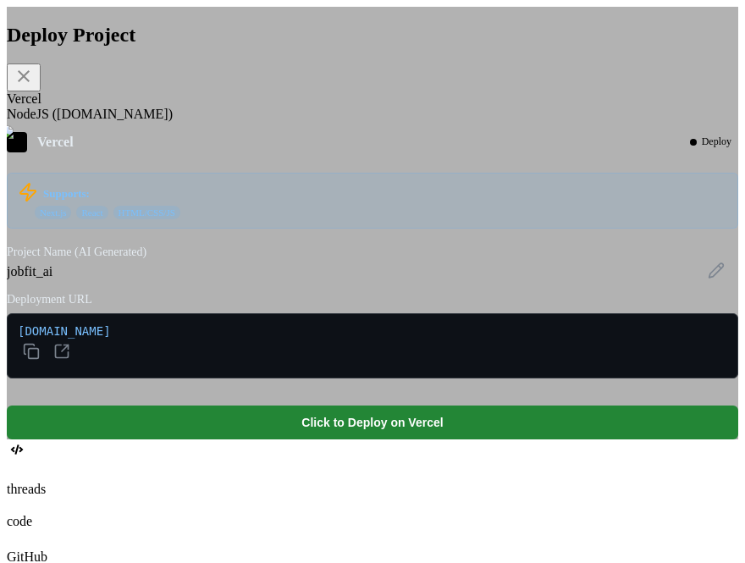
click at [34, 86] on icon at bounding box center [24, 76] width 20 height 20
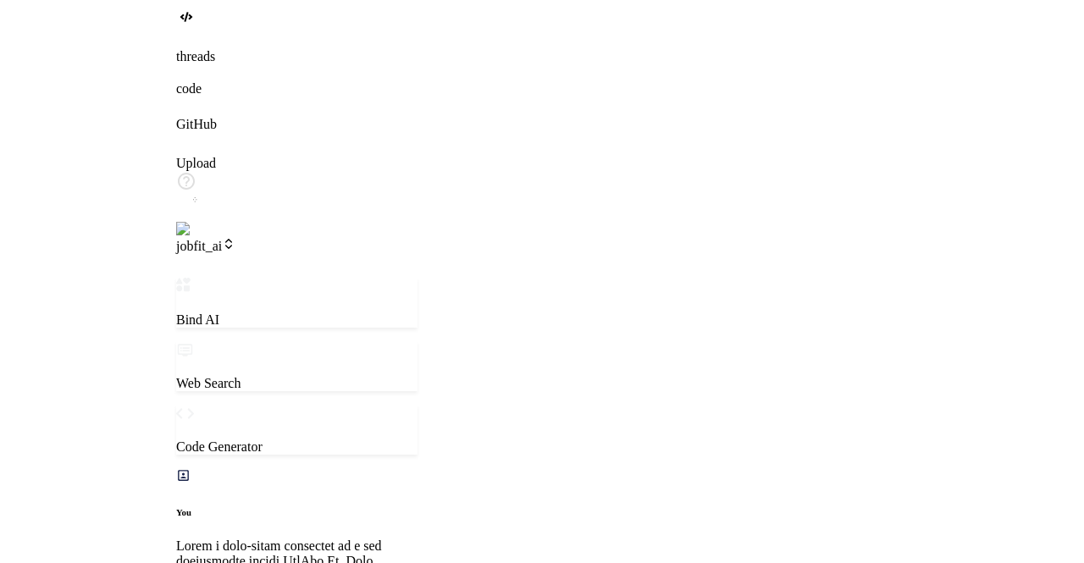
scroll to position [2373, 0]
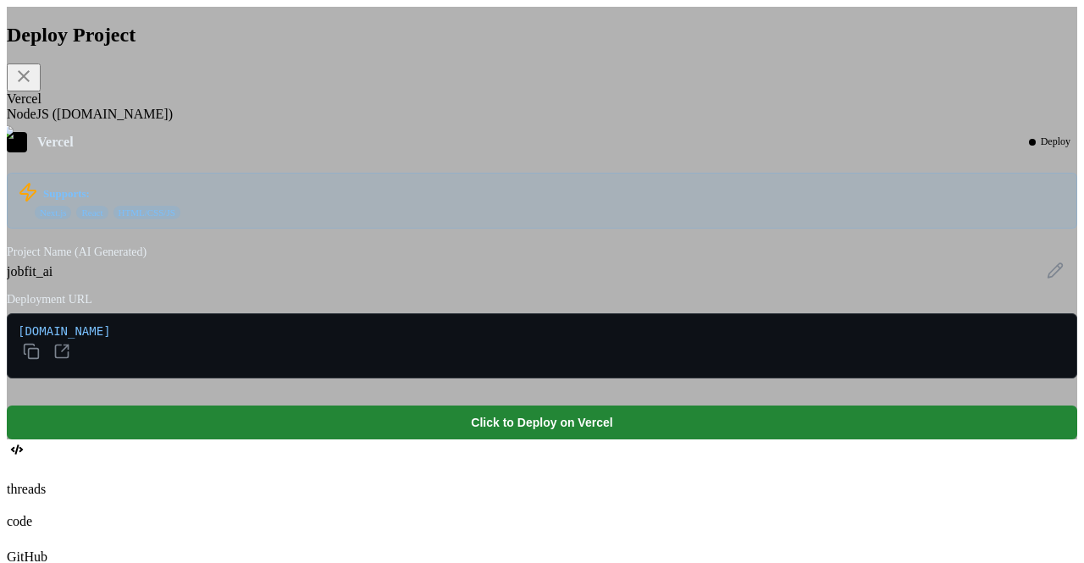
click at [409, 122] on div "NodeJS (Fly.io)" at bounding box center [542, 114] width 1071 height 15
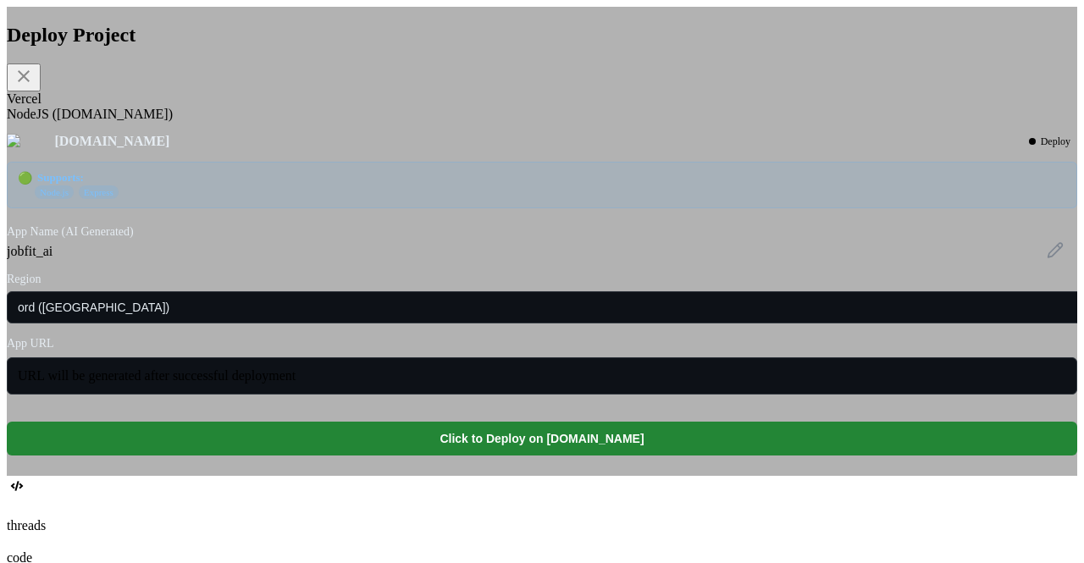
click at [324, 107] on div "Vercel" at bounding box center [542, 98] width 1071 height 15
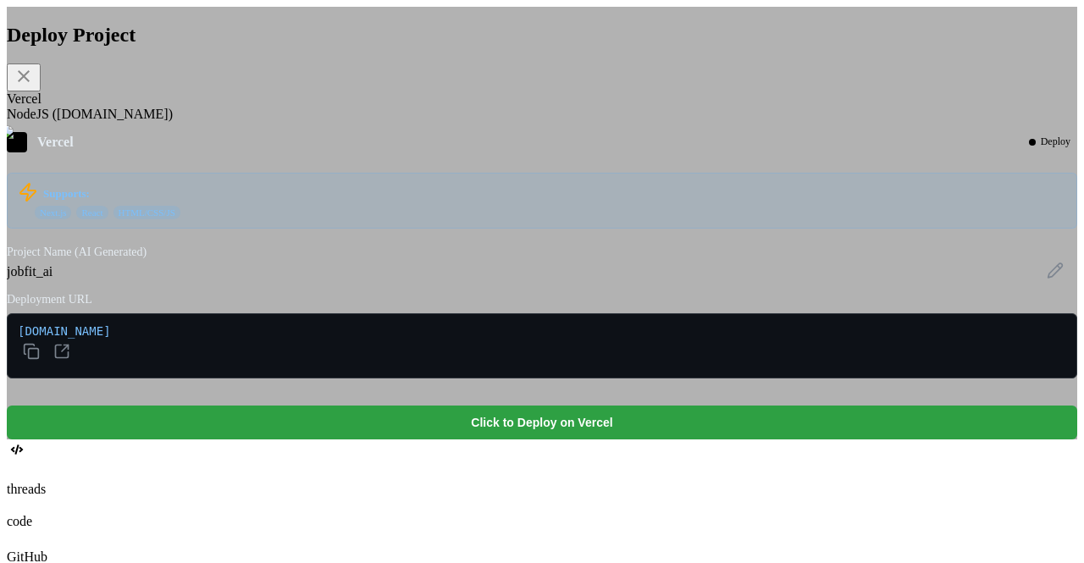
click at [471, 440] on button "Click to Deploy on Vercel" at bounding box center [542, 423] width 1071 height 34
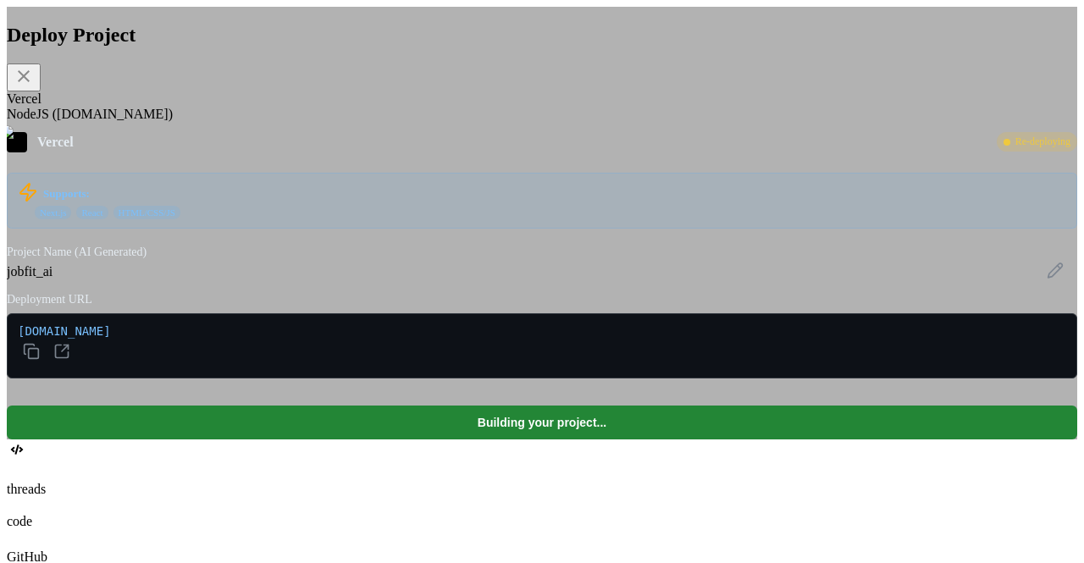
click at [34, 86] on icon at bounding box center [24, 76] width 20 height 20
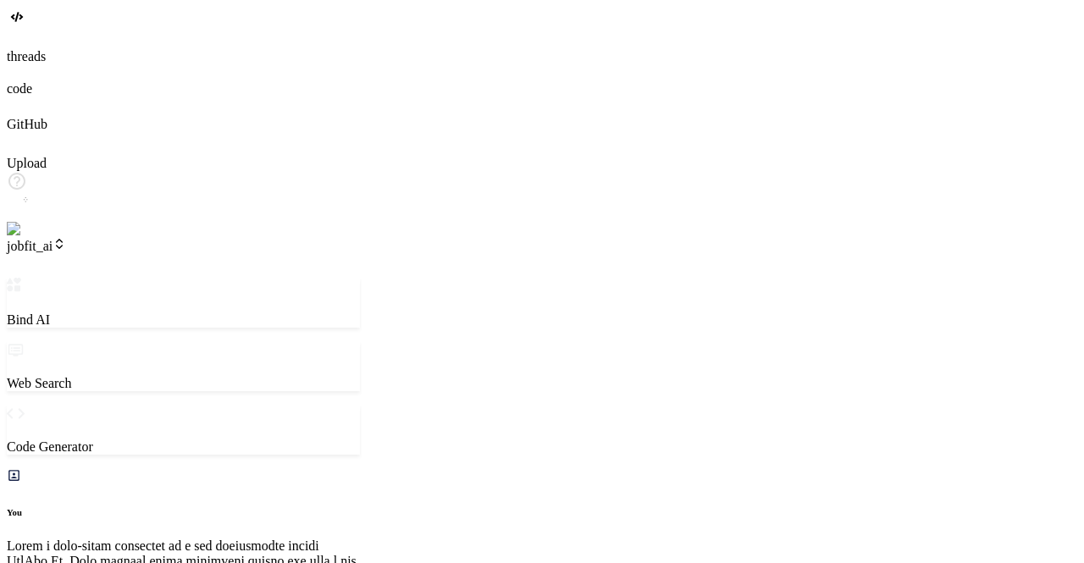
click at [76, 237] on header "jobfit_ai Created with Pixso." at bounding box center [183, 257] width 353 height 41
click at [66, 239] on span "jobfit_ai" at bounding box center [36, 246] width 59 height 14
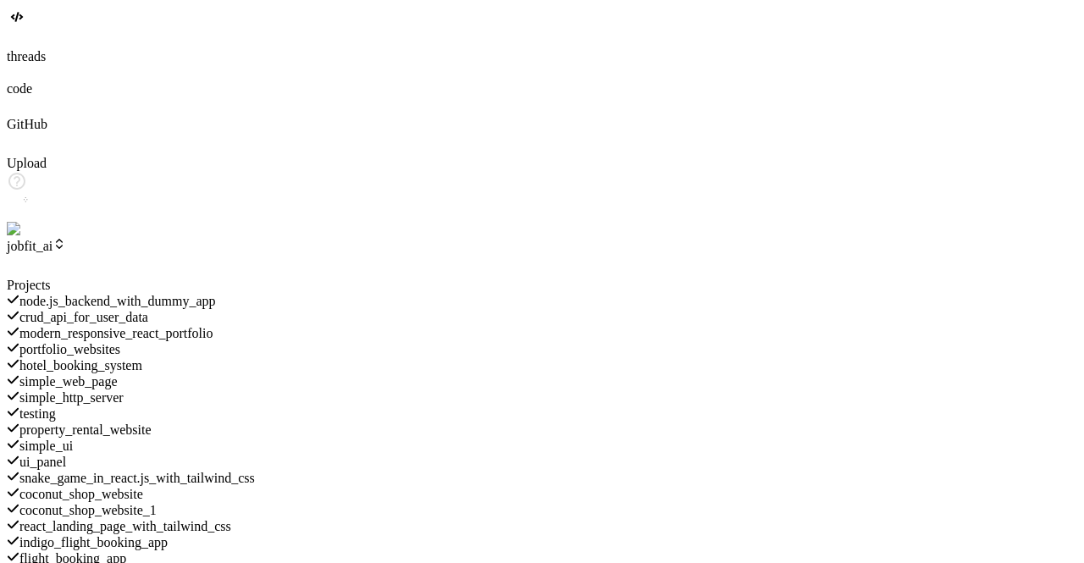
scroll to position [759, 0]
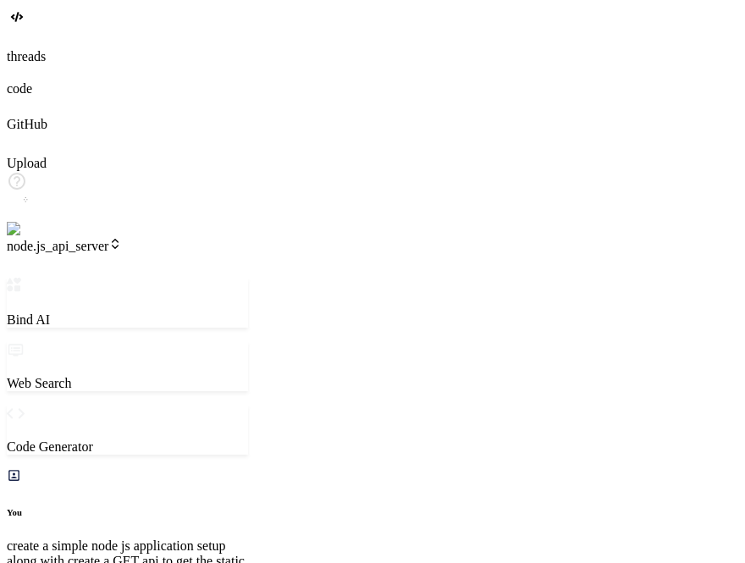
scroll to position [451, 0]
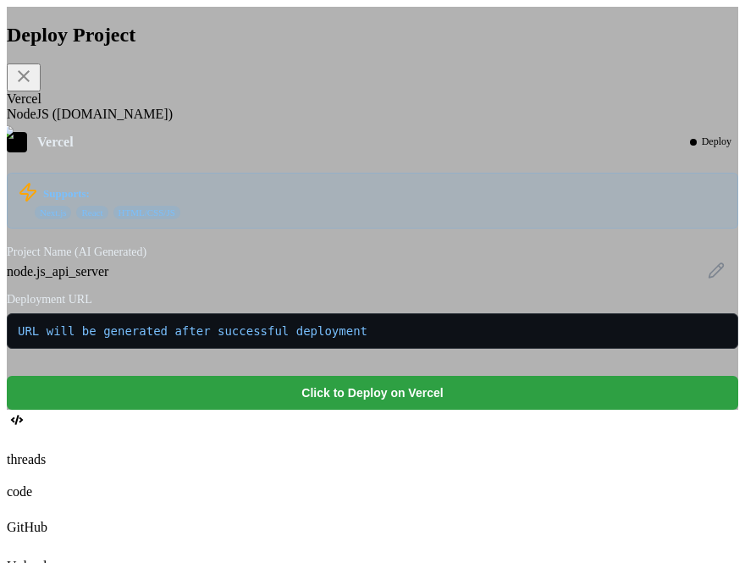
click at [313, 410] on button "Click to Deploy on Vercel" at bounding box center [373, 393] width 732 height 34
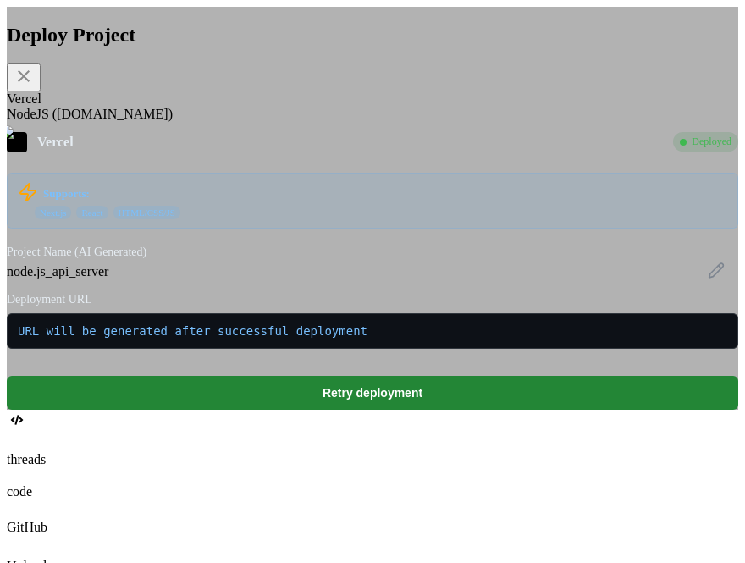
scroll to position [808, 0]
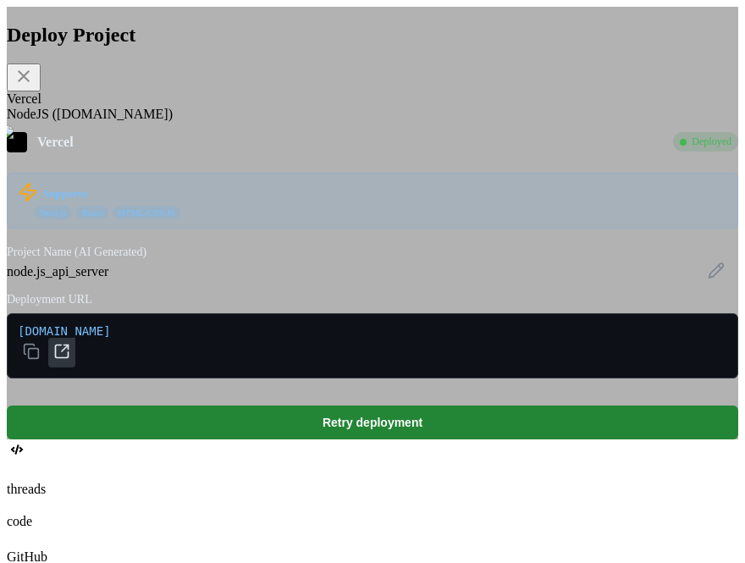
click at [70, 360] on icon at bounding box center [61, 351] width 17 height 17
click at [263, 122] on div "NodeJS (Fly.io)" at bounding box center [373, 114] width 732 height 15
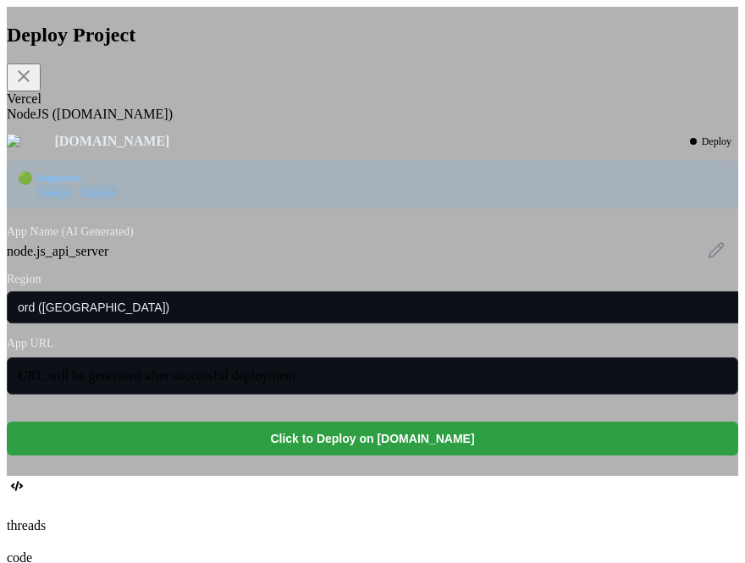
click at [341, 456] on button "Click to Deploy on fly.io" at bounding box center [373, 439] width 732 height 34
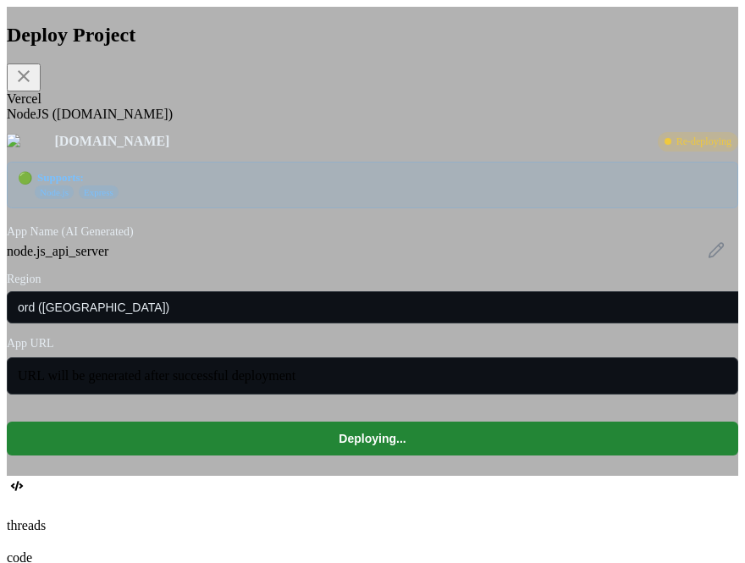
click at [155, 107] on div "Vercel" at bounding box center [373, 98] width 732 height 15
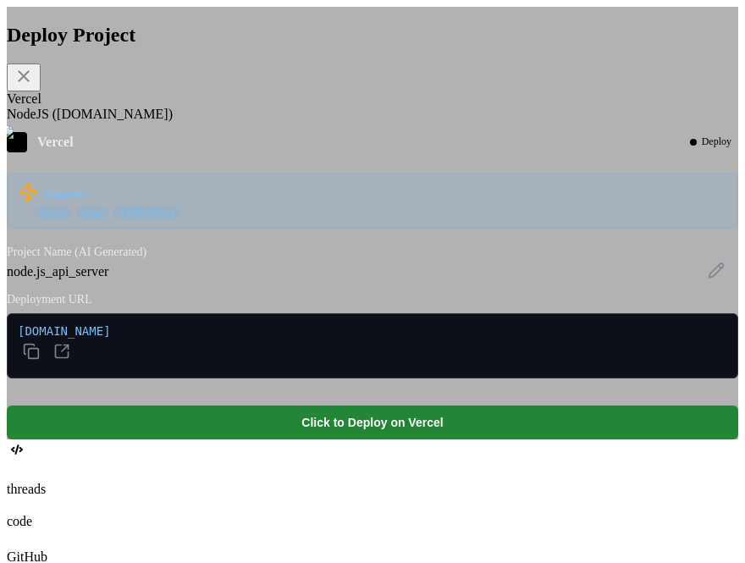
click at [256, 122] on div "NodeJS (Fly.io)" at bounding box center [373, 114] width 732 height 15
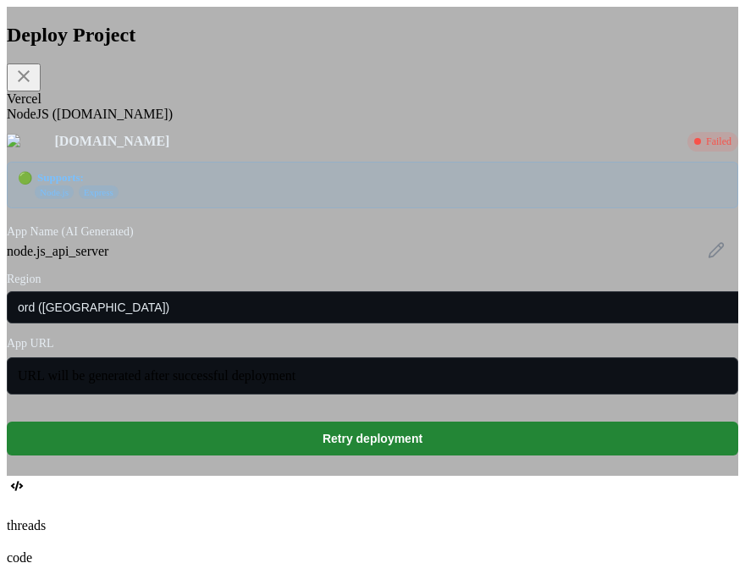
click at [156, 107] on div "Vercel" at bounding box center [373, 98] width 732 height 15
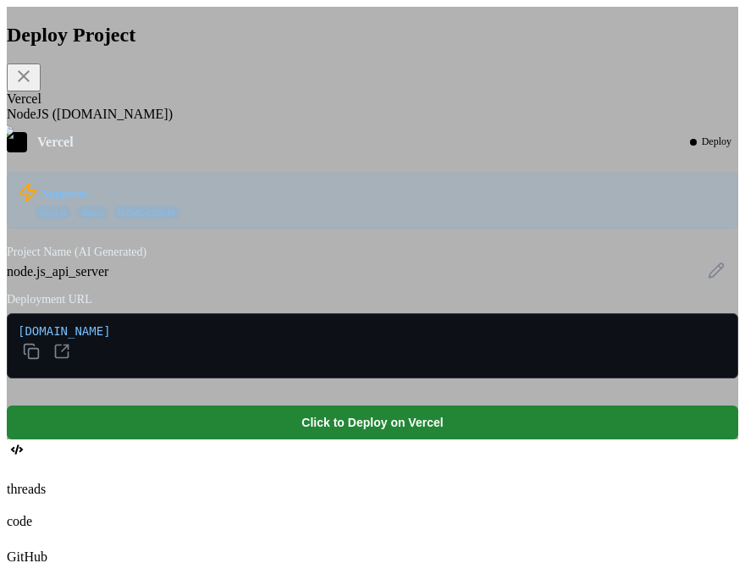
click at [34, 86] on icon at bounding box center [24, 76] width 20 height 20
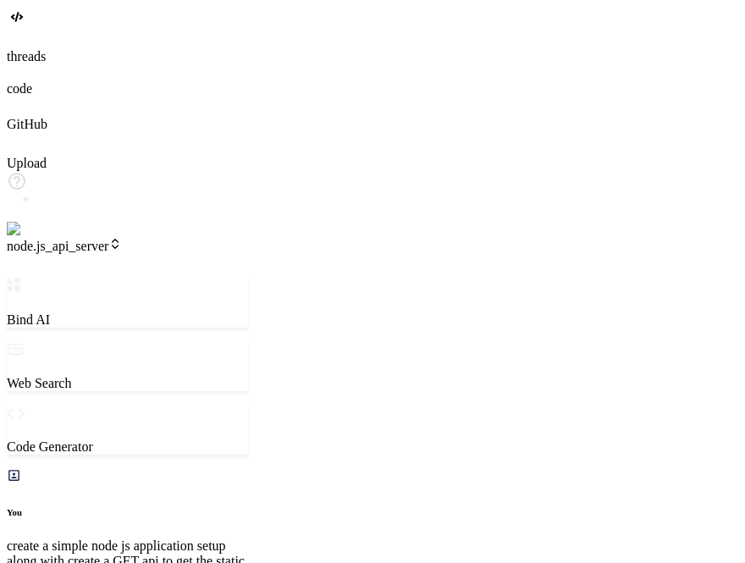
click at [122, 239] on span "node.js_api_server" at bounding box center [64, 246] width 115 height 14
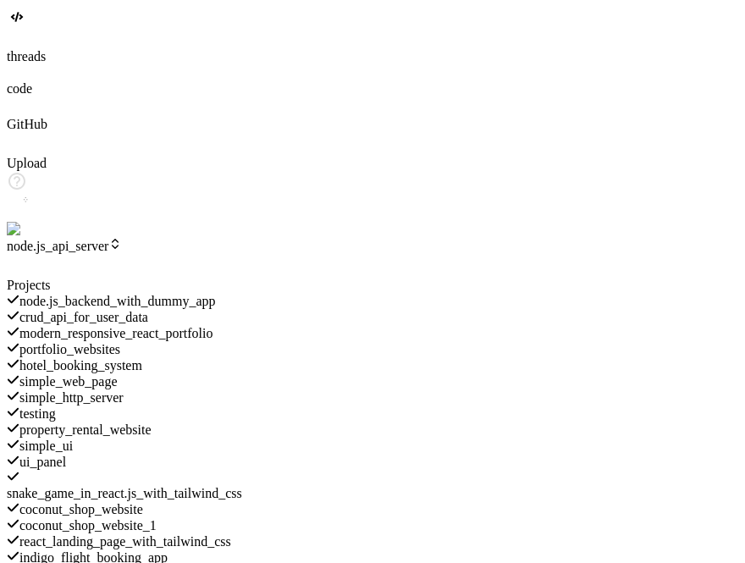
scroll to position [759, 0]
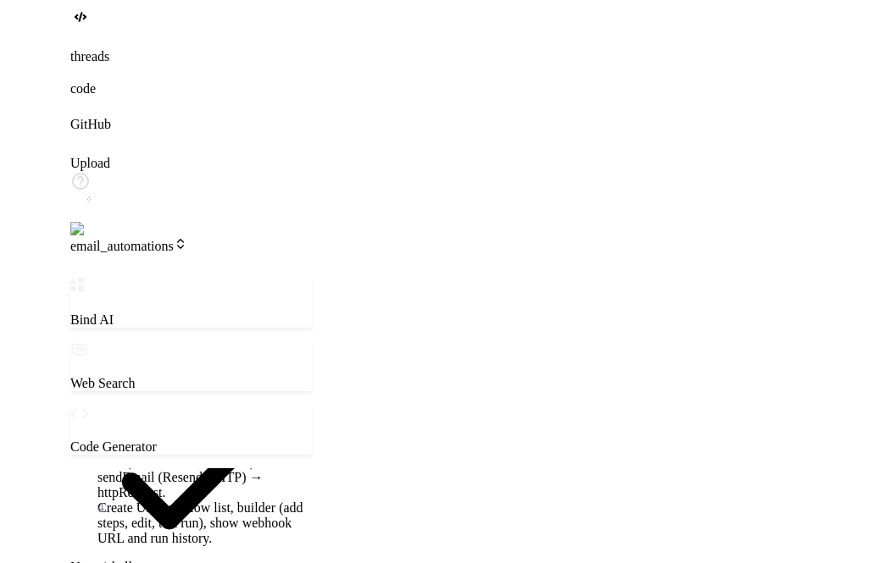
scroll to position [1482, 0]
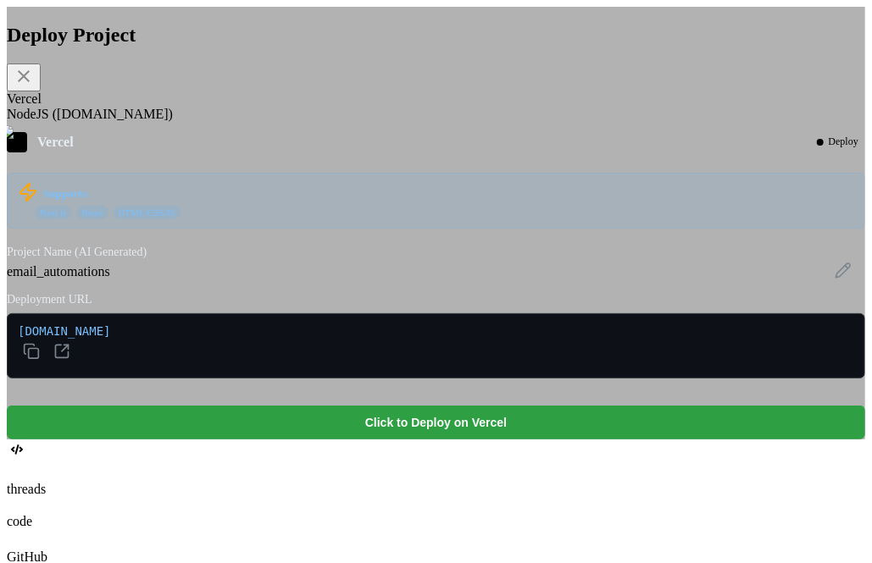
click at [374, 440] on button "Click to Deploy on Vercel" at bounding box center [436, 423] width 858 height 34
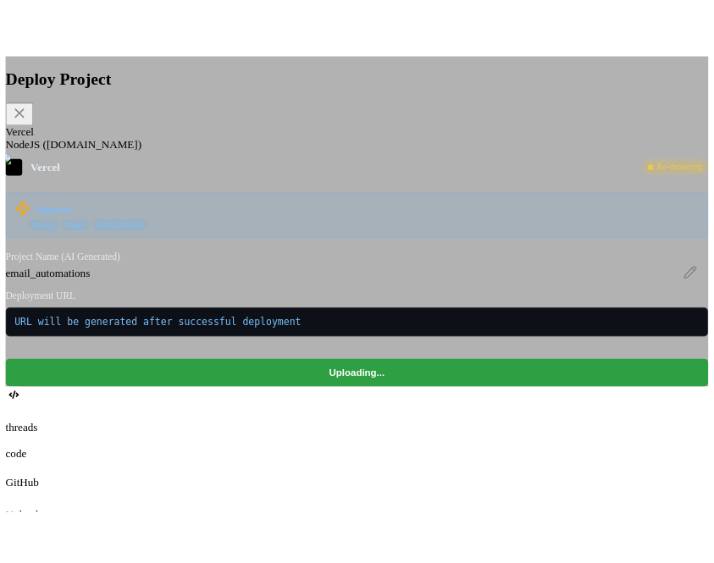
scroll to position [1929, 0]
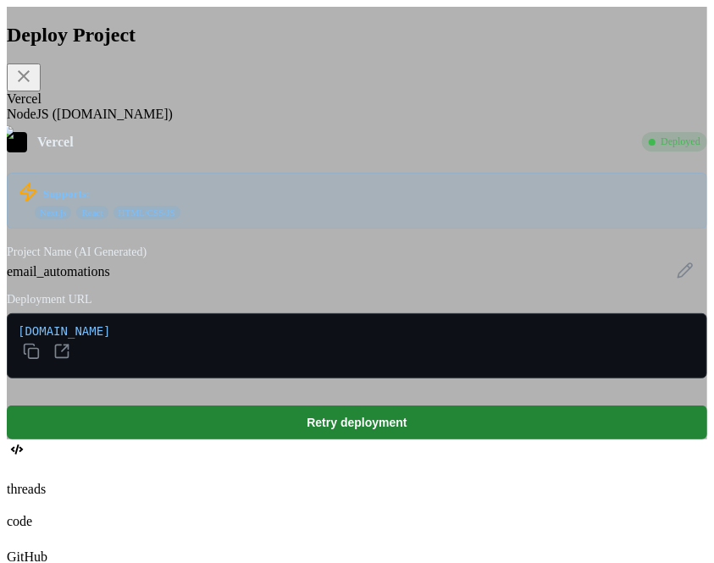
type textarea "x"
